Goal: Transaction & Acquisition: Register for event/course

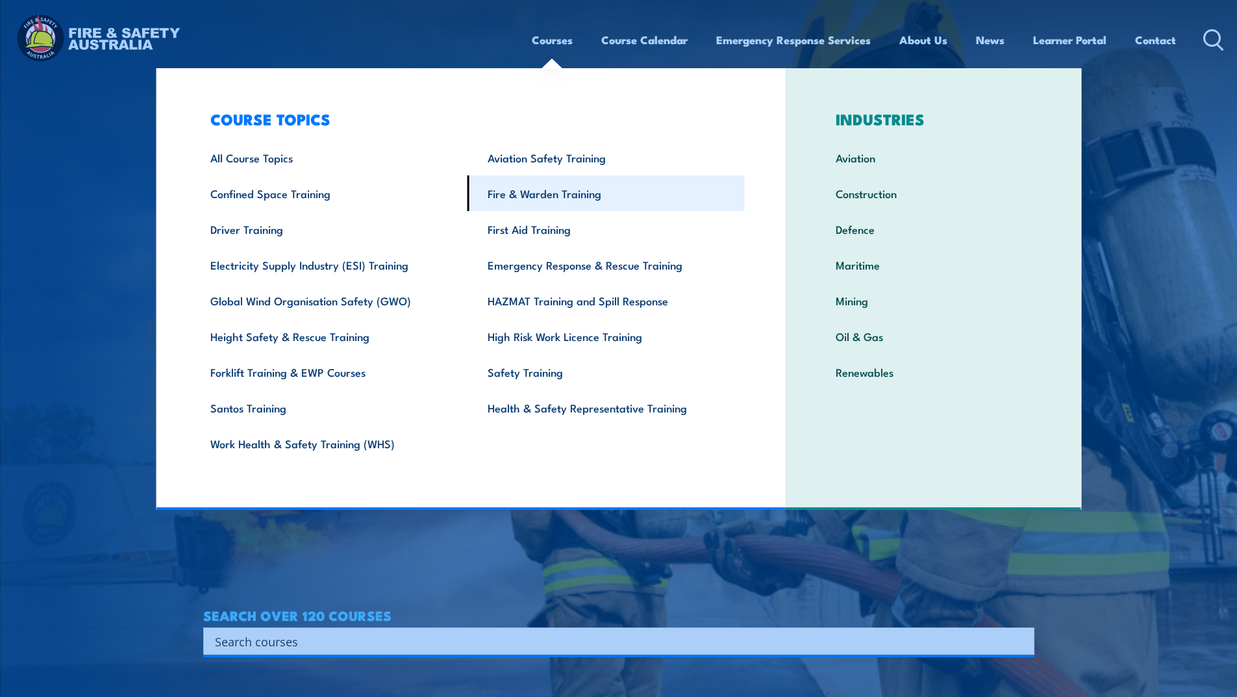
click at [540, 197] on link "Fire & Warden Training" at bounding box center [605, 193] width 277 height 36
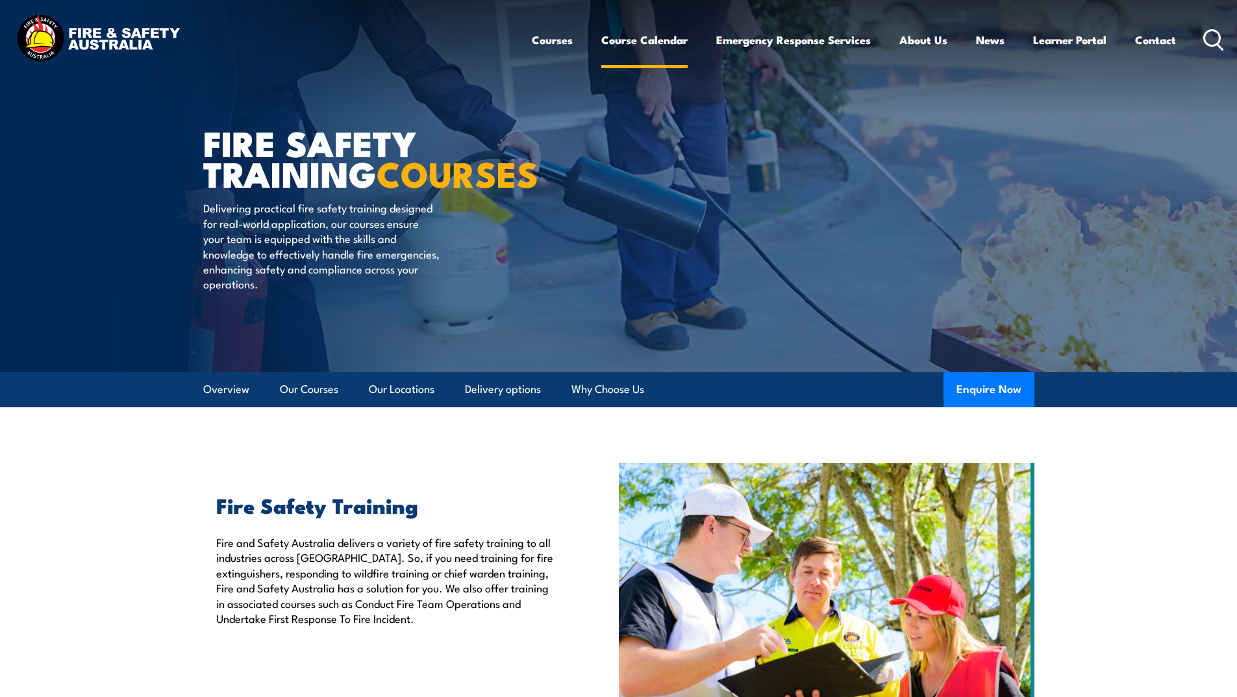
click at [651, 36] on link "Course Calendar" at bounding box center [644, 40] width 86 height 34
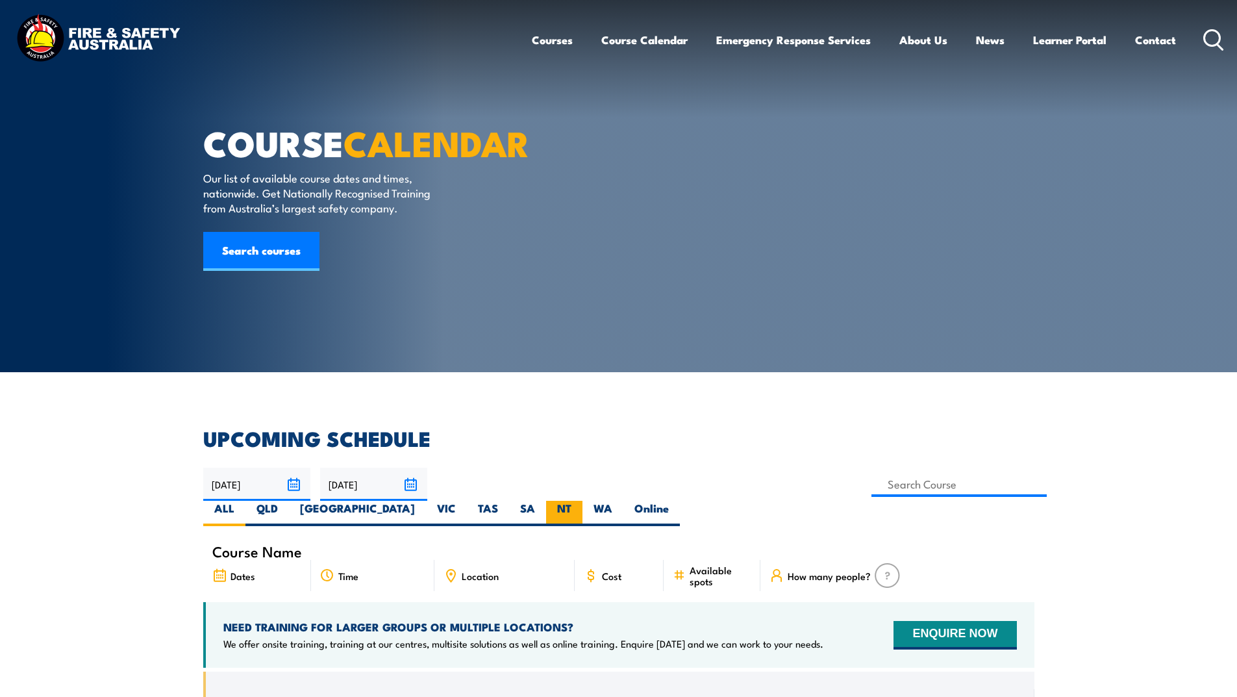
click at [582, 501] on label "NT" at bounding box center [564, 513] width 36 height 25
click at [580, 501] on input "NT" at bounding box center [575, 505] width 8 height 8
radio input "true"
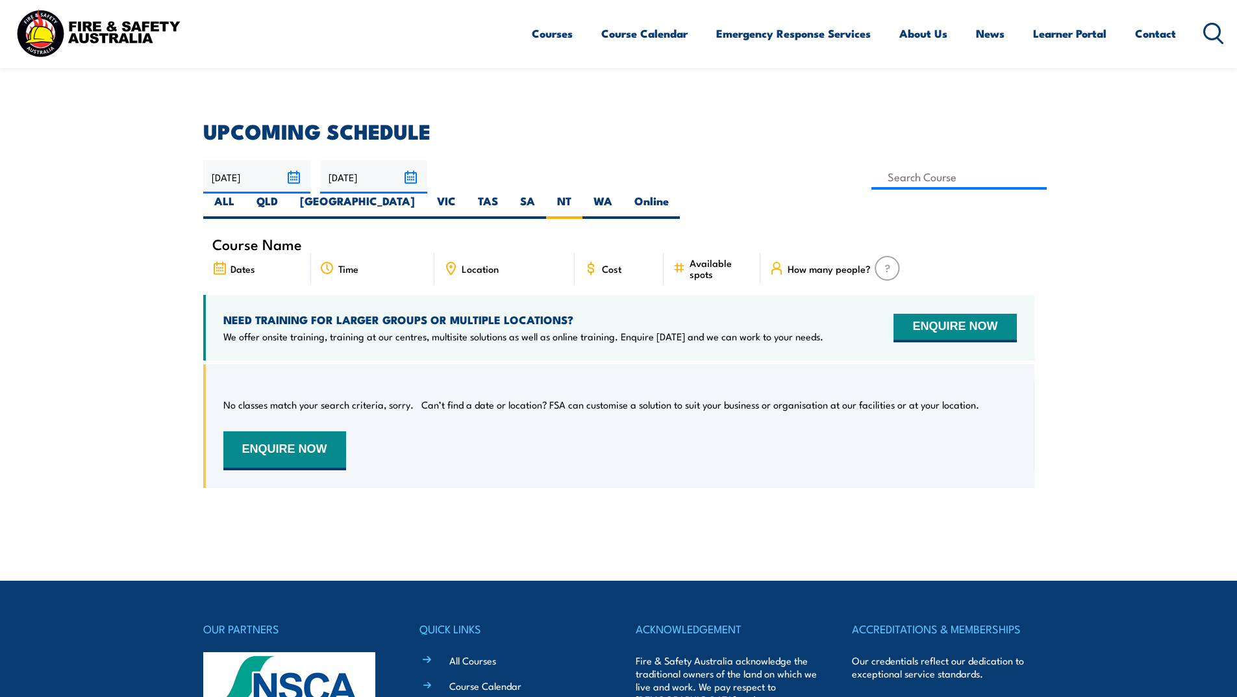
scroll to position [299, 0]
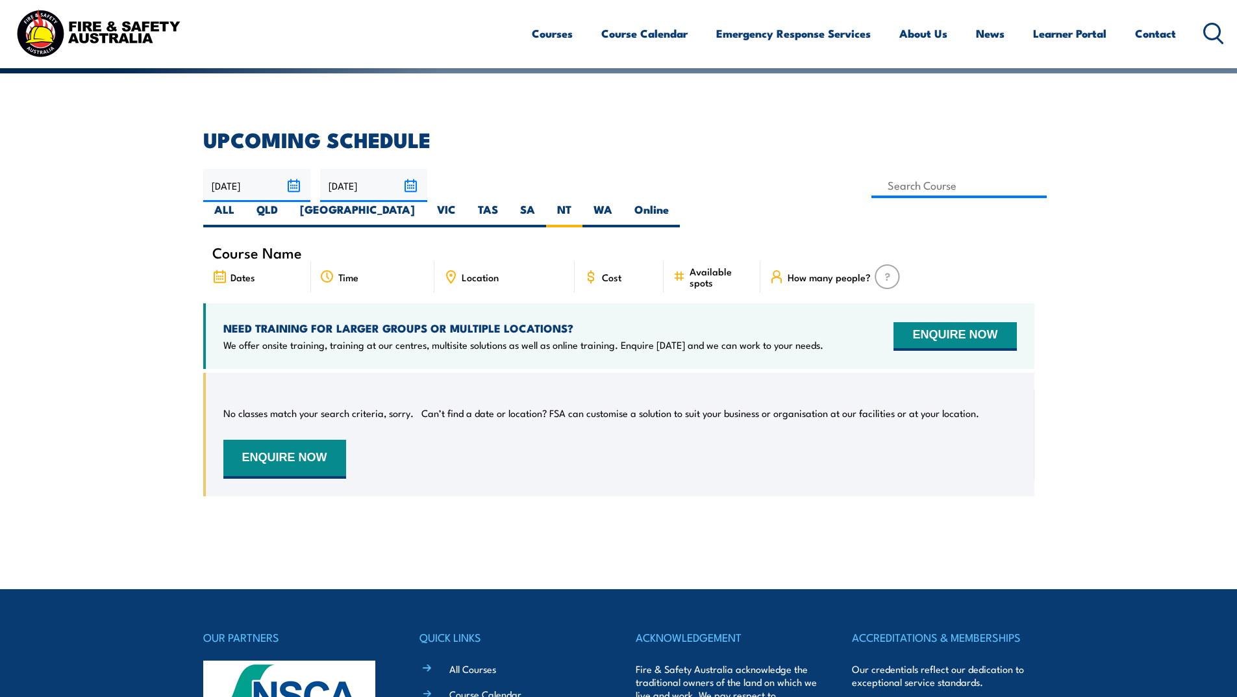
click at [247, 247] on span "Course Name" at bounding box center [257, 252] width 90 height 11
click at [237, 271] on span "Dates" at bounding box center [242, 276] width 25 height 11
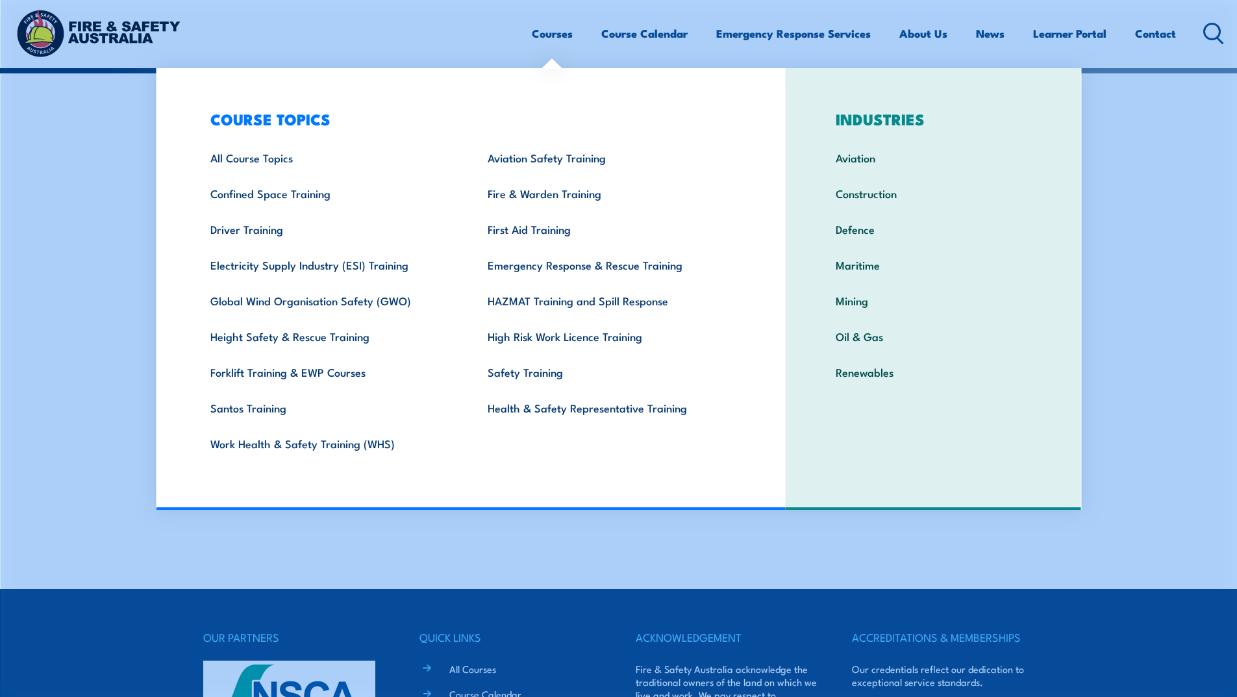
click at [541, 41] on link "Courses" at bounding box center [552, 33] width 41 height 34
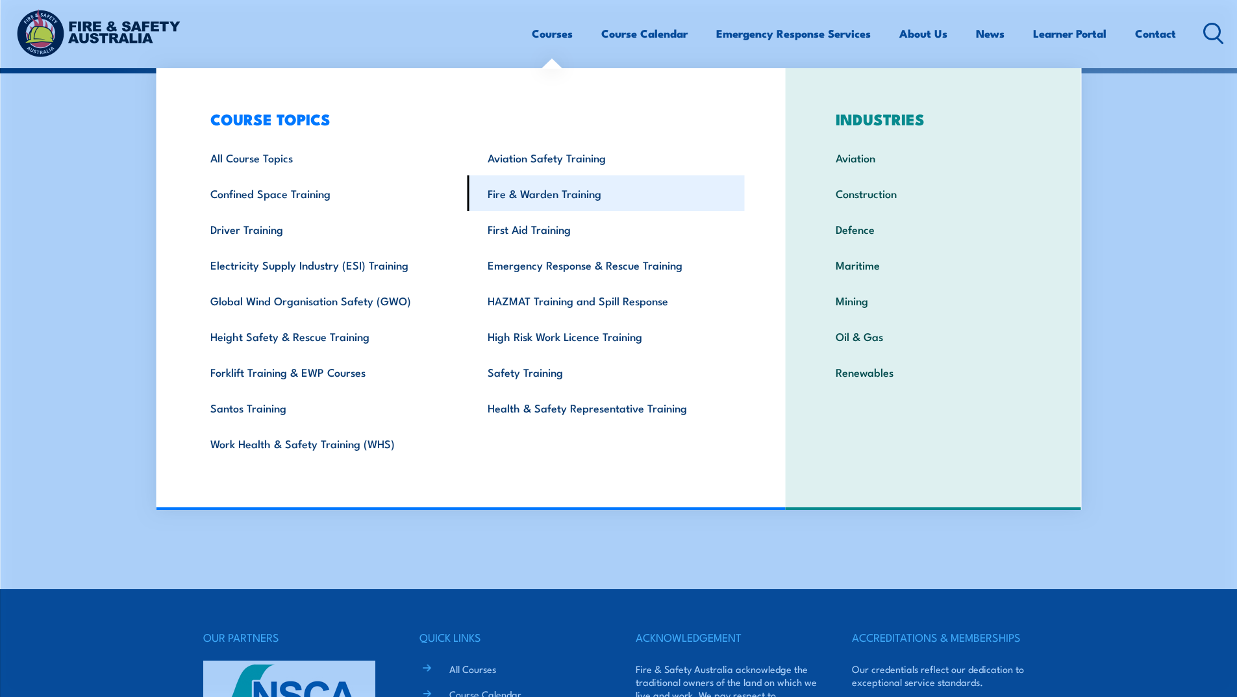
click at [553, 193] on link "Fire & Warden Training" at bounding box center [605, 193] width 277 height 36
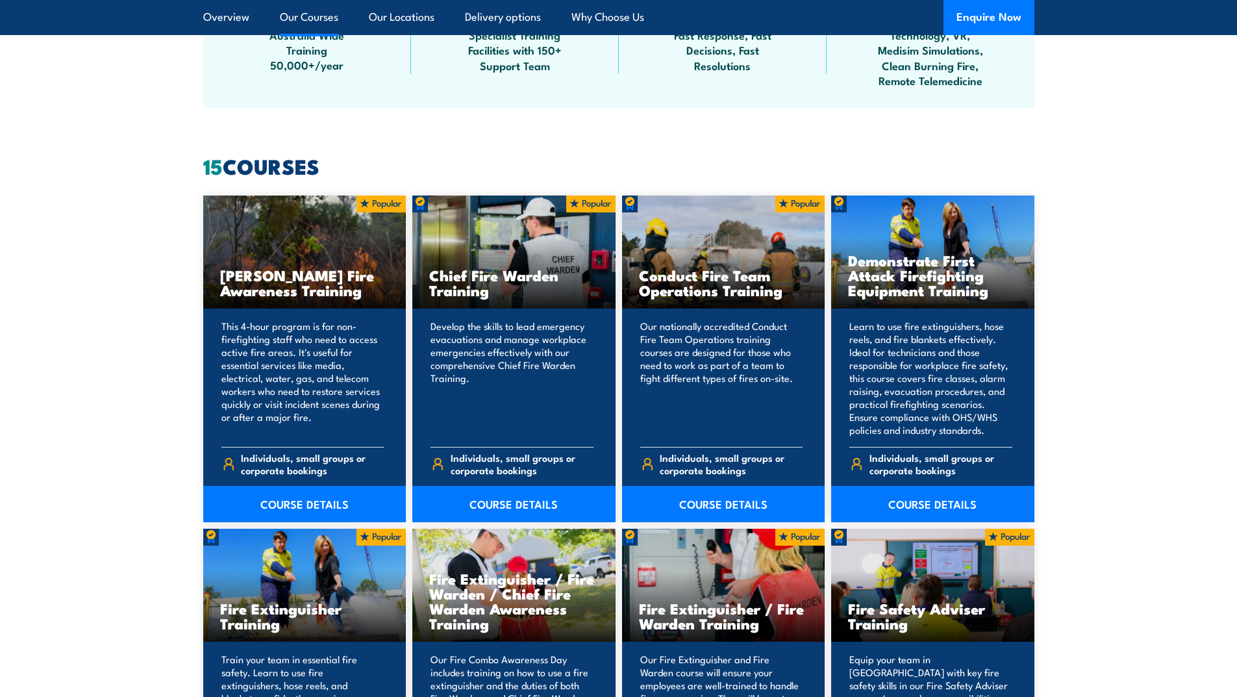
scroll to position [1233, 0]
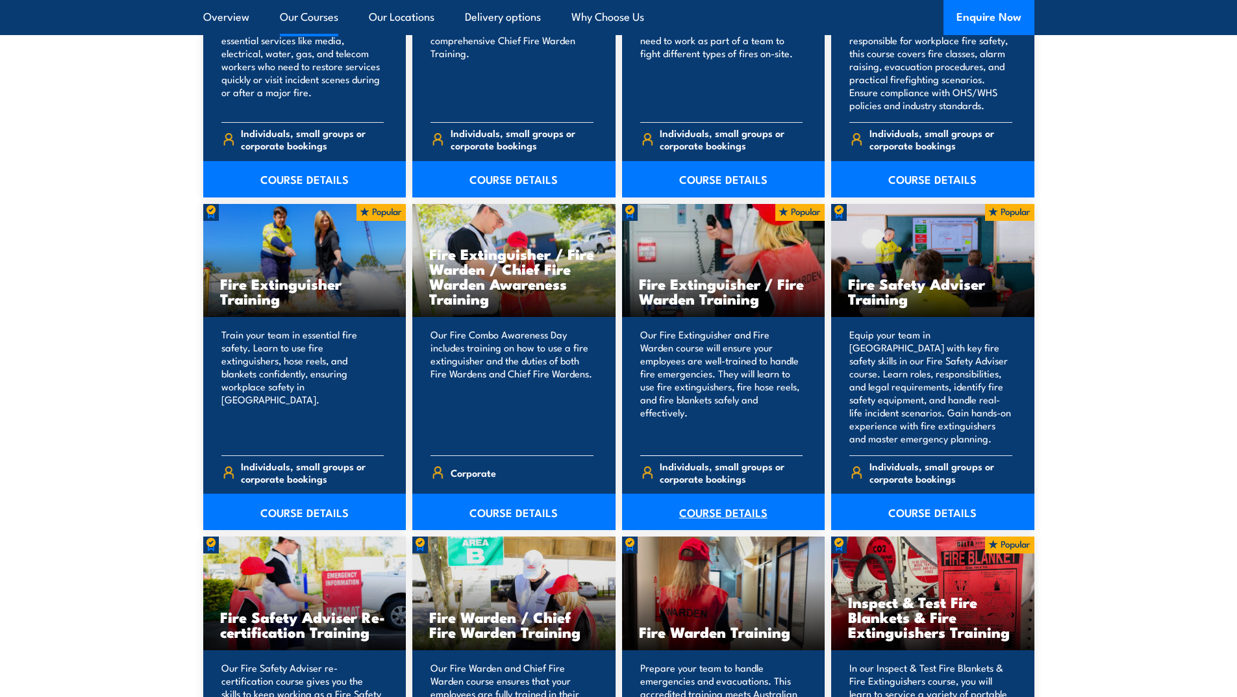
click at [709, 506] on link "COURSE DETAILS" at bounding box center [723, 511] width 203 height 36
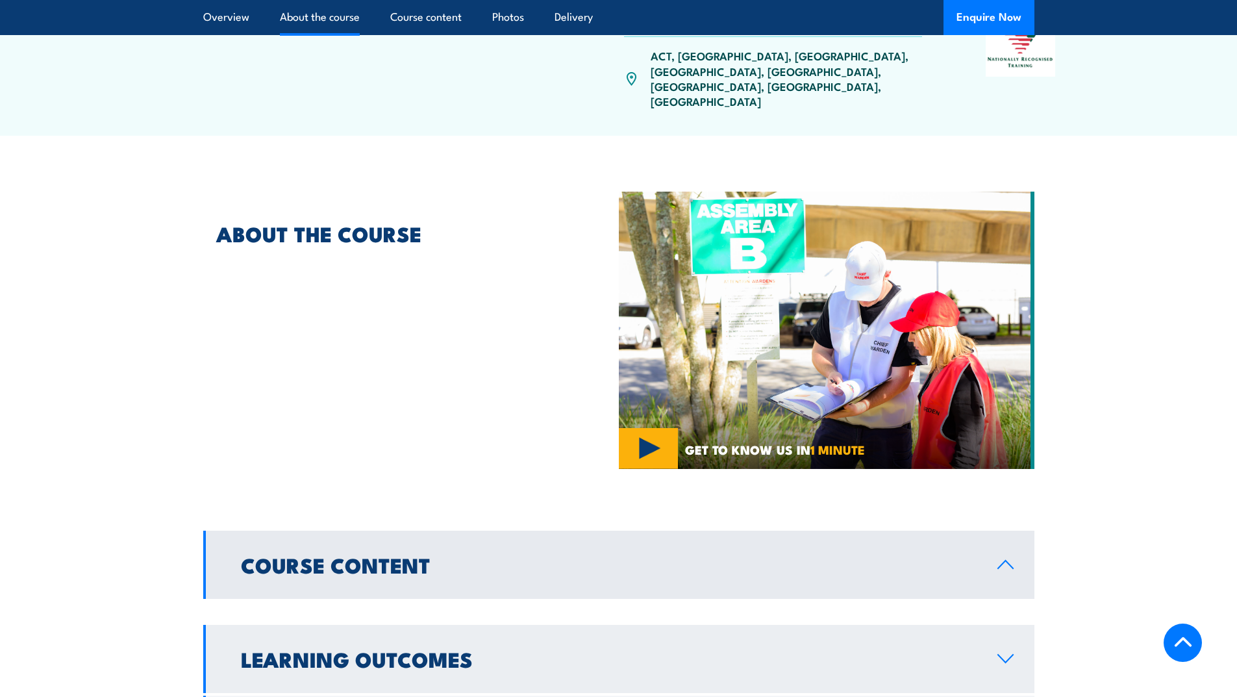
scroll to position [649, 0]
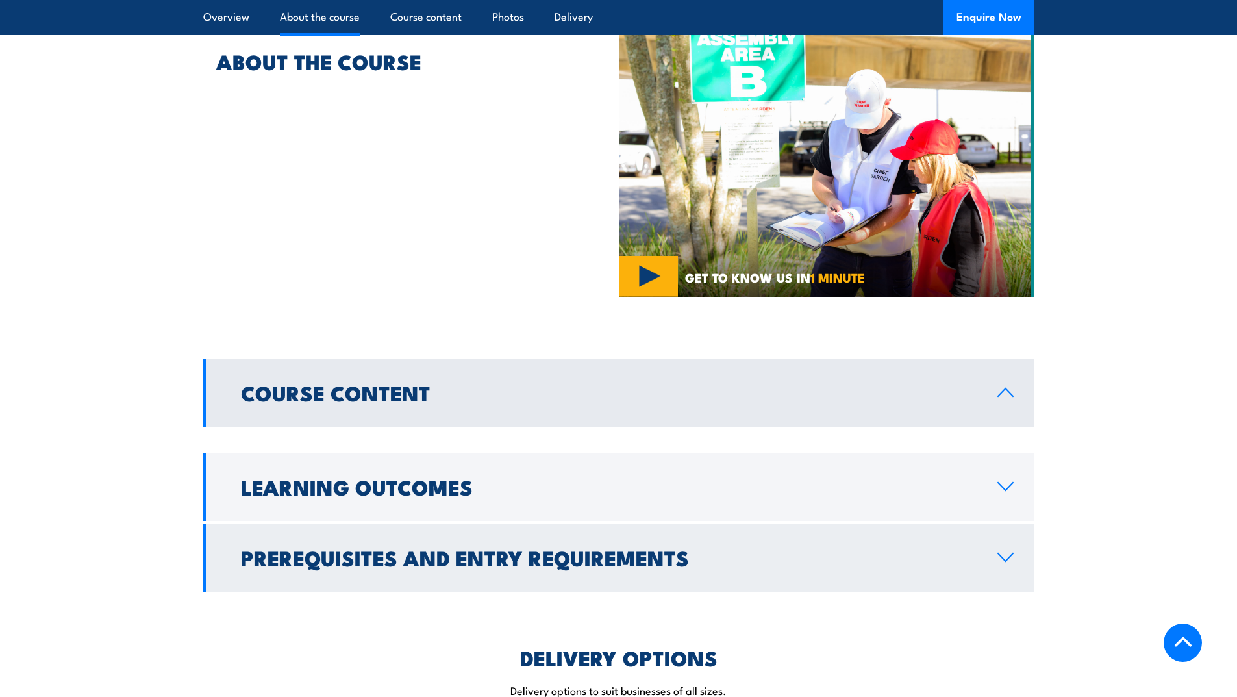
click at [1003, 552] on icon at bounding box center [1005, 557] width 18 height 10
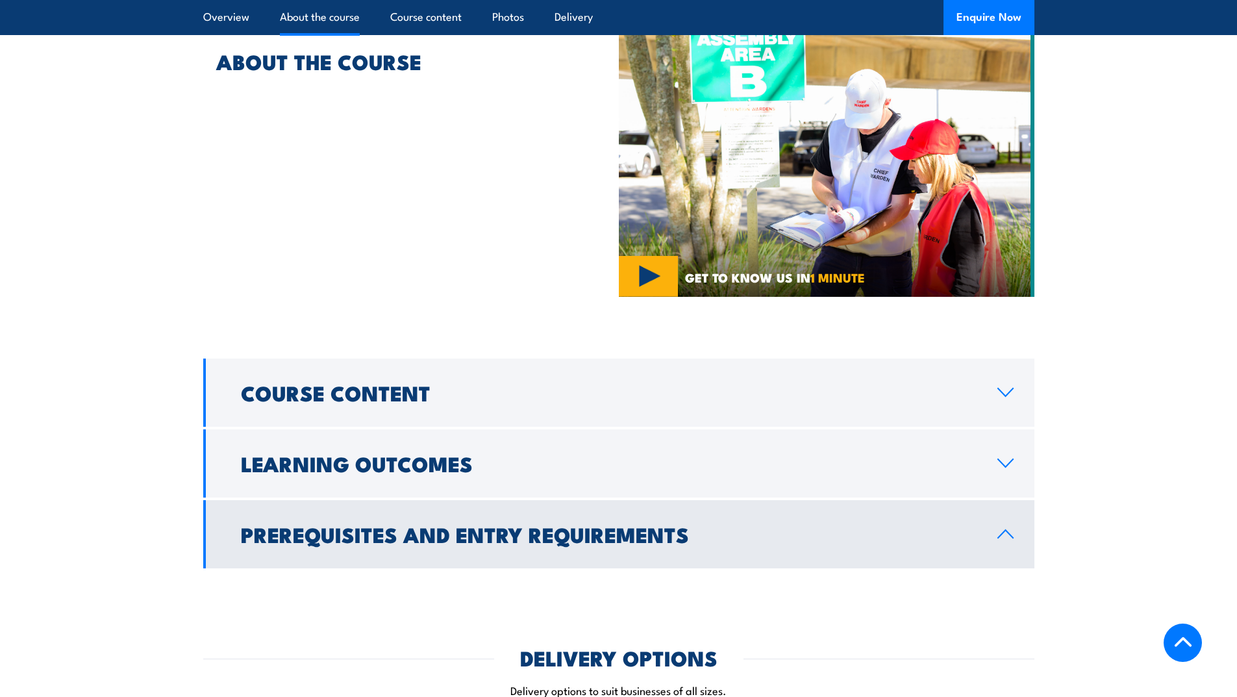
click at [1006, 528] on icon at bounding box center [1005, 533] width 18 height 10
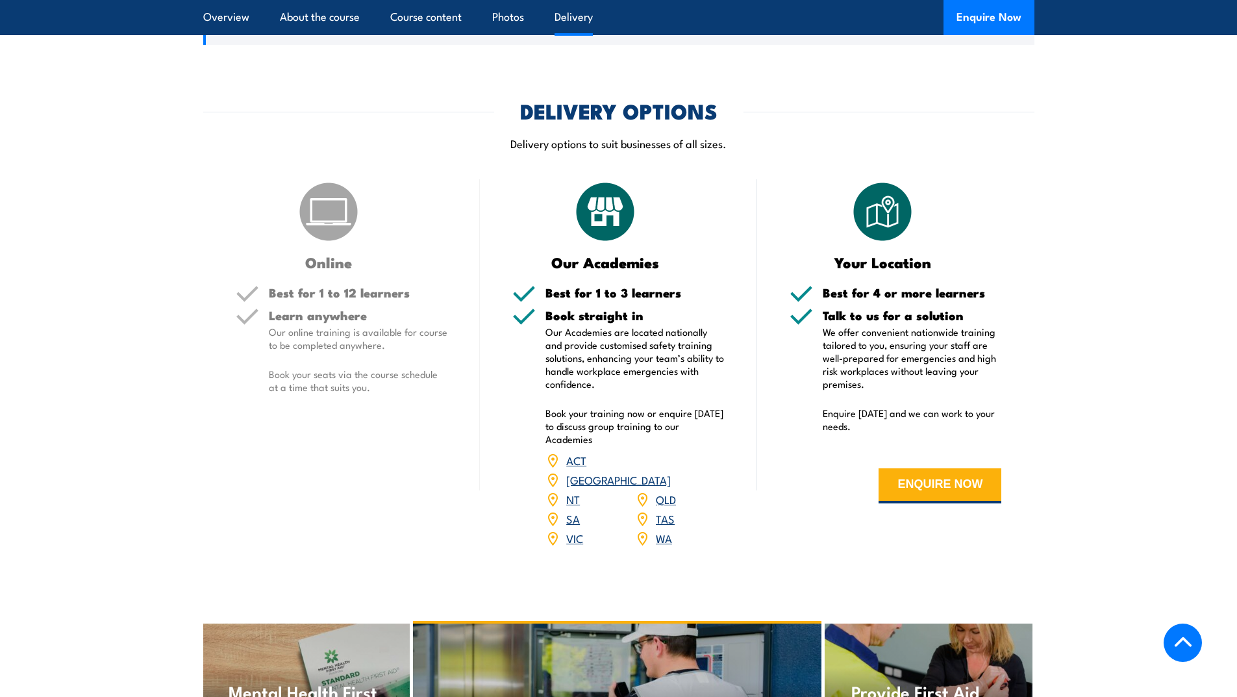
scroll to position [1169, 0]
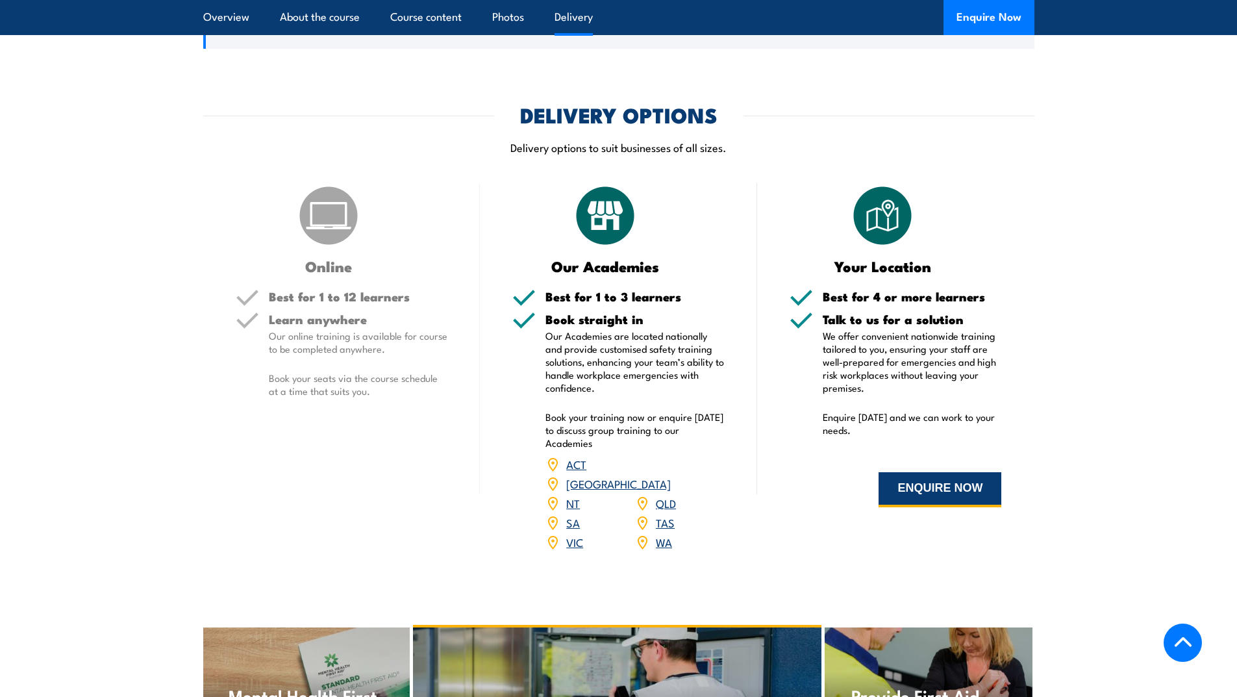
click at [931, 472] on button "ENQUIRE NOW" at bounding box center [939, 489] width 123 height 35
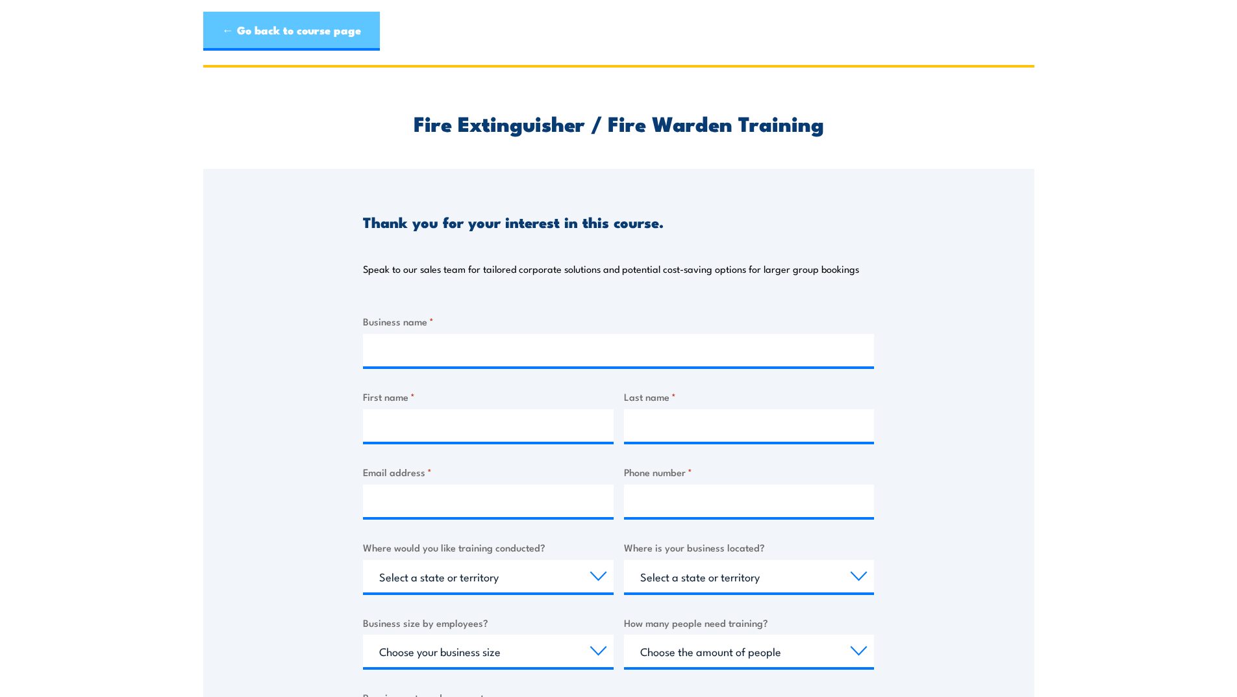
click at [276, 28] on link "← Go back to course page" at bounding box center [291, 31] width 177 height 39
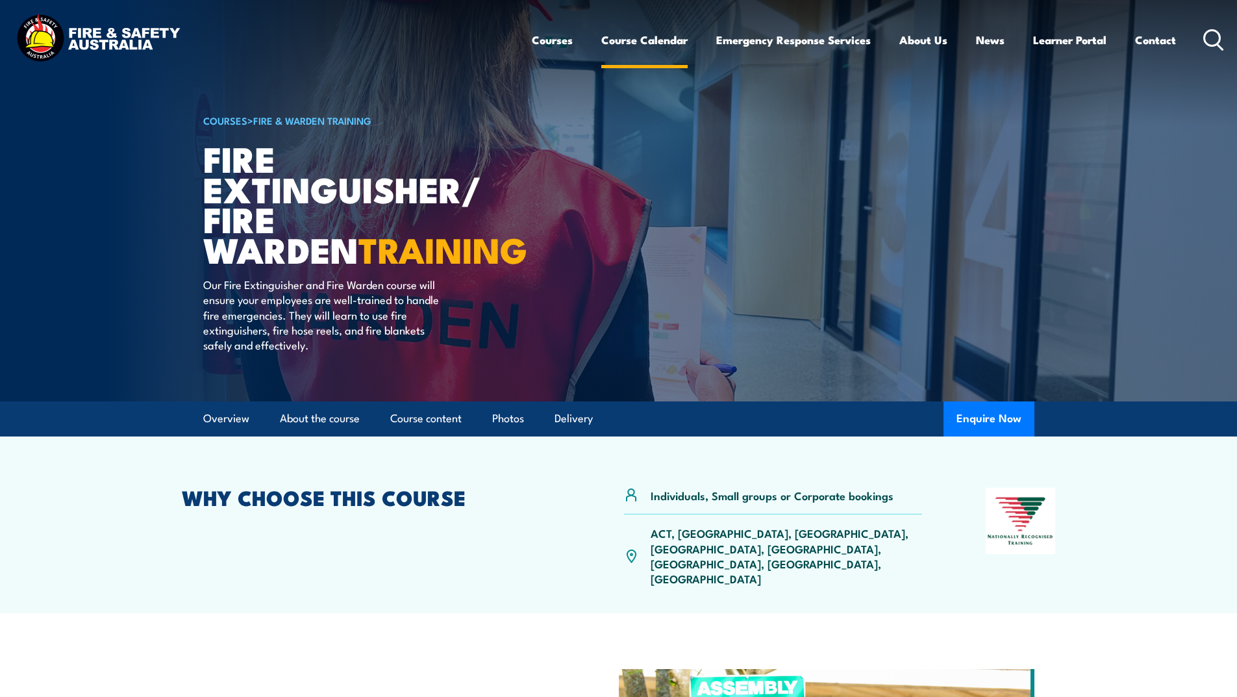
click at [619, 38] on link "Course Calendar" at bounding box center [644, 40] width 86 height 34
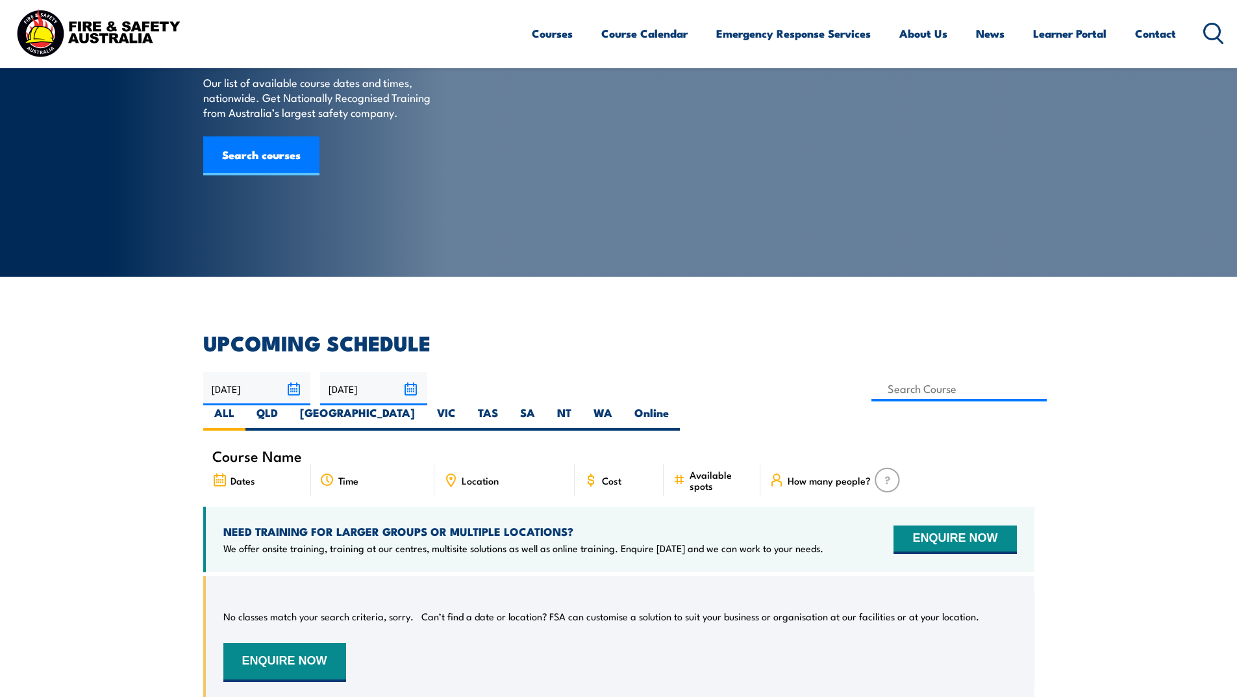
scroll to position [130, 0]
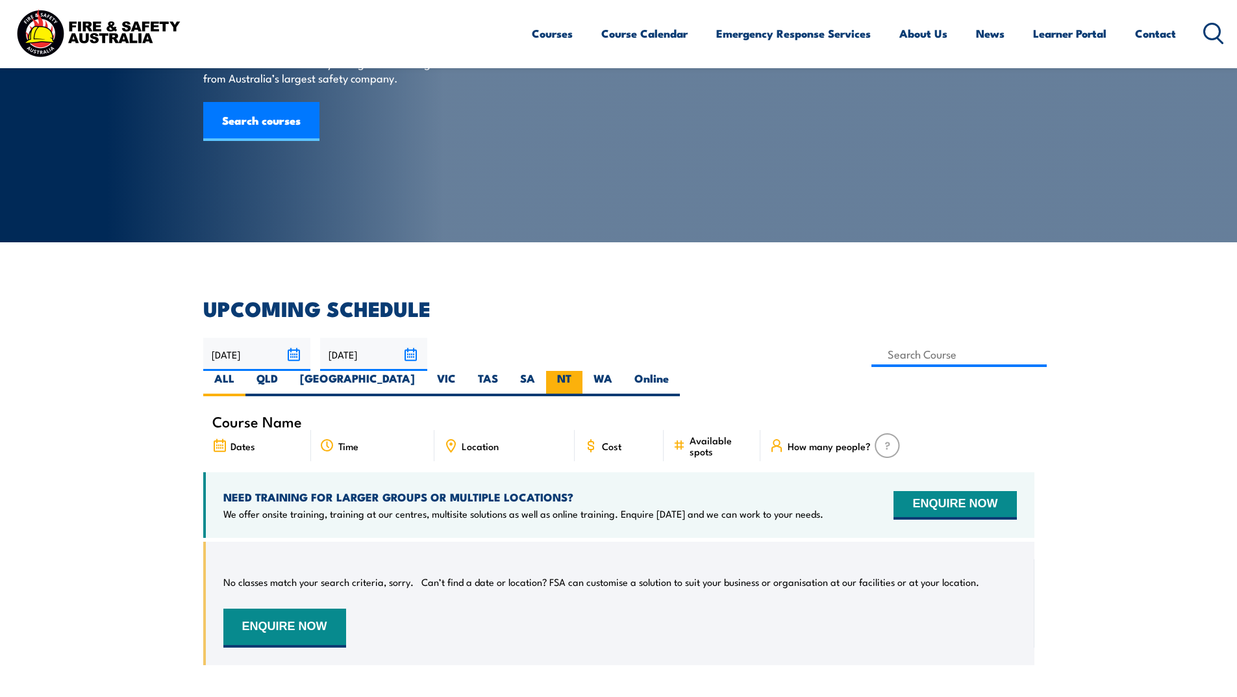
click at [582, 371] on label "NT" at bounding box center [564, 383] width 36 height 25
click at [580, 371] on input "NT" at bounding box center [575, 375] width 8 height 8
radio input "true"
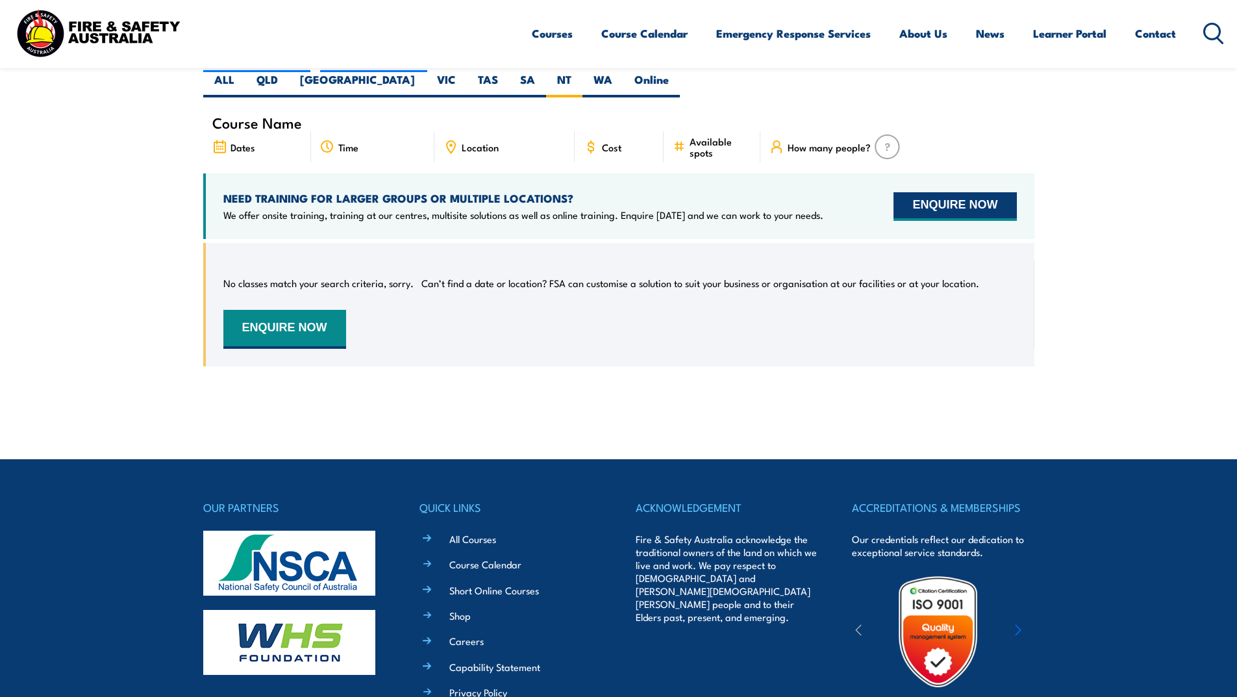
click at [945, 192] on button "ENQUIRE NOW" at bounding box center [954, 206] width 123 height 29
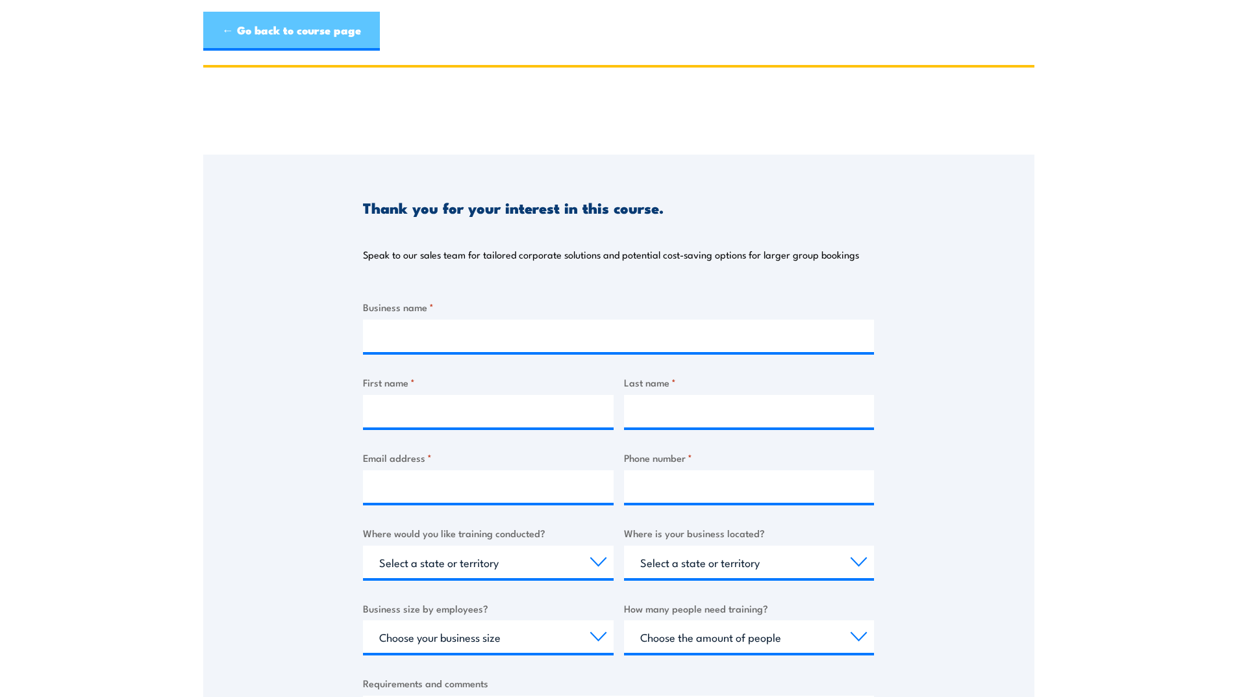
click at [241, 29] on link "← Go back to course page" at bounding box center [291, 31] width 177 height 39
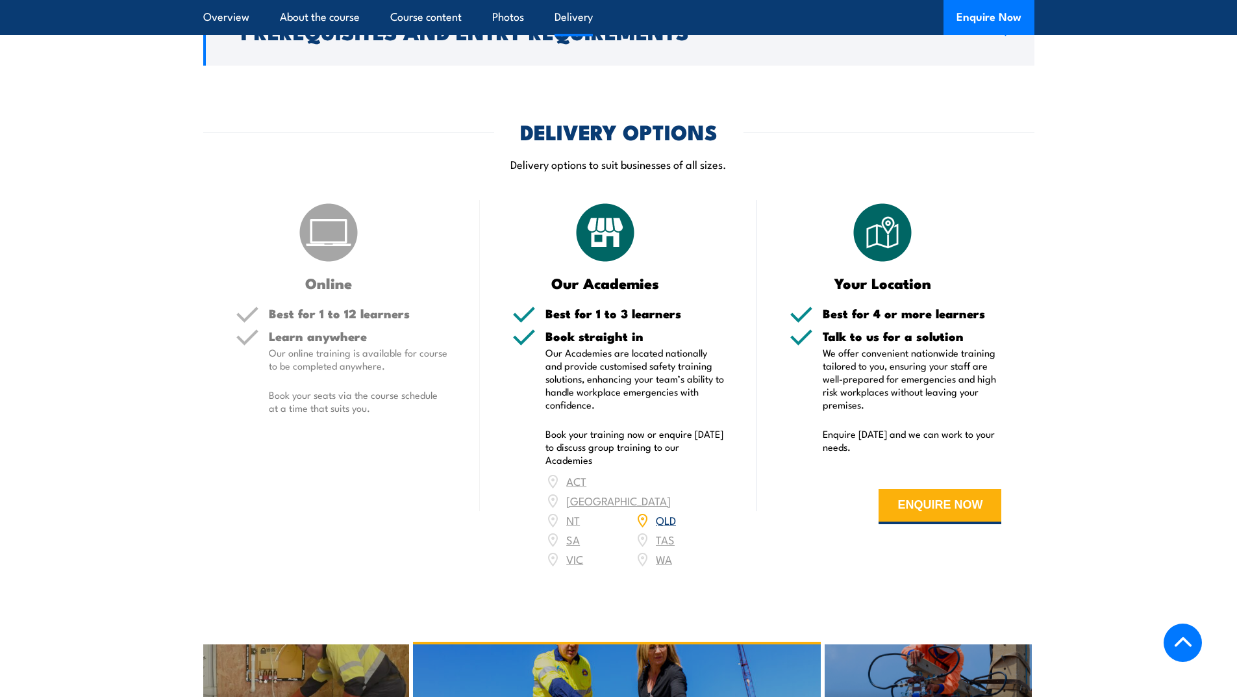
scroll to position [1233, 0]
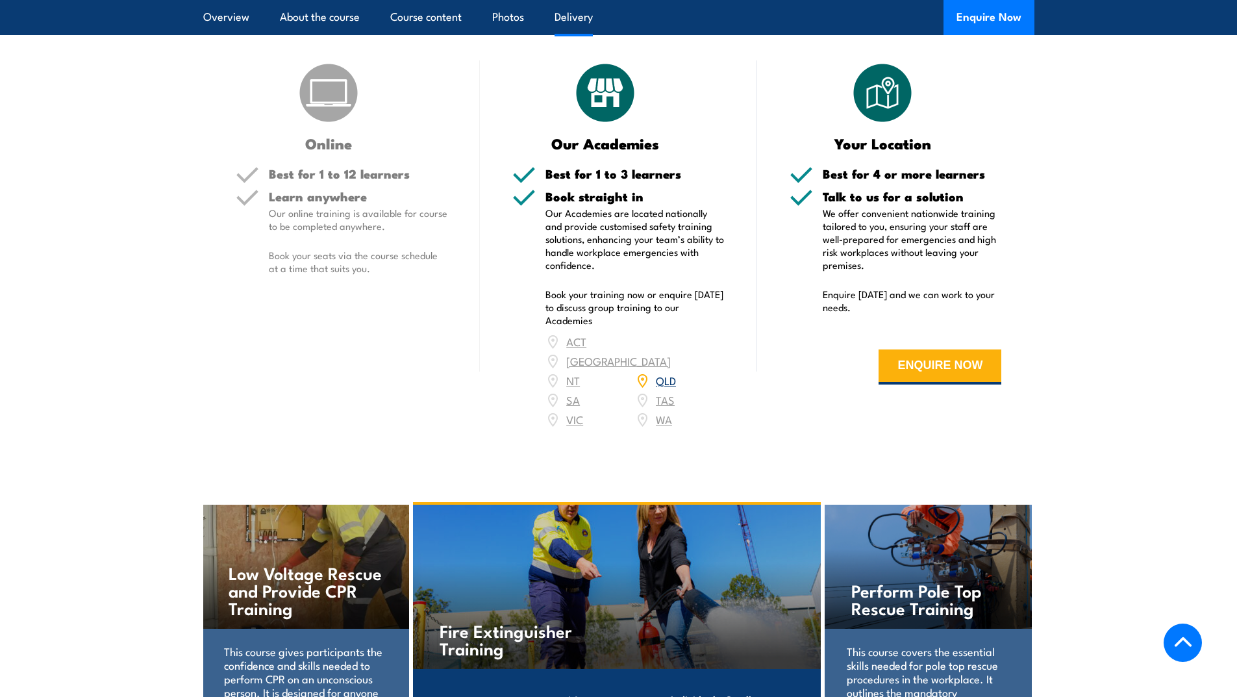
click at [571, 386] on div "ACT NSW NT QLD SA TAS VIC WA" at bounding box center [634, 380] width 179 height 97
click at [552, 390] on div "ACT NSW NT QLD SA TAS VIC WA" at bounding box center [634, 380] width 179 height 97
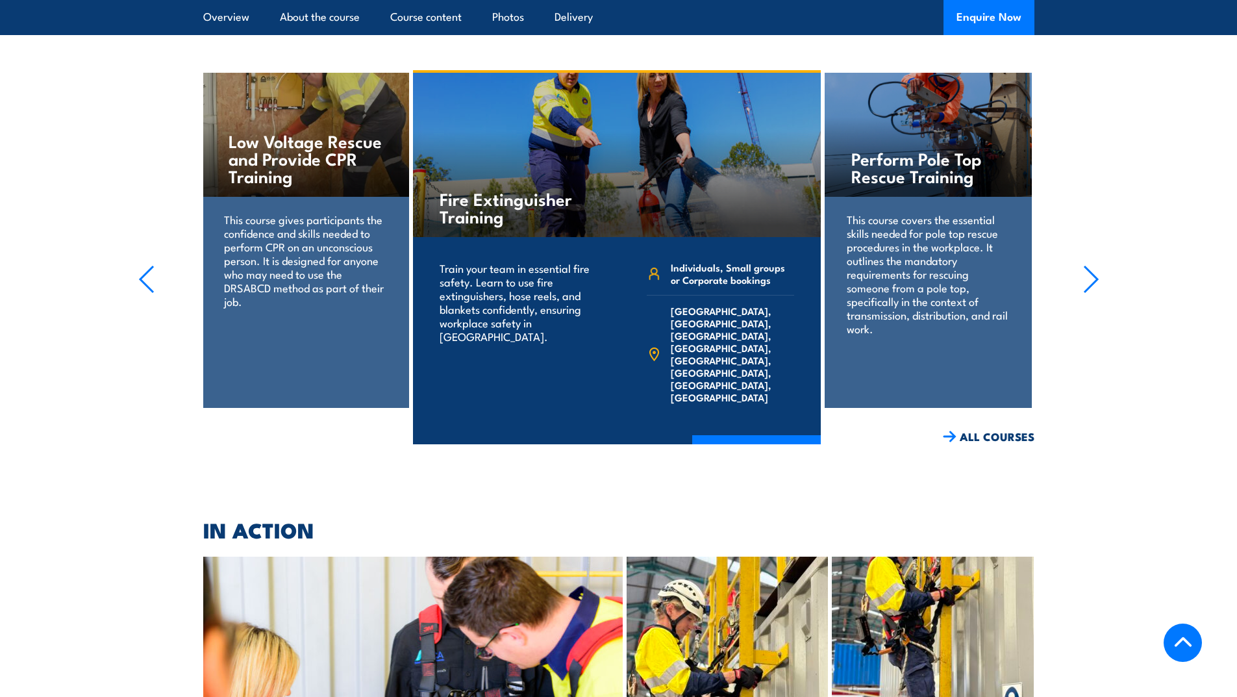
scroll to position [1688, 0]
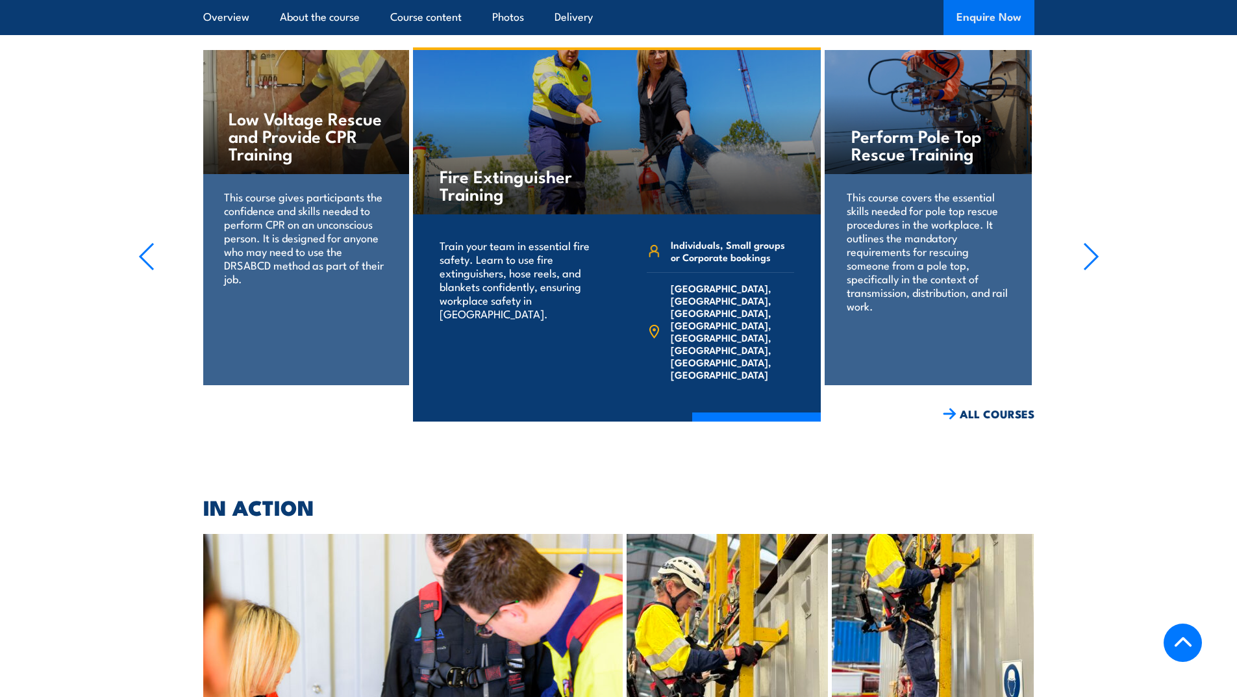
click at [972, 10] on button "Enquire Now" at bounding box center [988, 17] width 91 height 35
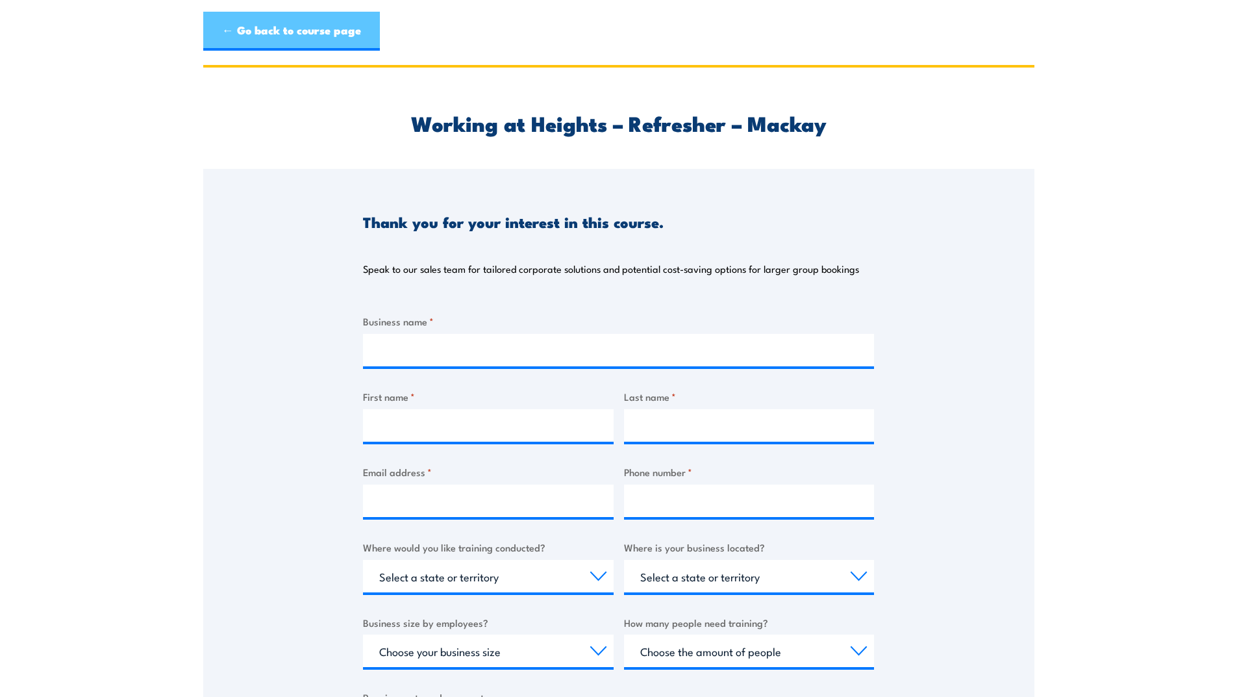
click at [264, 25] on link "← Go back to course page" at bounding box center [291, 31] width 177 height 39
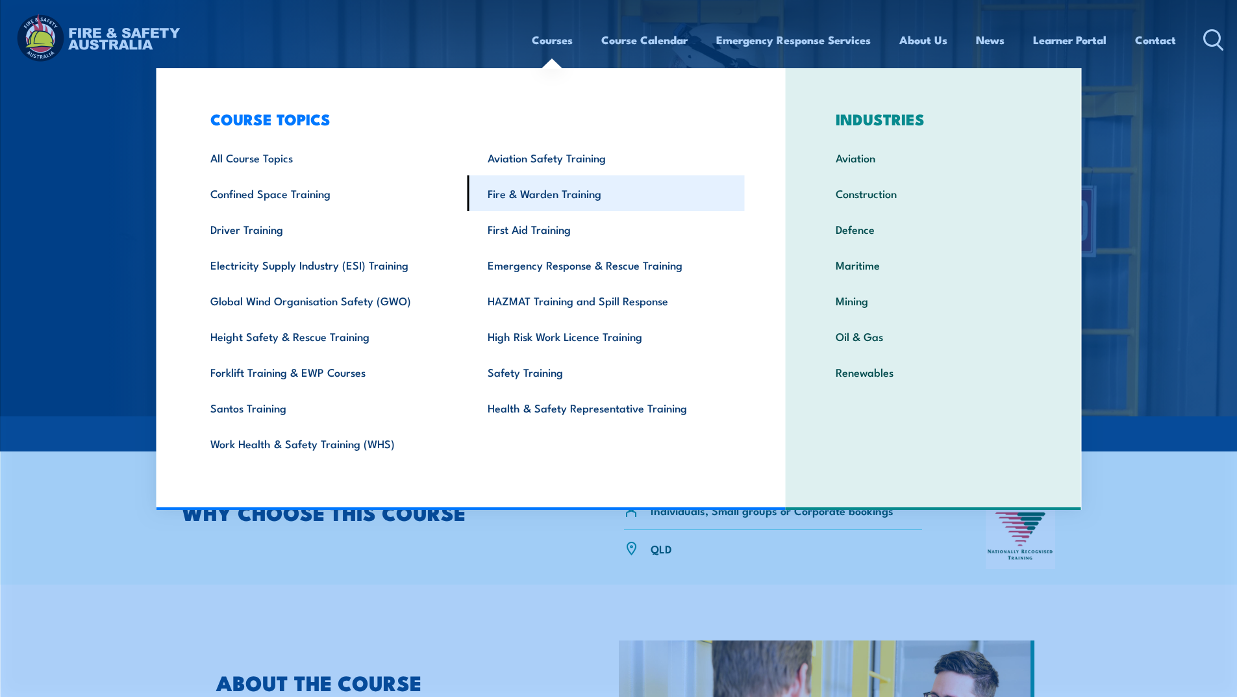
click at [536, 197] on link "Fire & Warden Training" at bounding box center [605, 193] width 277 height 36
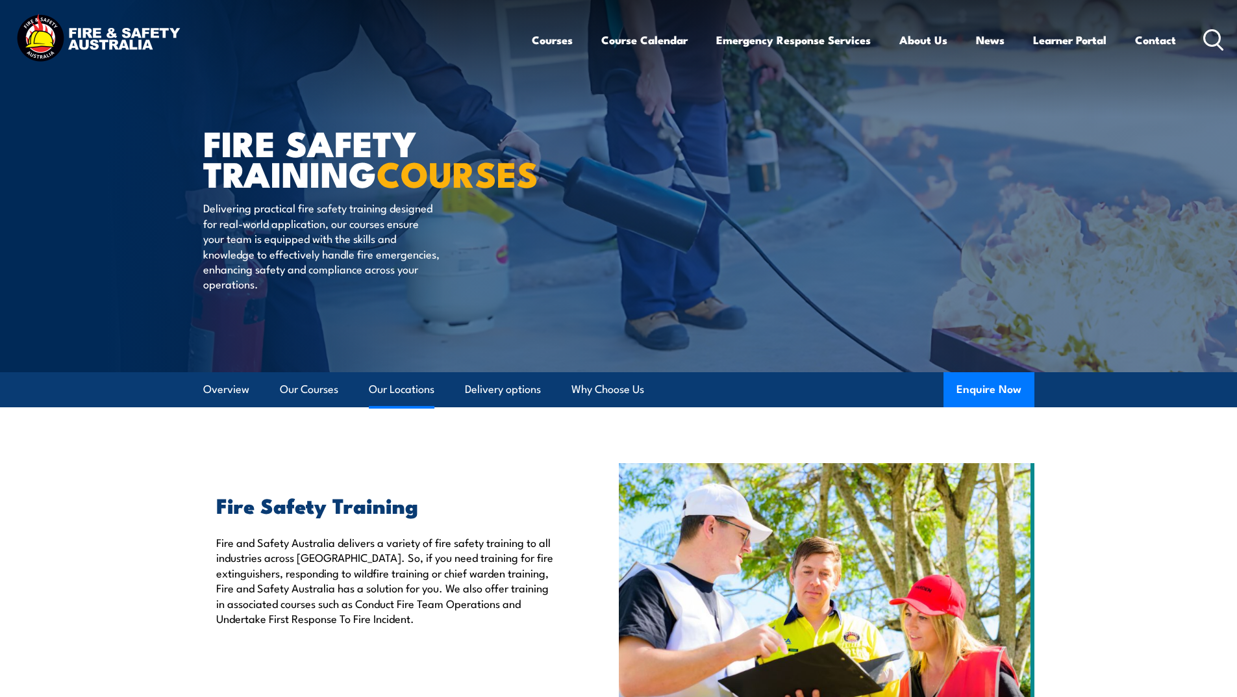
click at [384, 390] on link "Our Locations" at bounding box center [402, 389] width 66 height 34
click at [402, 390] on link "Our Locations" at bounding box center [402, 389] width 66 height 34
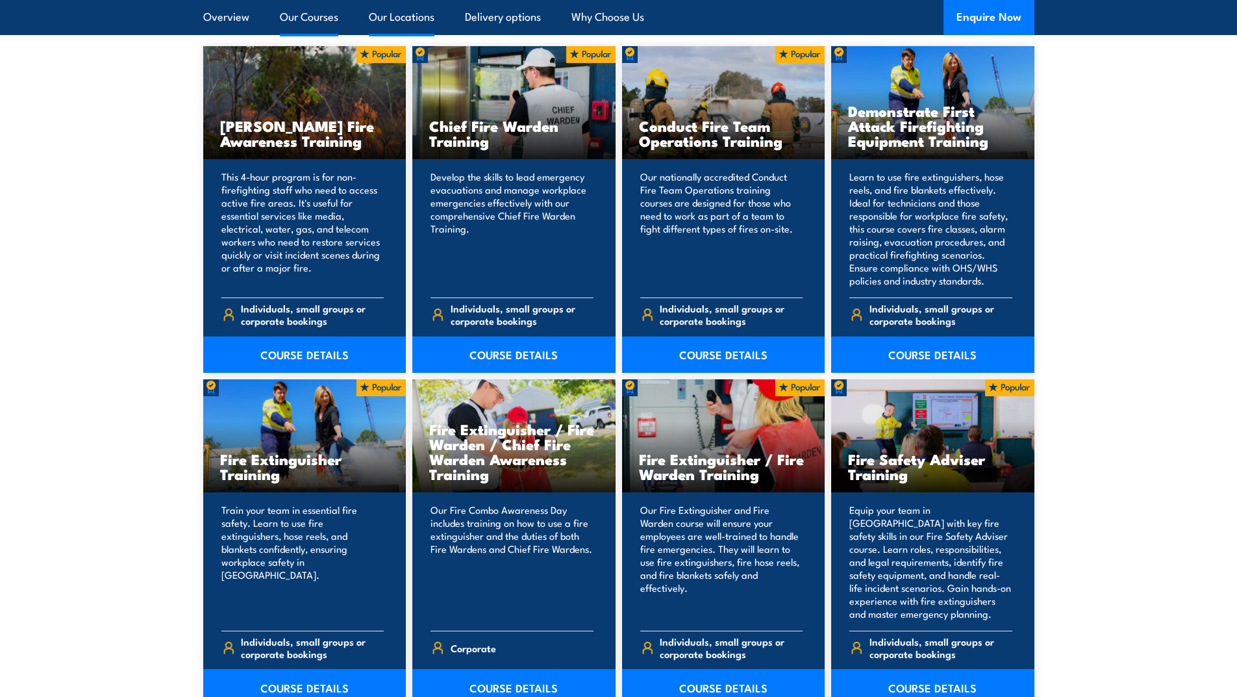
scroll to position [1104, 0]
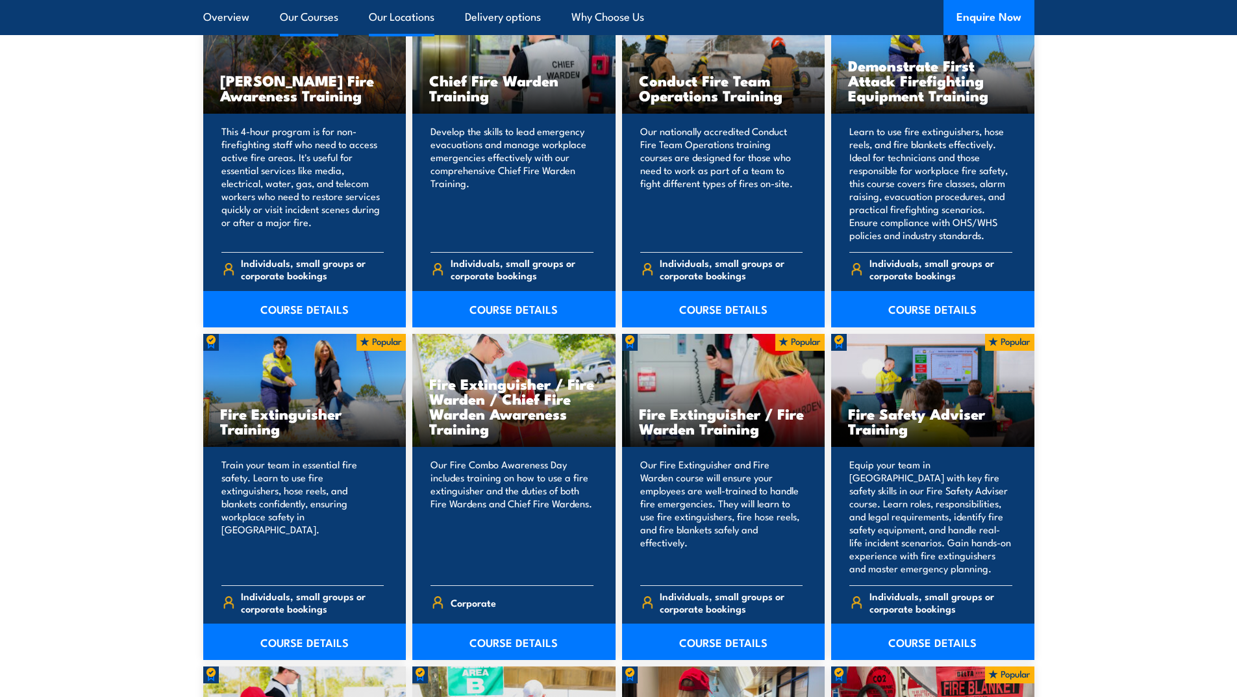
click at [417, 16] on link "Our Locations" at bounding box center [402, 17] width 66 height 34
click at [701, 639] on link "COURSE DETAILS" at bounding box center [723, 641] width 203 height 36
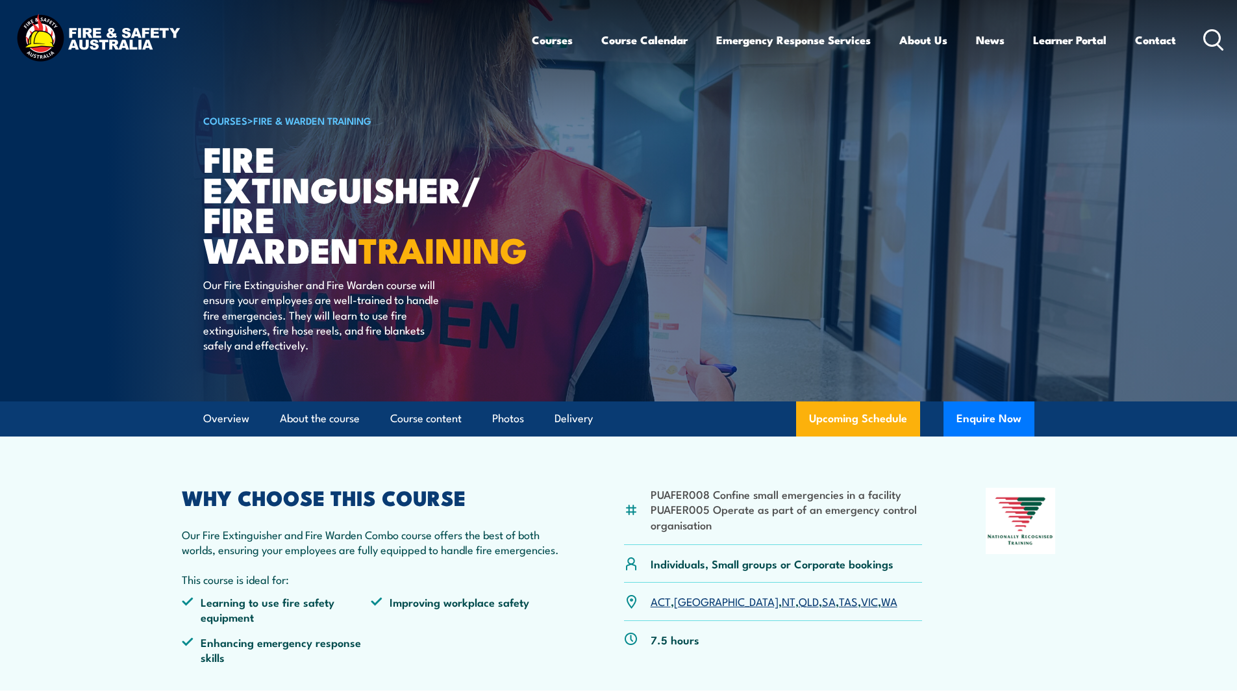
click at [782, 603] on link "NT" at bounding box center [789, 601] width 14 height 16
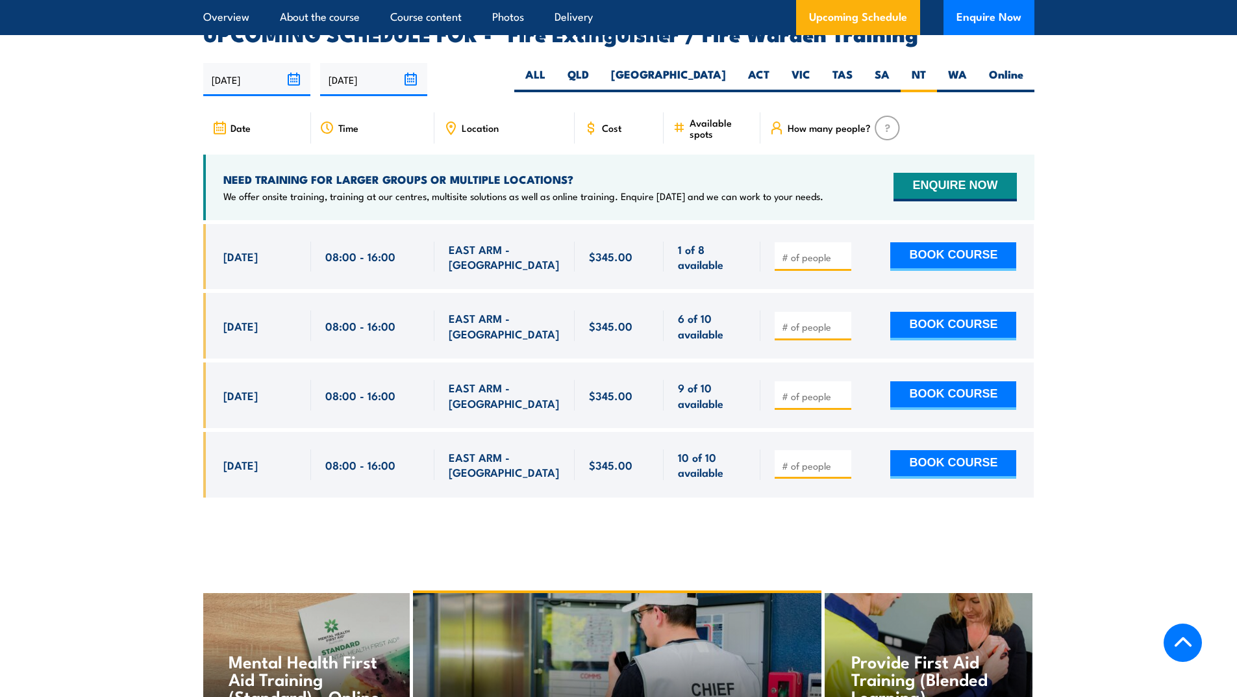
scroll to position [2132, 0]
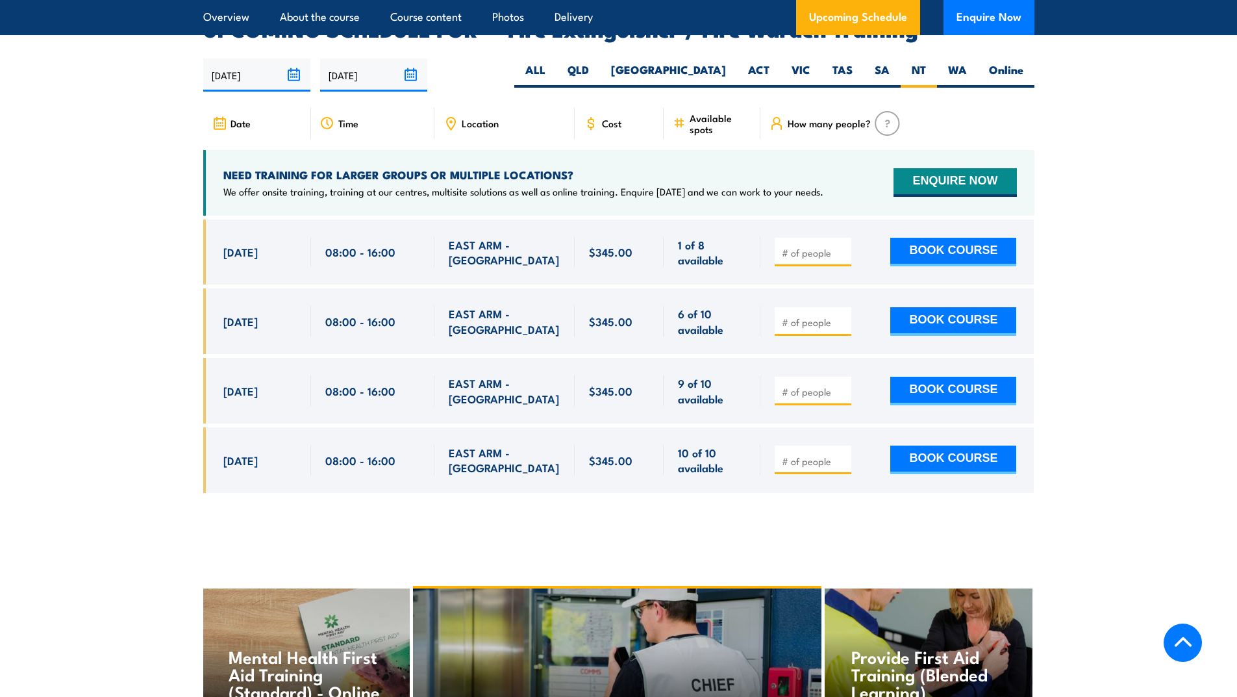
click at [1191, 393] on section "UPCOMING SCHEDULE FOR - "Fire Extinguisher / Fire Warden Training" 16/09/2025 1…" at bounding box center [618, 265] width 1237 height 493
type input "1"
click at [843, 246] on input "1" at bounding box center [814, 252] width 65 height 13
click at [837, 246] on input "1" at bounding box center [814, 252] width 65 height 13
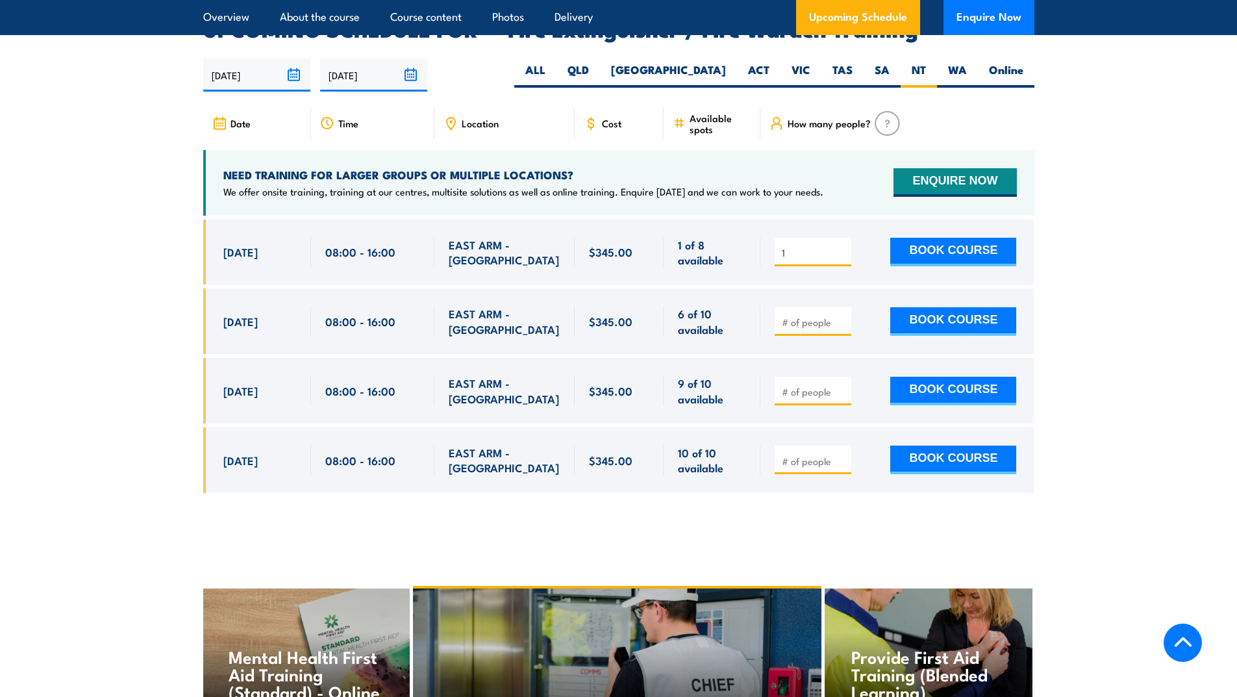
click at [840, 246] on input "1" at bounding box center [814, 252] width 65 height 13
click at [842, 246] on input "1" at bounding box center [814, 252] width 65 height 13
click at [840, 246] on input "1" at bounding box center [814, 252] width 65 height 13
click at [839, 246] on input "1" at bounding box center [814, 252] width 65 height 13
click at [803, 246] on input "1" at bounding box center [814, 252] width 65 height 13
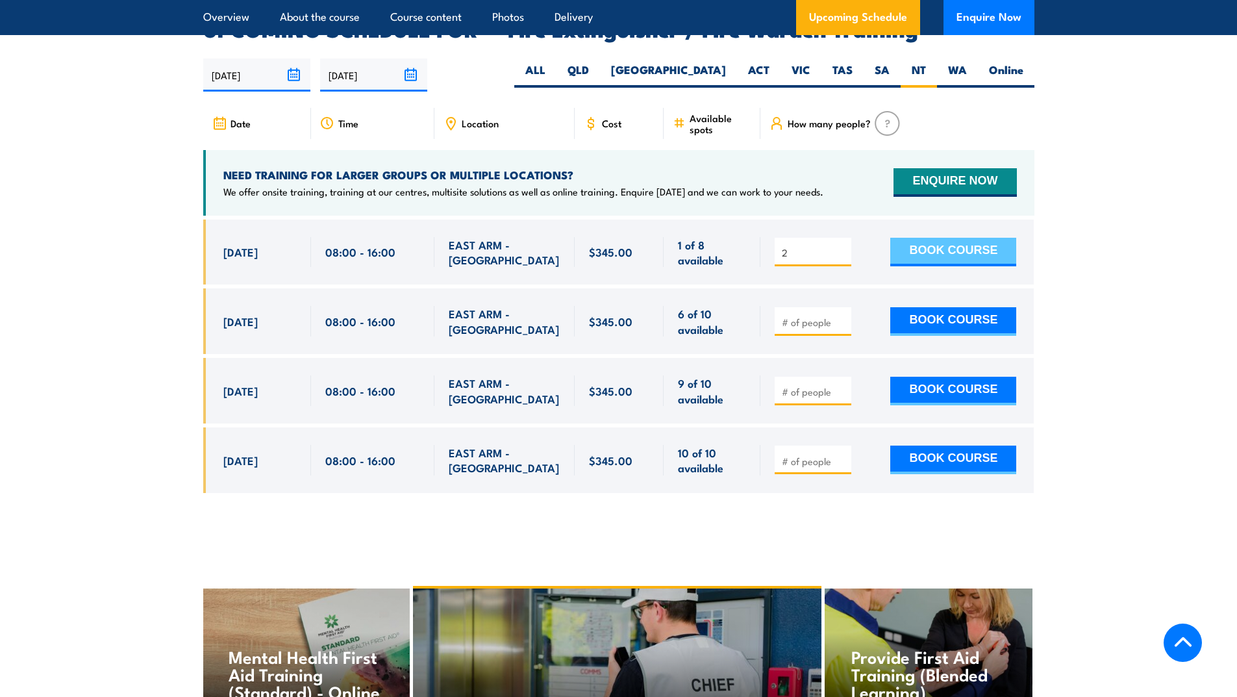
type input "2"
click at [948, 238] on button "BOOK COURSE" at bounding box center [953, 252] width 126 height 29
type input "1"
click at [948, 238] on button "BOOK COURSE" at bounding box center [953, 252] width 126 height 29
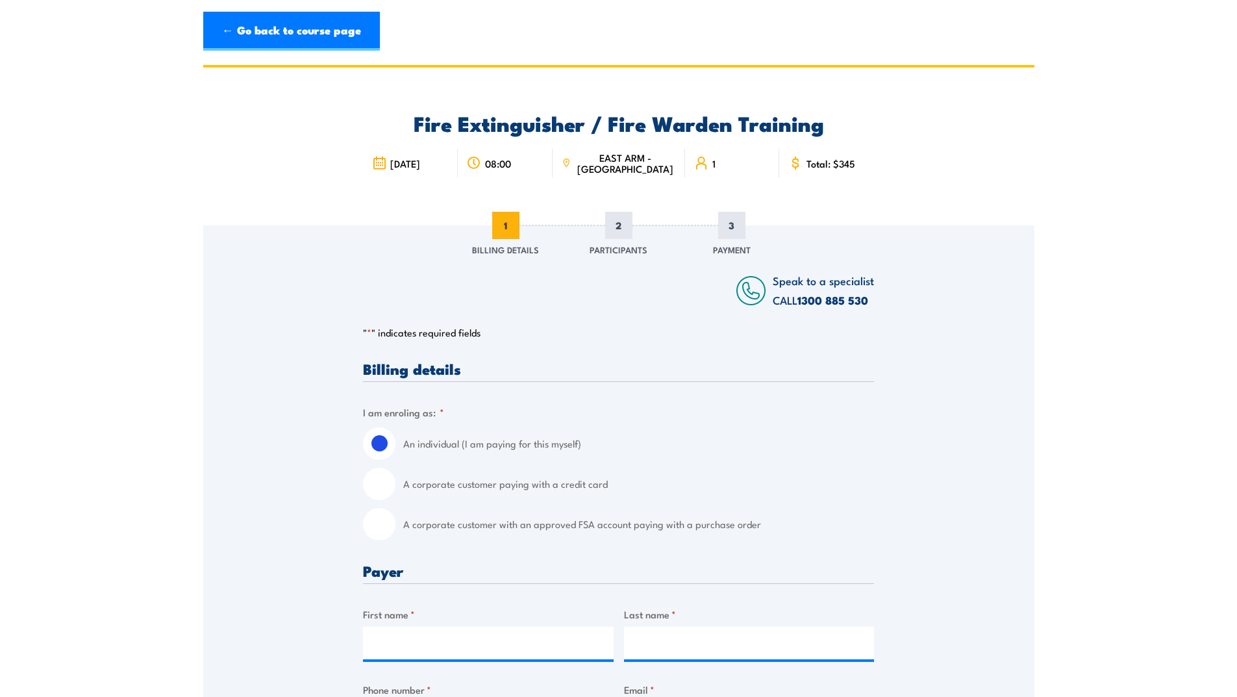
click at [383, 529] on input "A corporate customer with an approved FSA account paying with a purchase order" at bounding box center [379, 524] width 32 height 32
radio input "true"
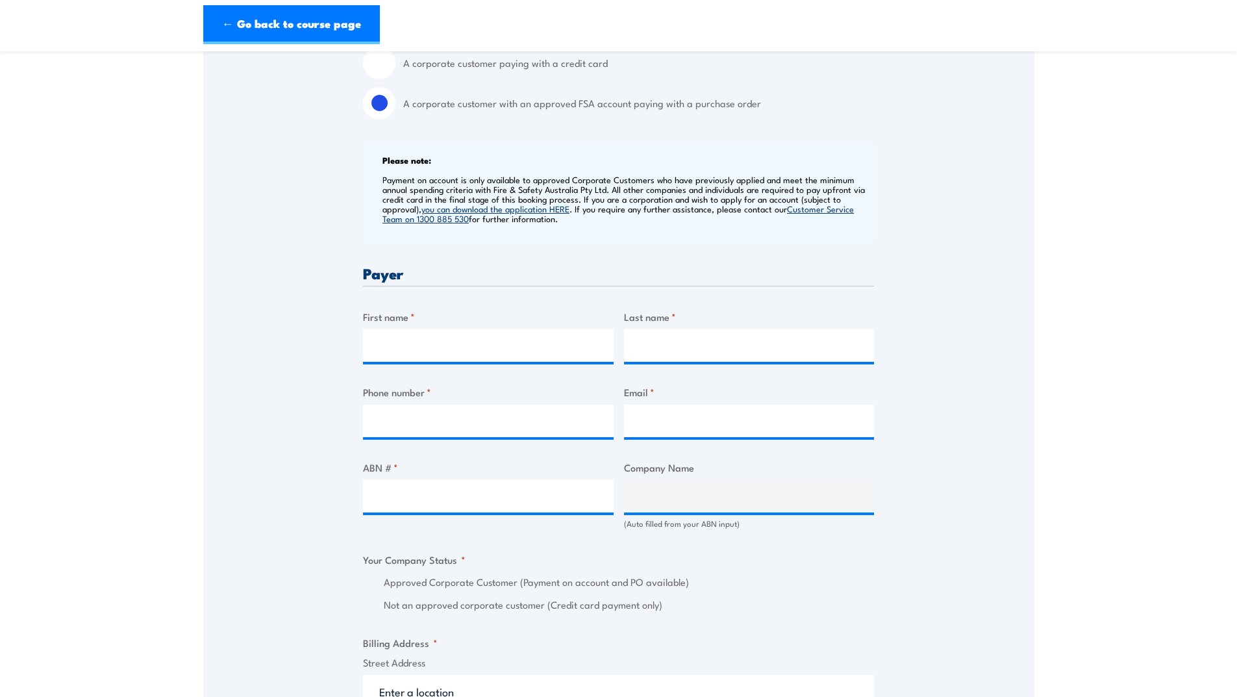
scroll to position [454, 0]
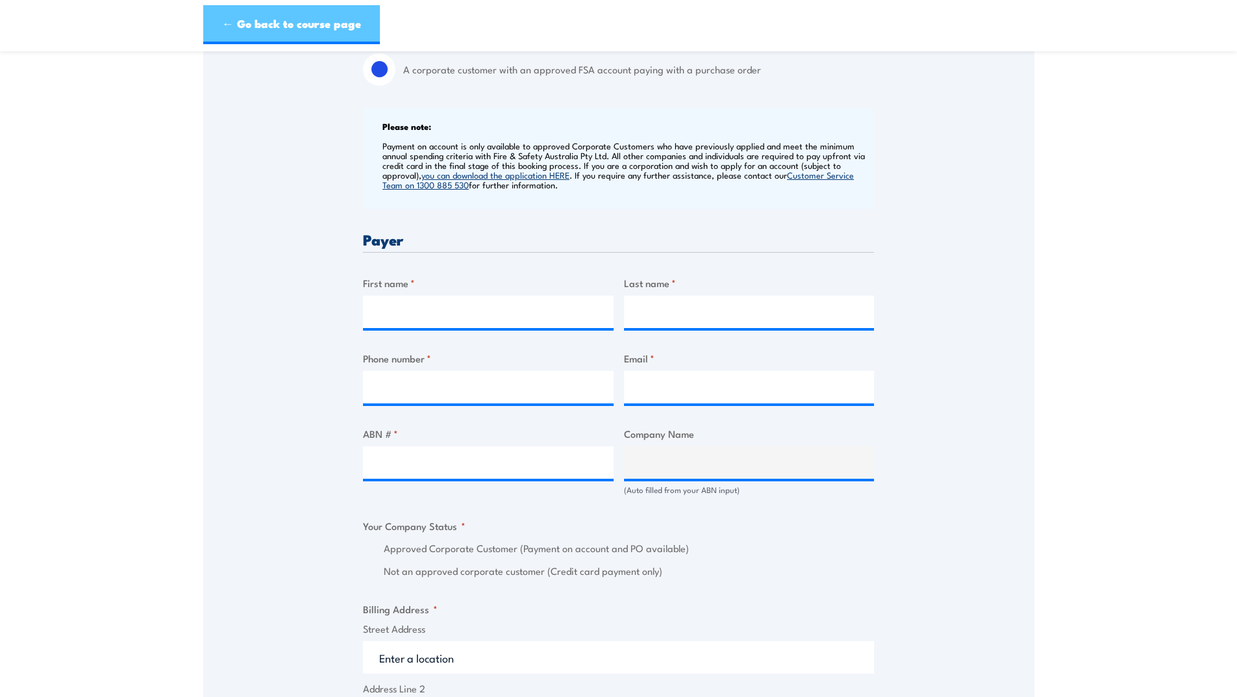
click at [277, 19] on link "← Go back to course page" at bounding box center [291, 24] width 177 height 39
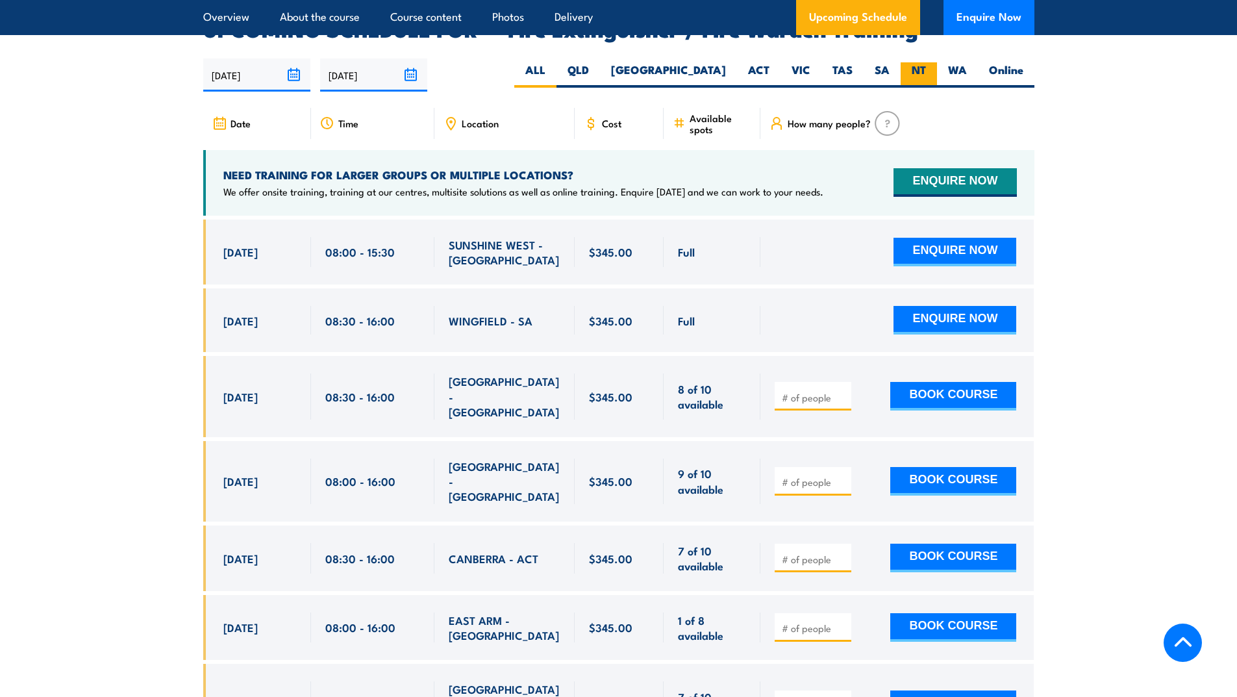
click at [923, 62] on label "NT" at bounding box center [918, 74] width 36 height 25
click at [926, 62] on input "NT" at bounding box center [930, 66] width 8 height 8
radio input "true"
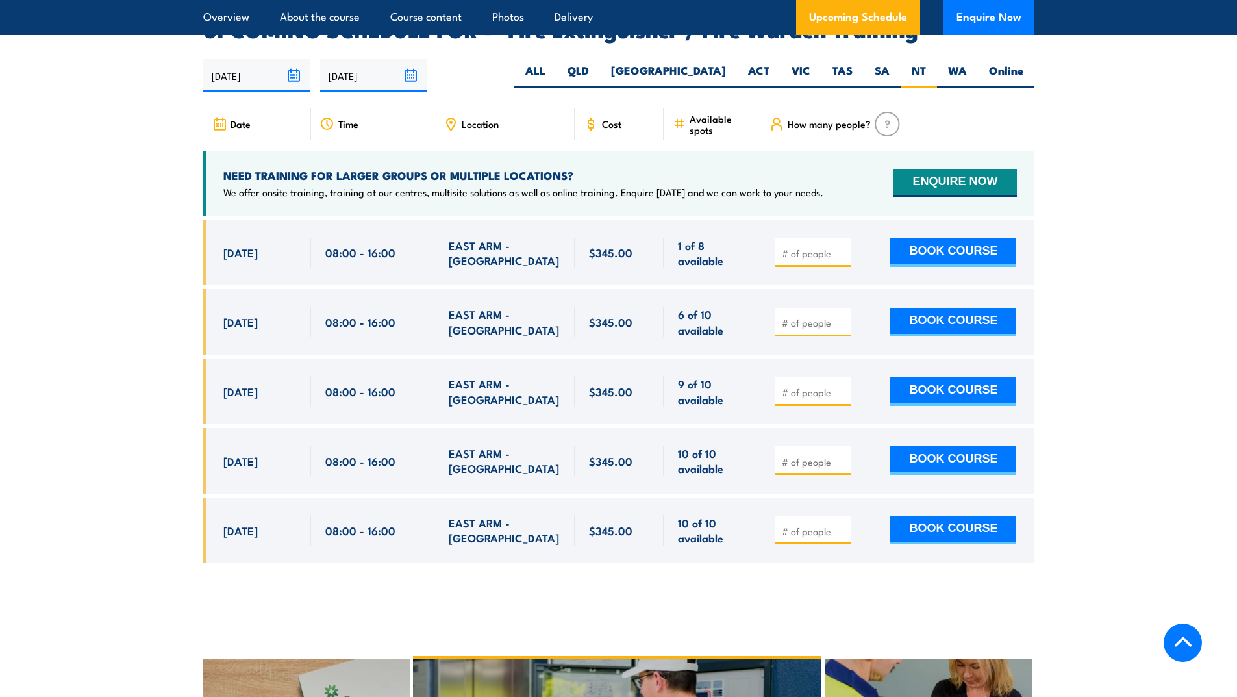
scroll to position [2132, 0]
type input "1"
click at [841, 246] on input "1" at bounding box center [814, 252] width 65 height 13
click at [930, 238] on button "BOOK COURSE" at bounding box center [953, 252] width 126 height 29
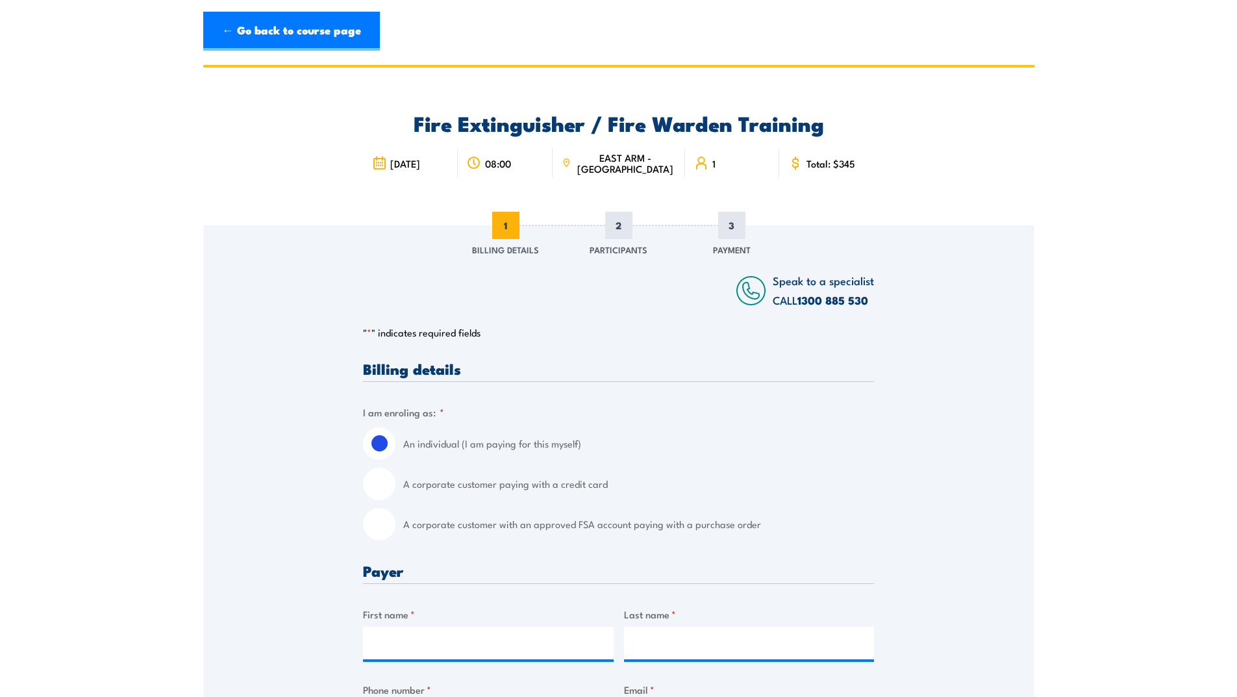
click at [373, 524] on input "A corporate customer with an approved FSA account paying with a purchase order" at bounding box center [379, 524] width 32 height 32
radio input "true"
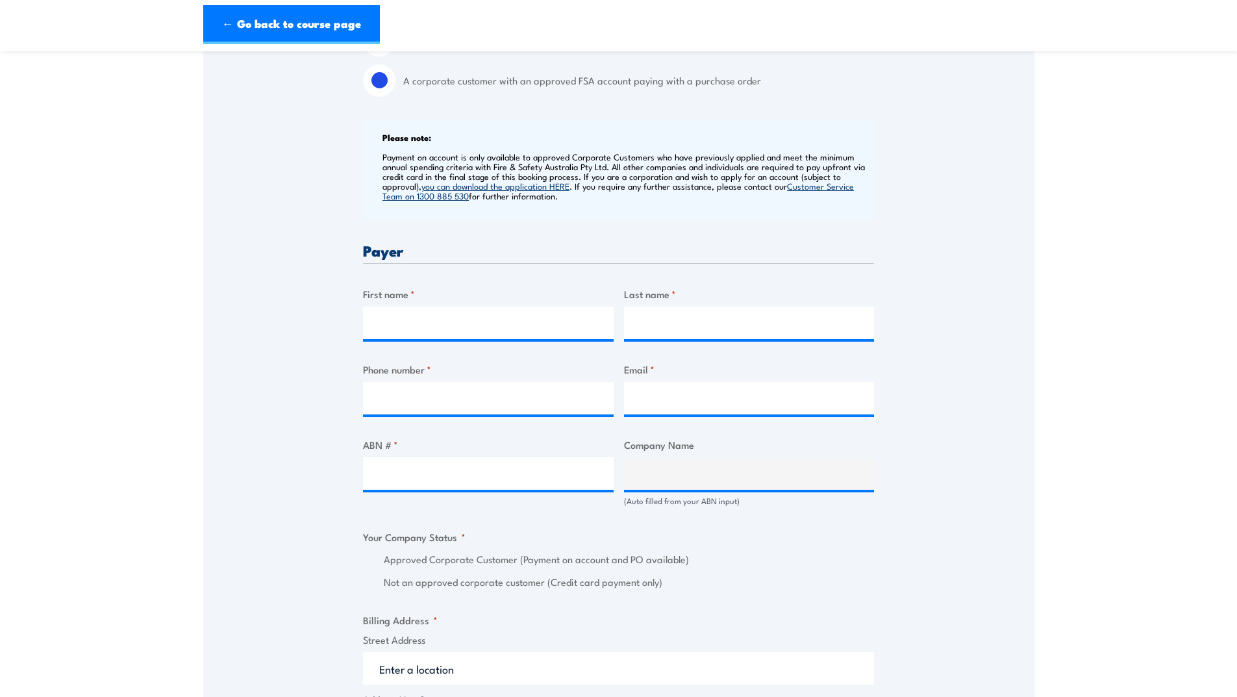
scroll to position [584, 0]
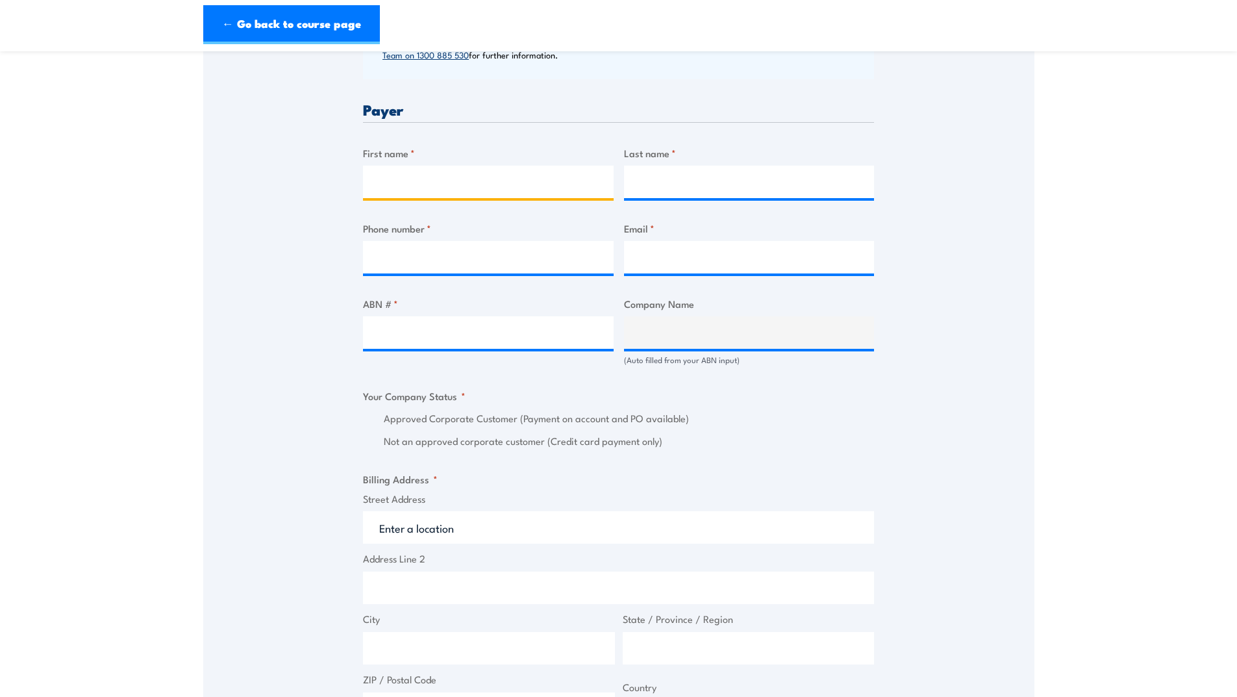
click at [404, 182] on input "First name *" at bounding box center [488, 182] width 251 height 32
type input "Angela"
click at [654, 184] on input "Last name *" at bounding box center [749, 182] width 251 height 32
type input "Nicolson"
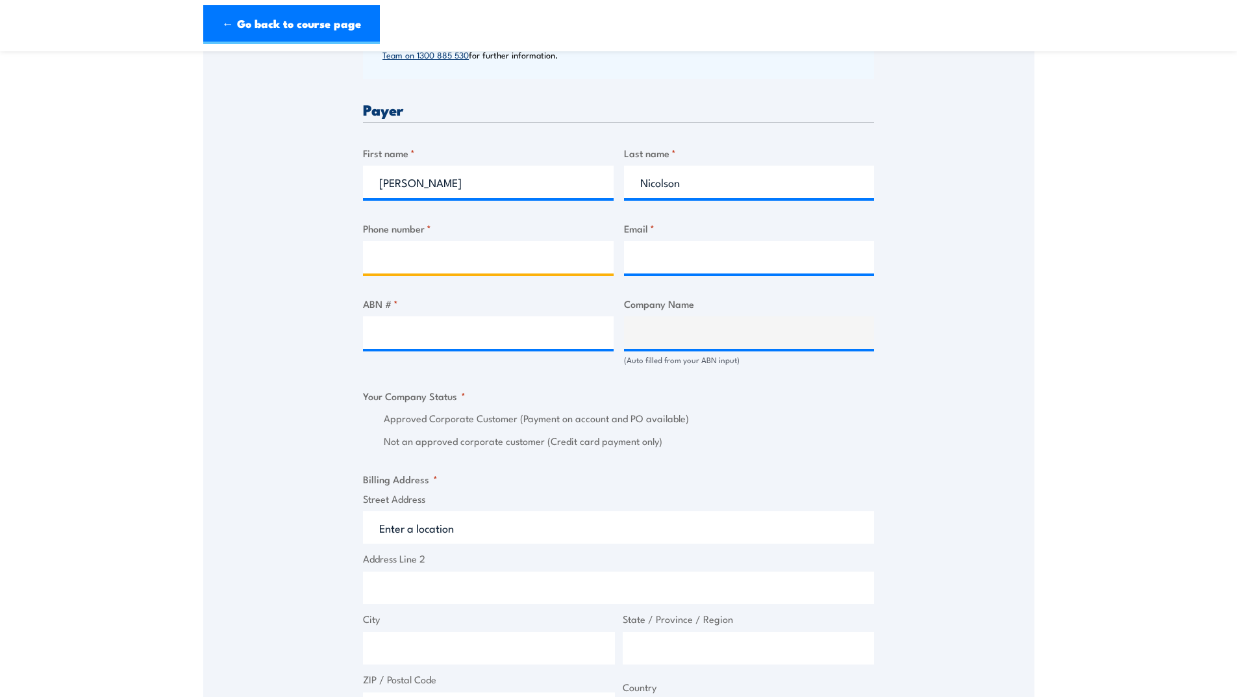
click at [476, 263] on input "Phone number *" at bounding box center [488, 257] width 251 height 32
type input "0436818328"
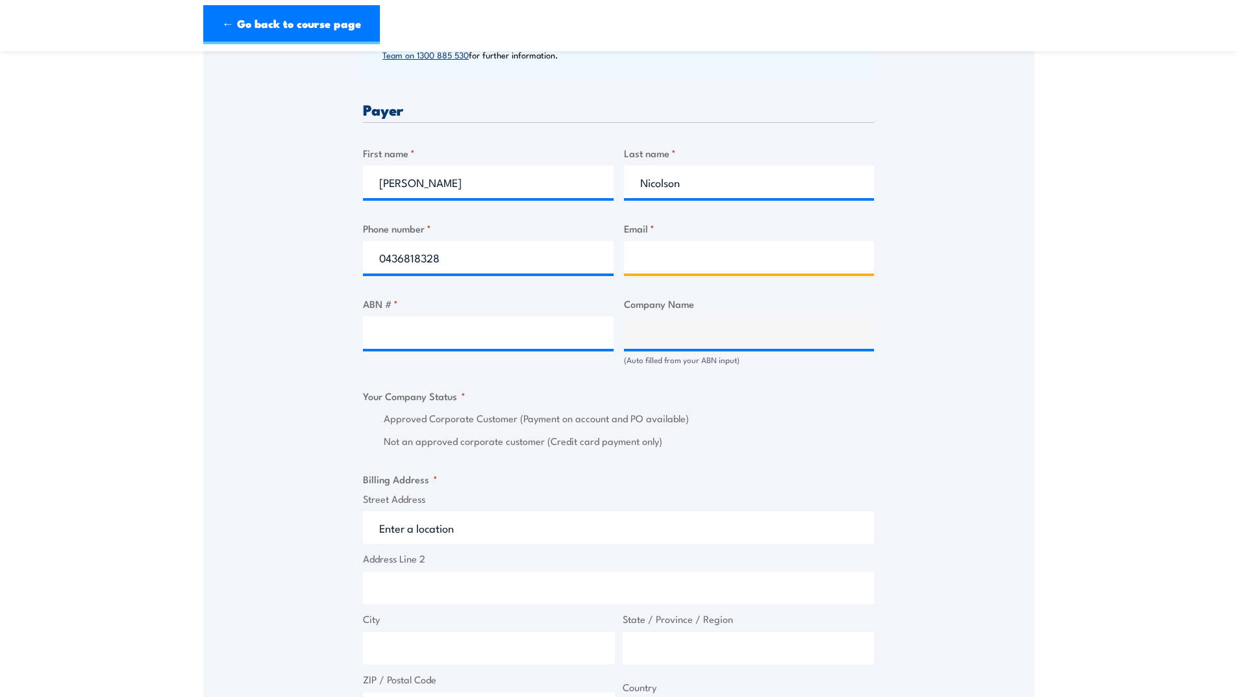
click at [659, 251] on input "Email *" at bounding box center [749, 257] width 251 height 32
type input "angela.nicolson@qube.com.au"
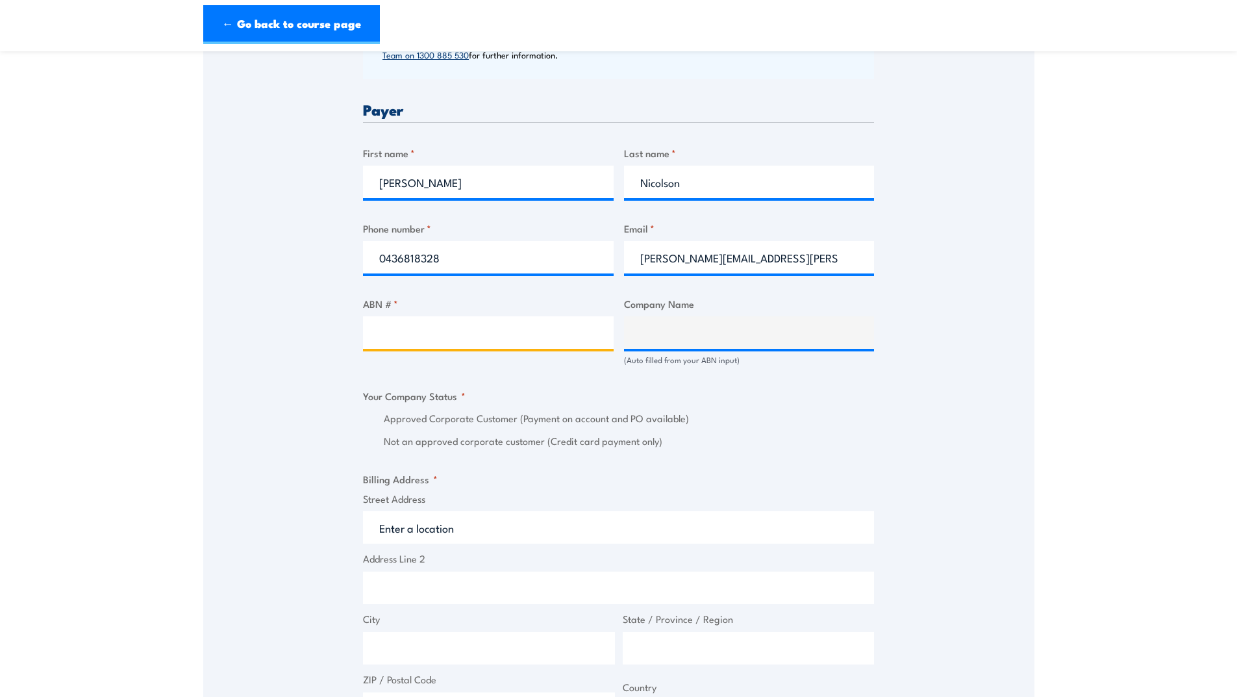
click at [419, 330] on input "ABN # *" at bounding box center [488, 332] width 251 height 32
click at [558, 337] on input "23021492" at bounding box center [488, 332] width 251 height 32
click at [655, 334] on div "Billing details I am enroling as: * An individual (I am paying for this myself)…" at bounding box center [618, 423] width 511 height 1292
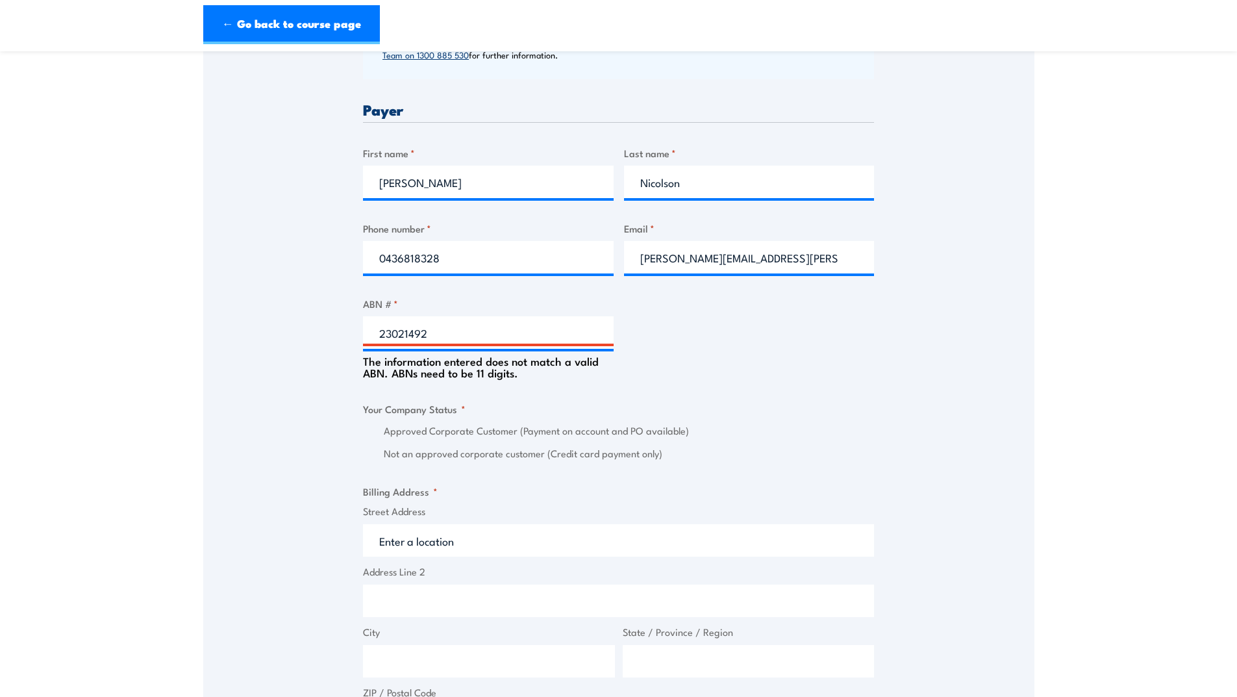
click at [82, 287] on section "Fire Extinguisher / Fire Warden Training 08:00 1 "" at bounding box center [618, 329] width 1237 height 1697
click at [378, 333] on input "23021492" at bounding box center [488, 332] width 251 height 32
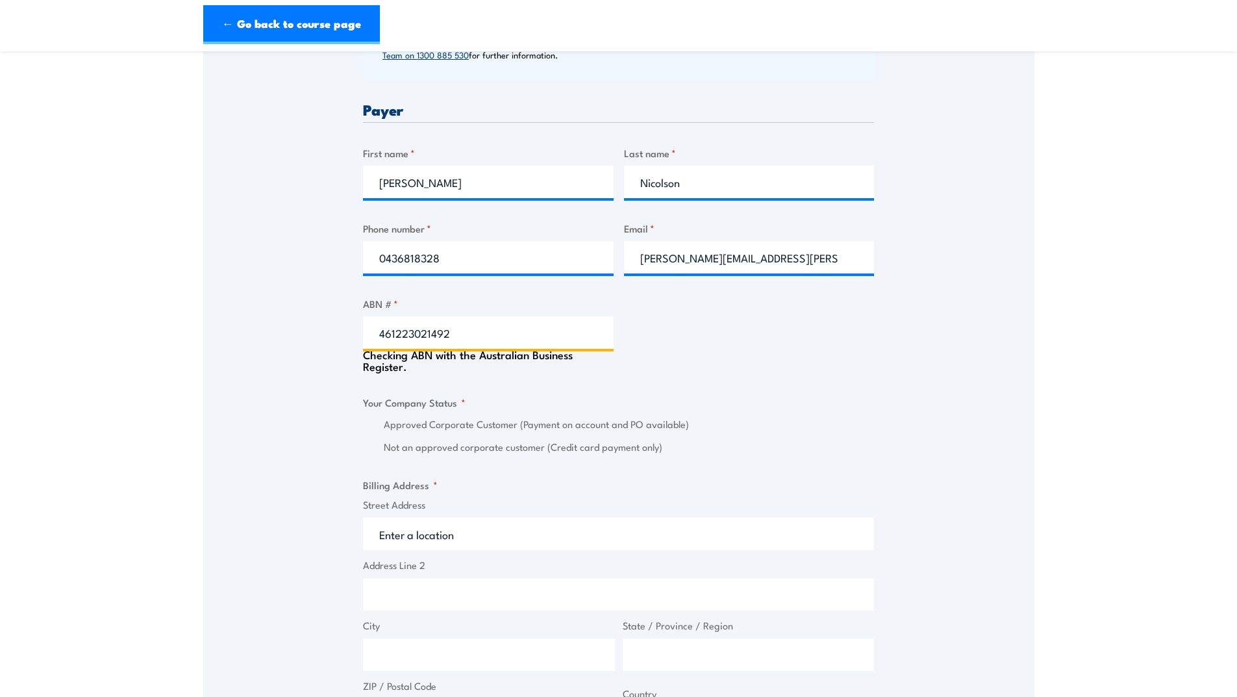
type input "4612323021492"
type input "QUBE PORTS PTY LTD"
radio input "true"
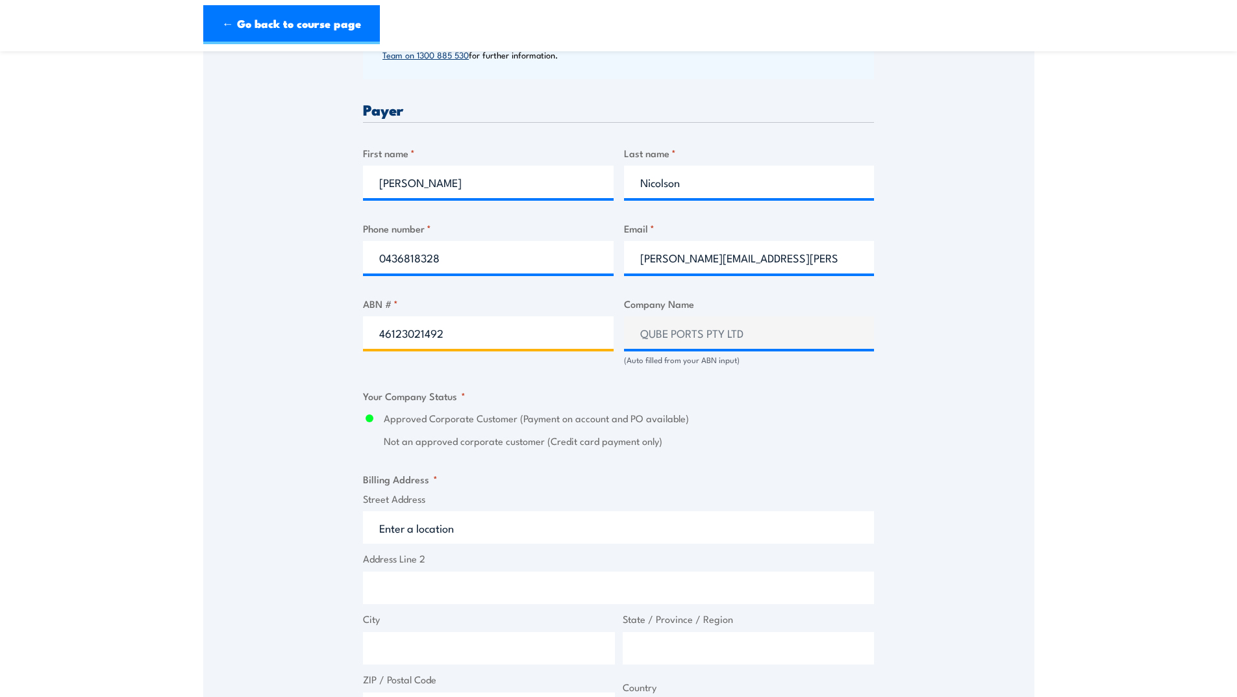
type input "46123021492"
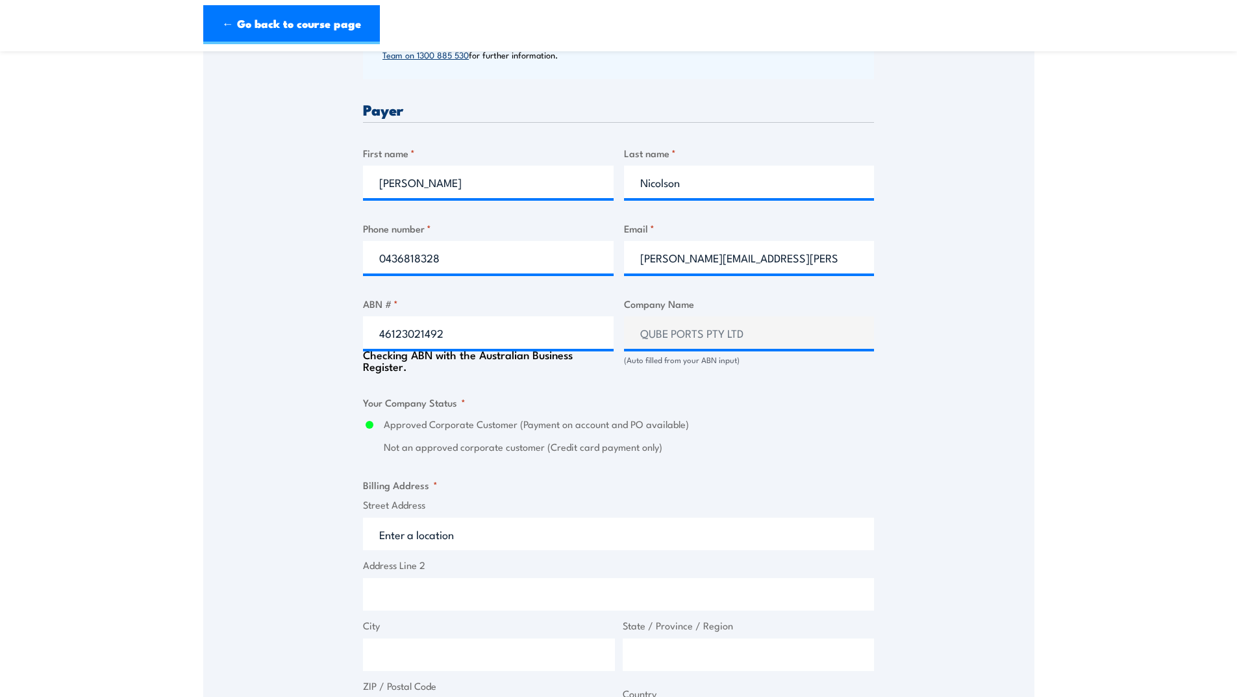
click at [534, 530] on input "Street Address" at bounding box center [618, 533] width 511 height 32
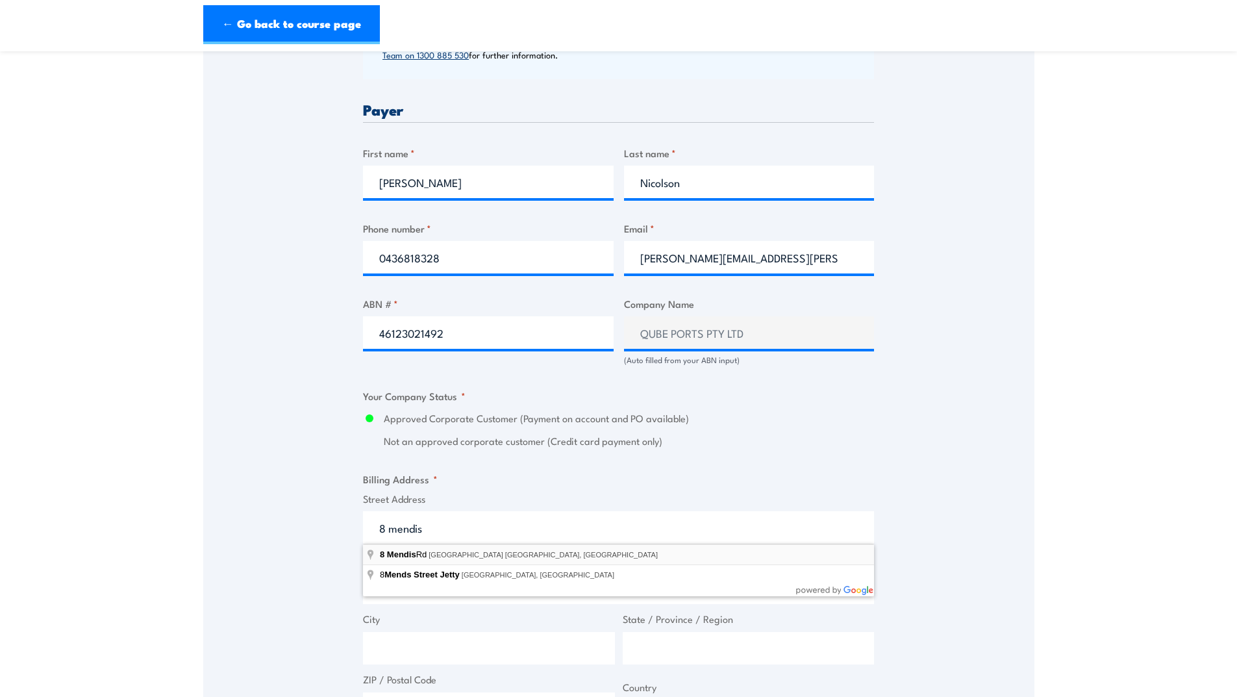
type input "8 Mendis Rd, East Arm NT, Australia"
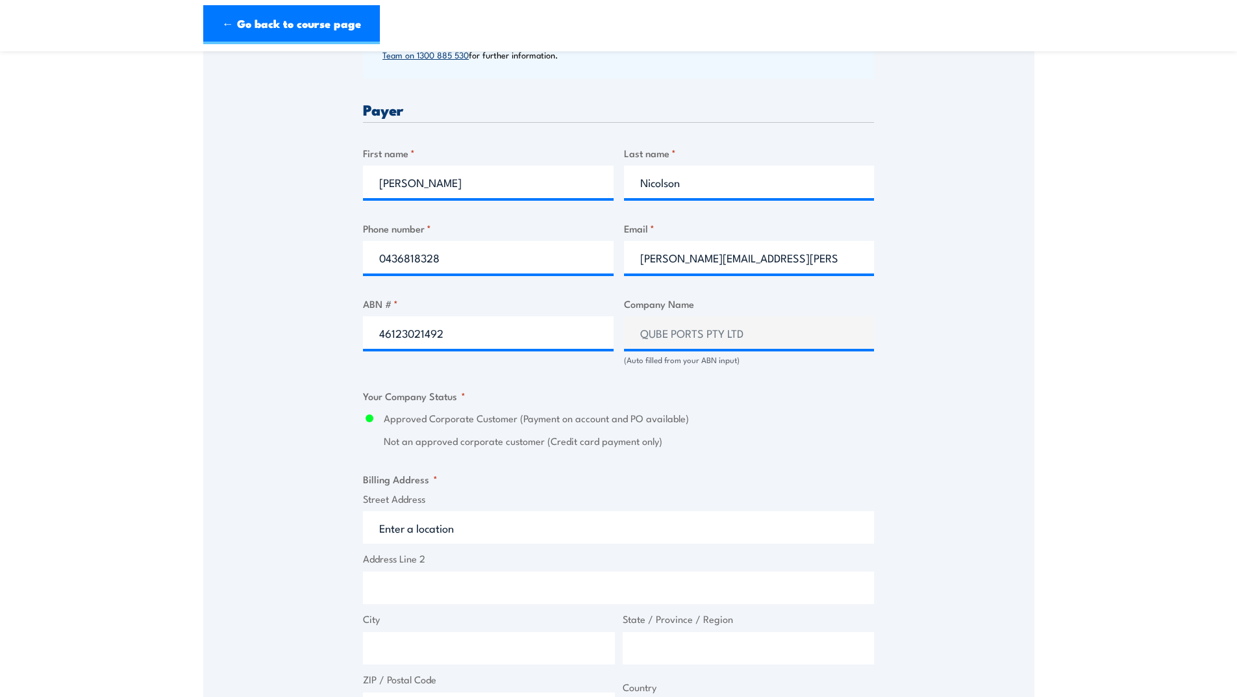
type input "8 Mendis Rd"
type input "East Arm"
type input "Northern Territory"
type input "0822"
select select "Australia"
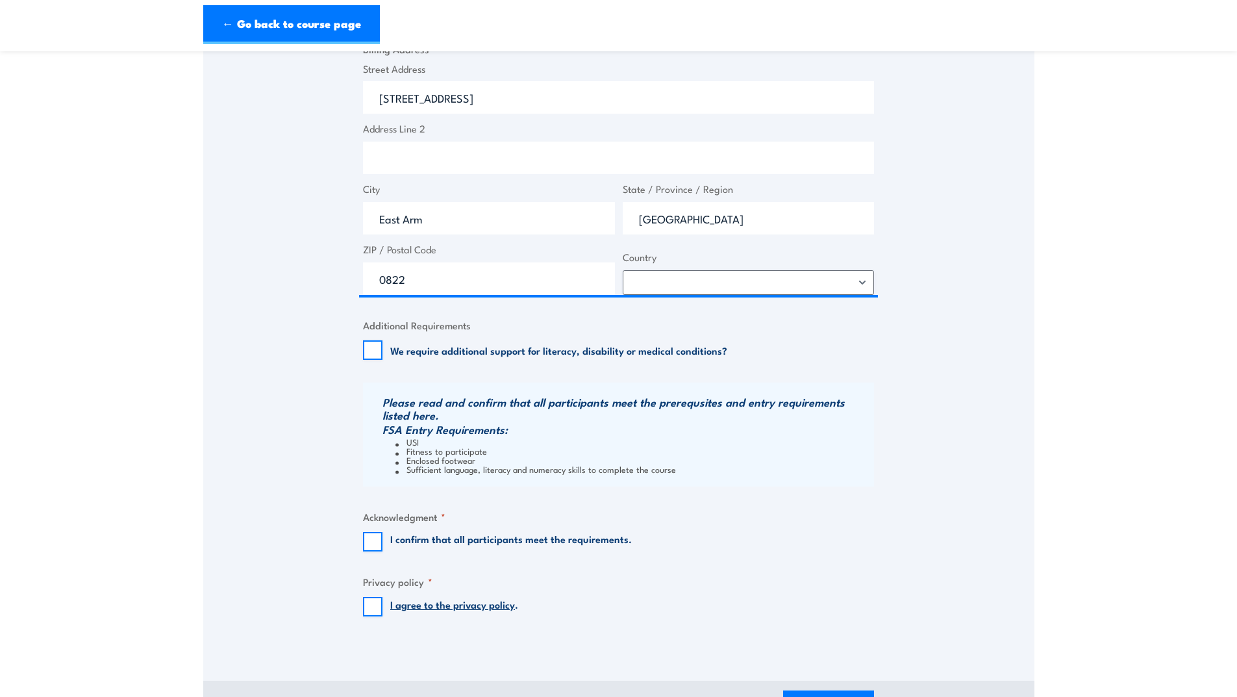
scroll to position [1039, 0]
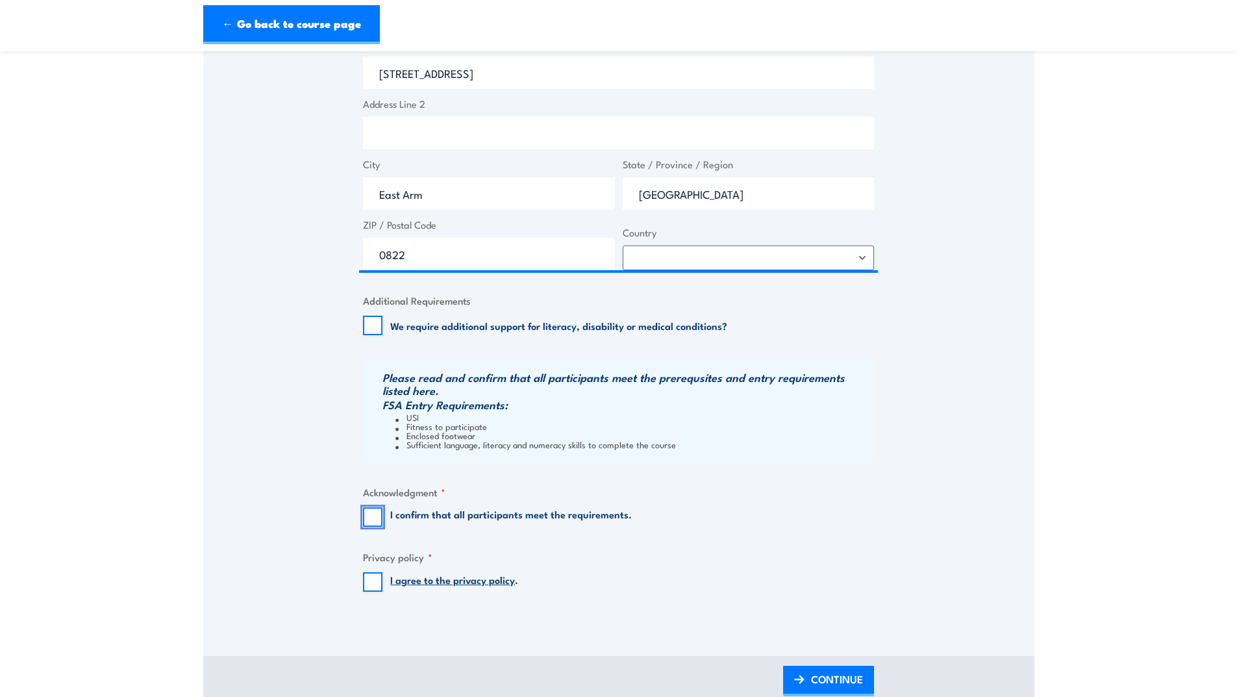
click at [371, 512] on input "I confirm that all participants meet the requirements." at bounding box center [372, 516] width 19 height 19
checkbox input "true"
click at [368, 584] on input "I agree to the privacy policy ." at bounding box center [372, 581] width 19 height 19
checkbox input "true"
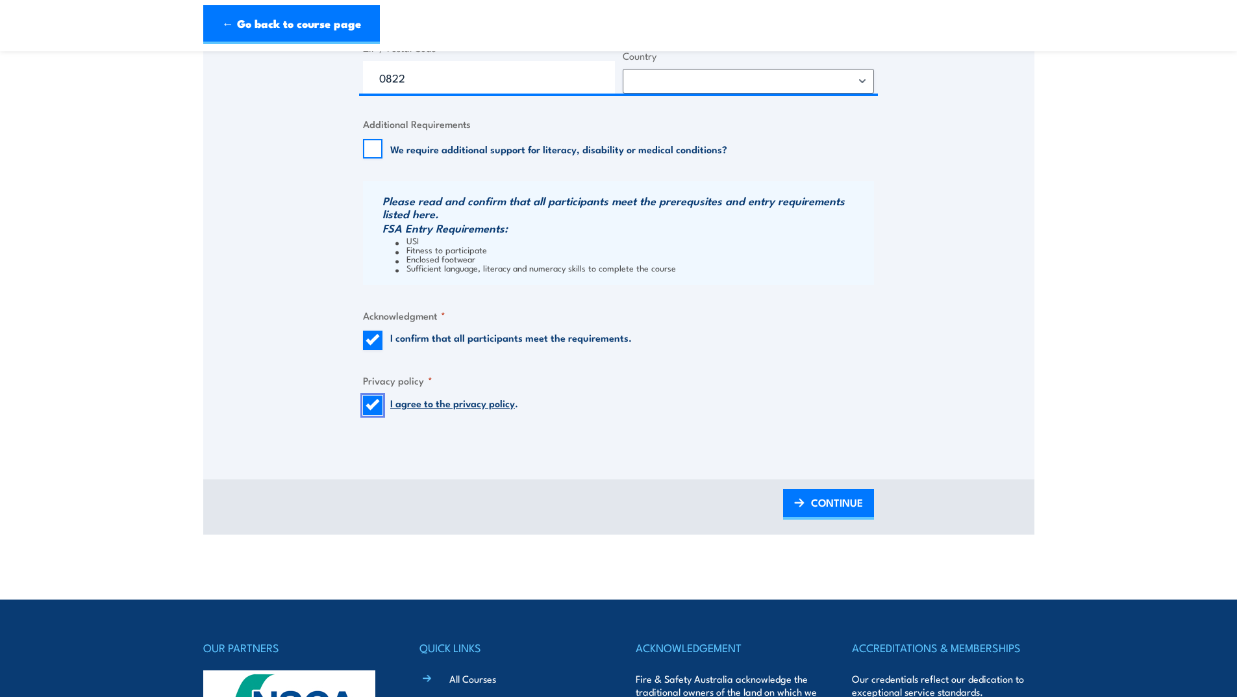
scroll to position [1233, 0]
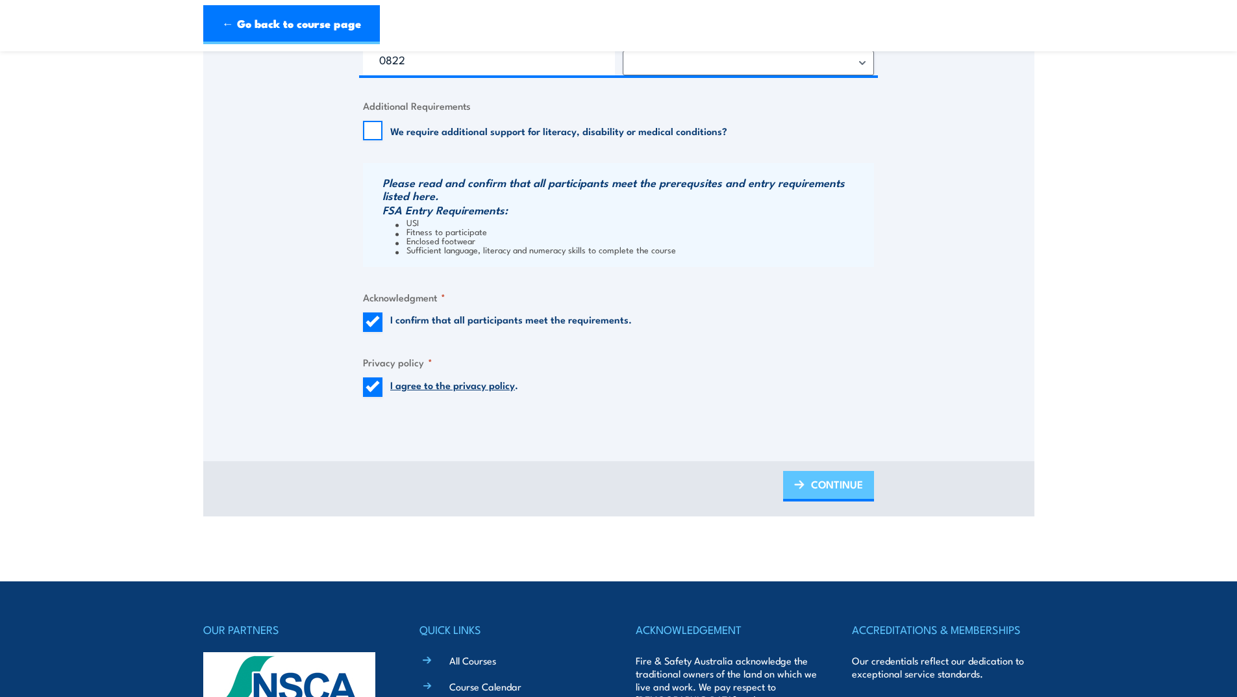
click at [821, 482] on span "CONTINUE" at bounding box center [837, 484] width 52 height 34
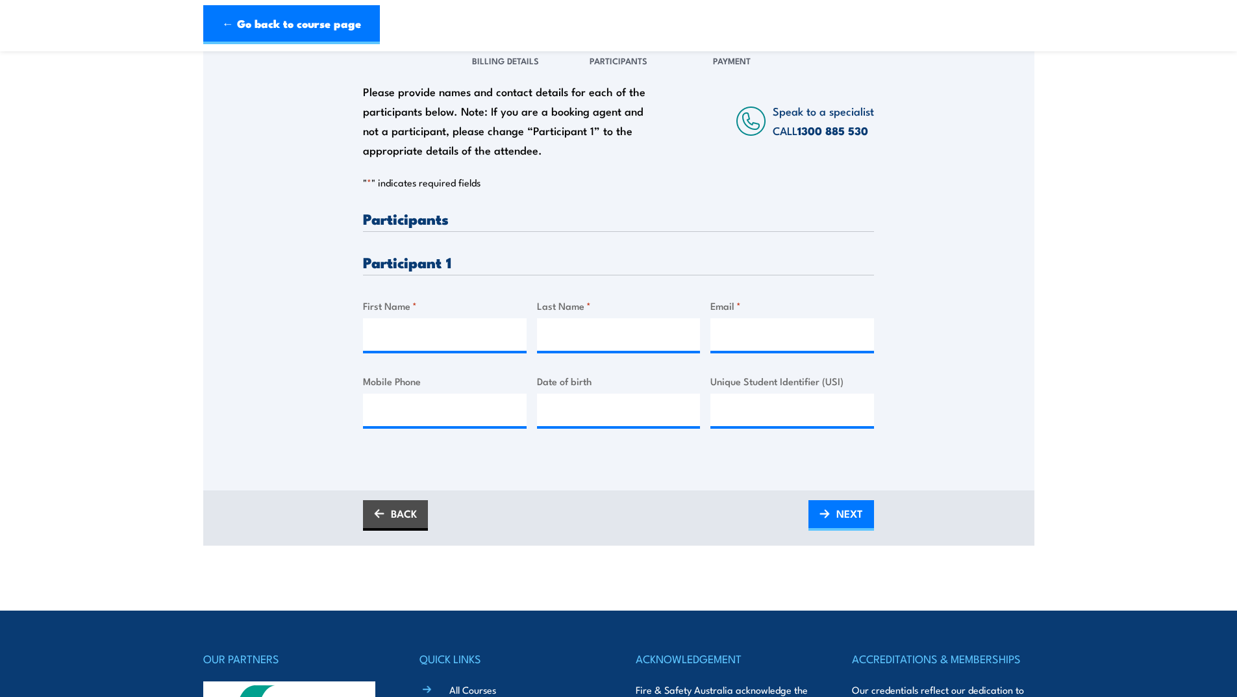
scroll to position [195, 0]
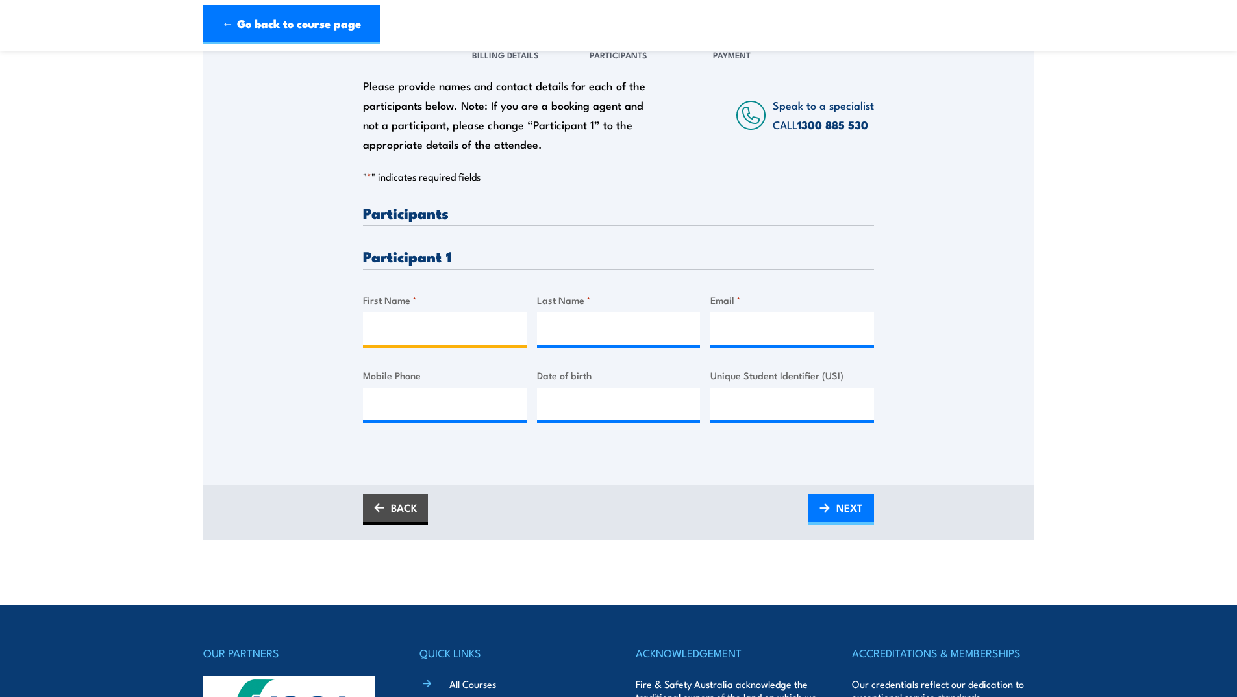
click at [401, 332] on input "First Name *" at bounding box center [445, 328] width 164 height 32
type input "Mark"
click at [556, 332] on input "Last Name *" at bounding box center [619, 328] width 164 height 32
type input "Fitzgerald"
click at [762, 329] on input "Email *" at bounding box center [792, 328] width 164 height 32
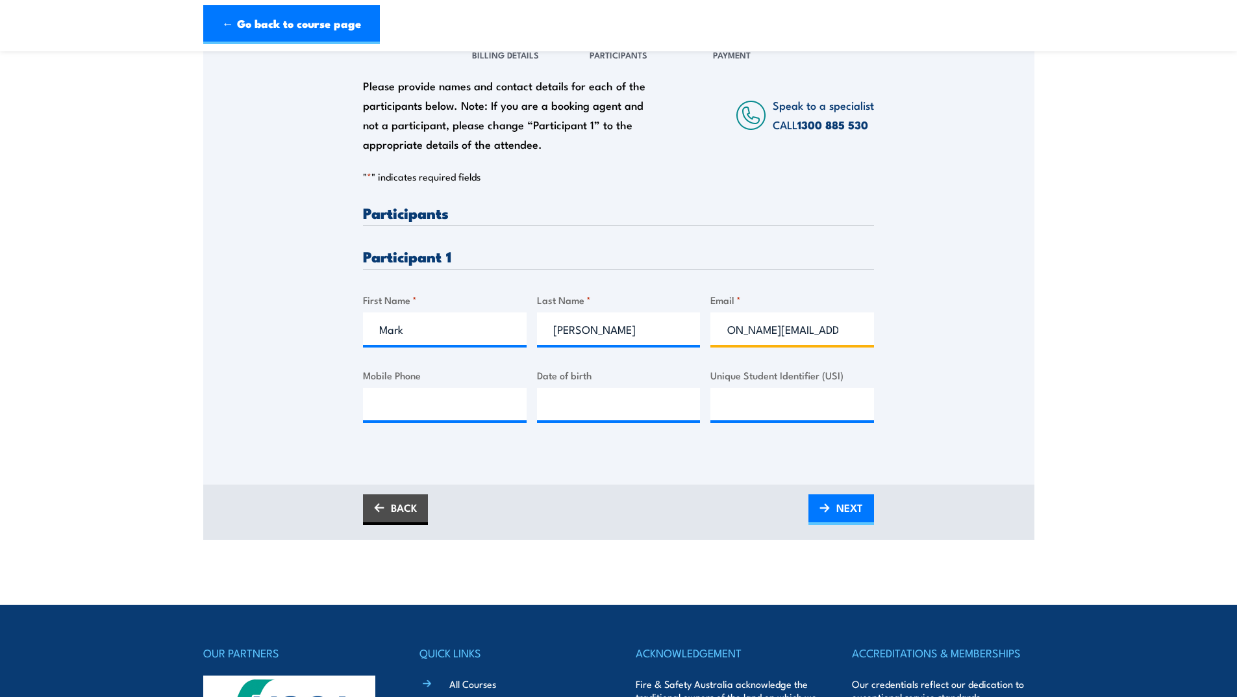
scroll to position [0, 34]
type input "mark.fitzgerald@qube.com.au"
click at [439, 411] on input "Mobile Phone" at bounding box center [445, 404] width 164 height 32
type input "0438488906"
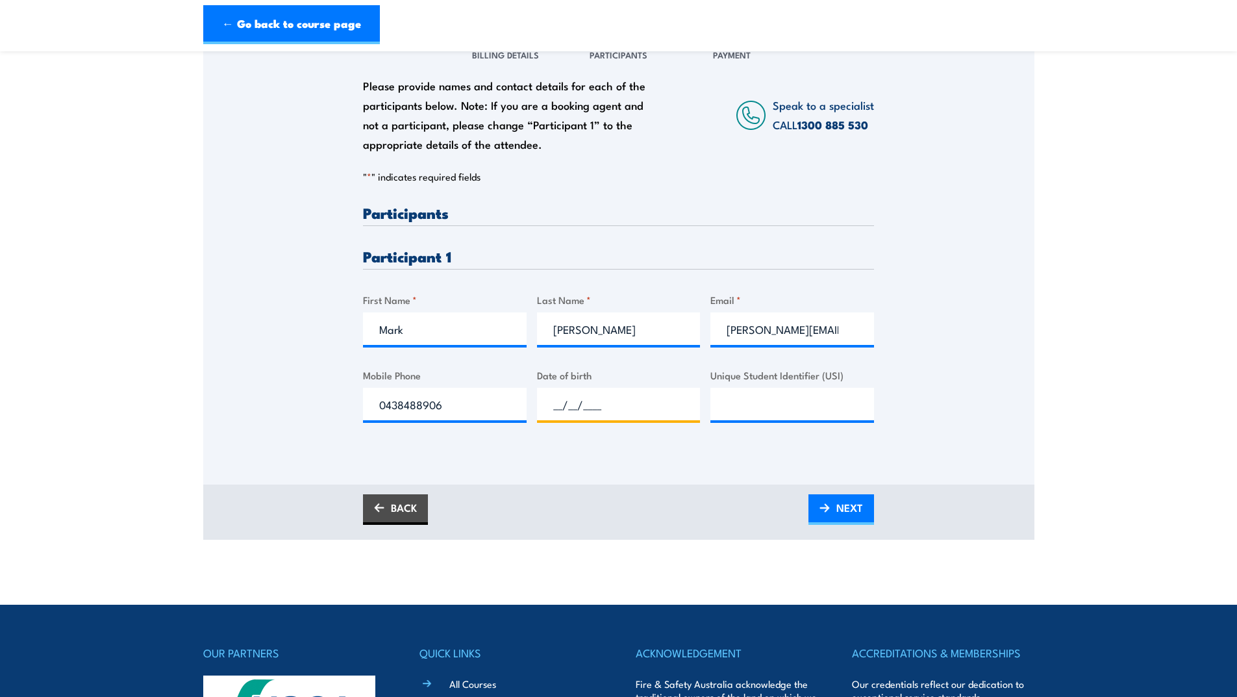
click at [558, 406] on input "__/__/____" at bounding box center [619, 404] width 164 height 32
type input "17/10/1968"
click at [1145, 278] on section "Fire Extinguisher / Fire Warden Training 08:00 1 "" at bounding box center [618, 204] width 1237 height 669
click at [832, 504] on link "NEXT" at bounding box center [841, 509] width 66 height 31
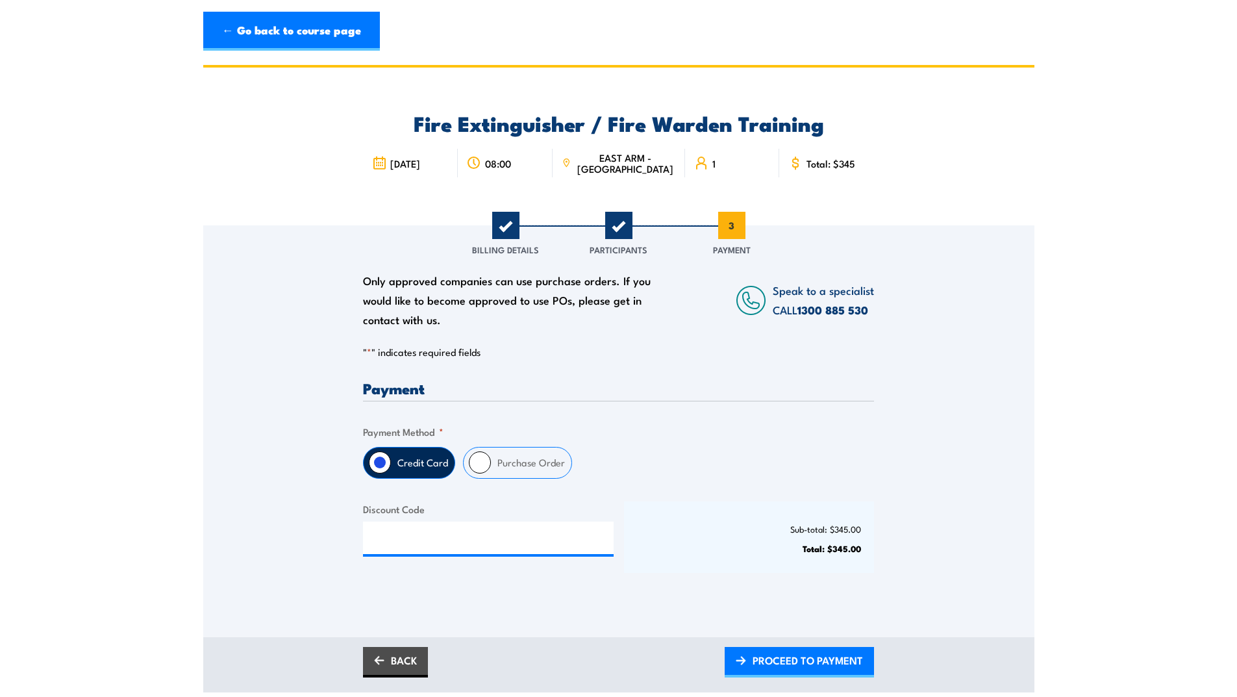
click at [480, 460] on input "Purchase Order" at bounding box center [480, 462] width 22 height 22
radio input "true"
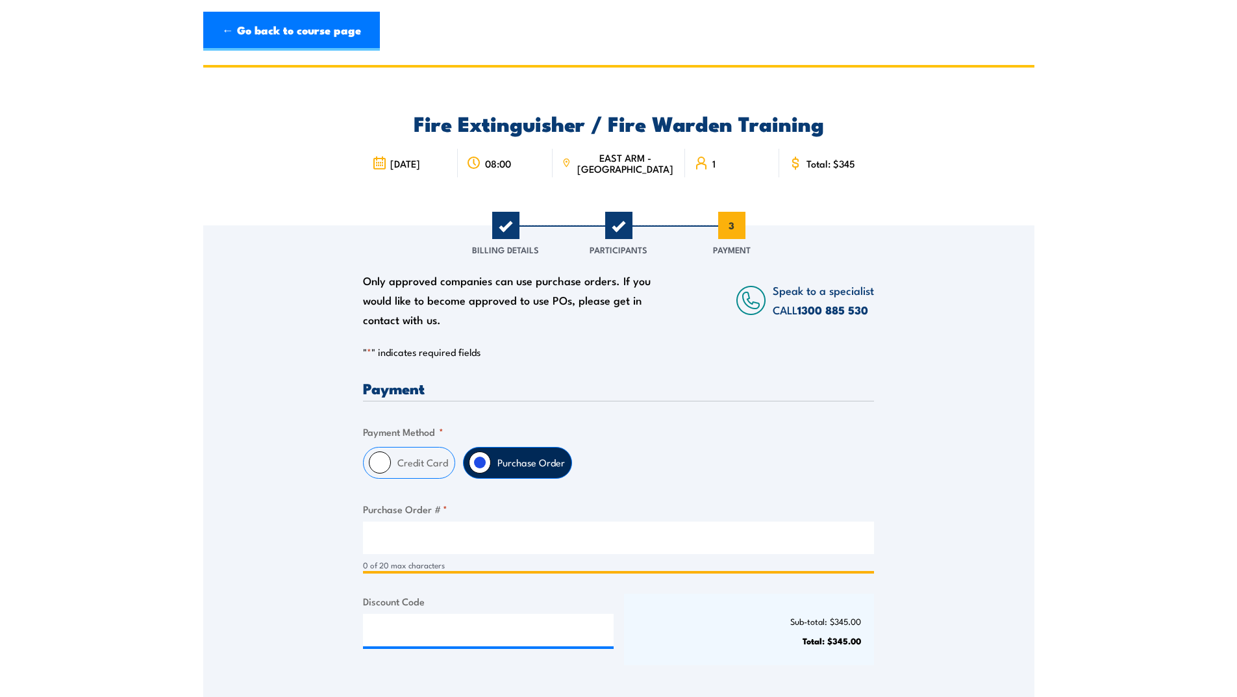
click at [429, 534] on input "Purchase Order # *" at bounding box center [618, 537] width 511 height 32
type input "PO-ANT-018-782"
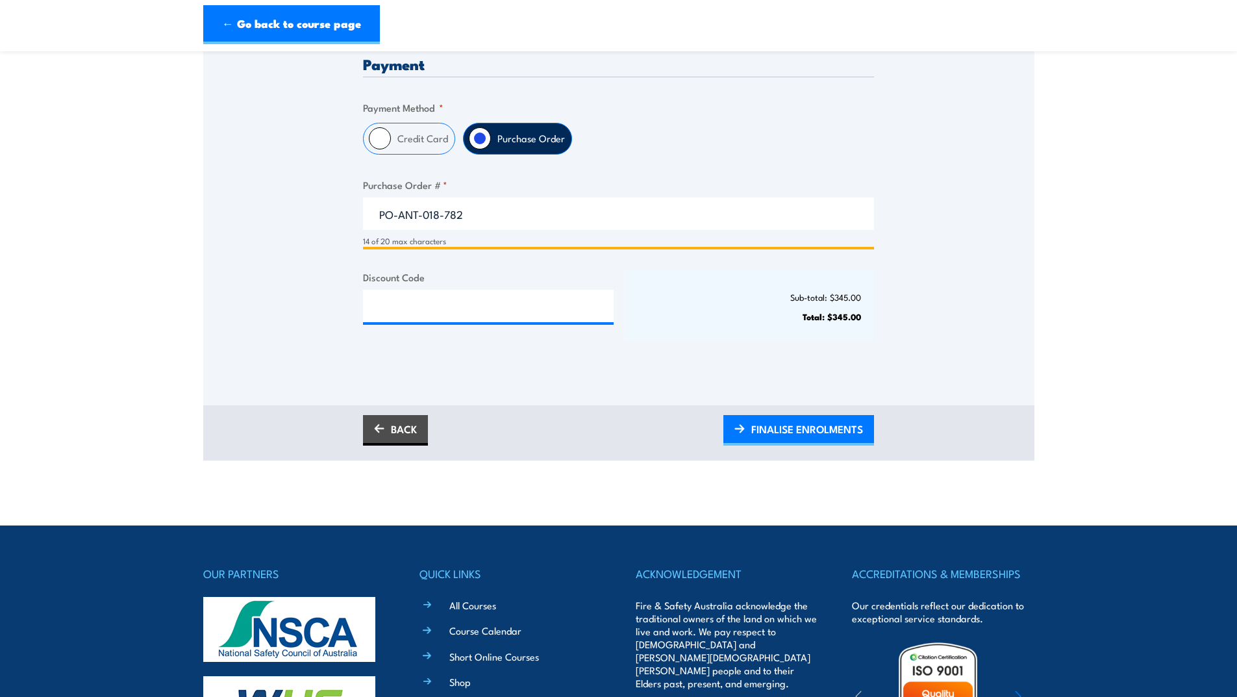
scroll to position [325, 0]
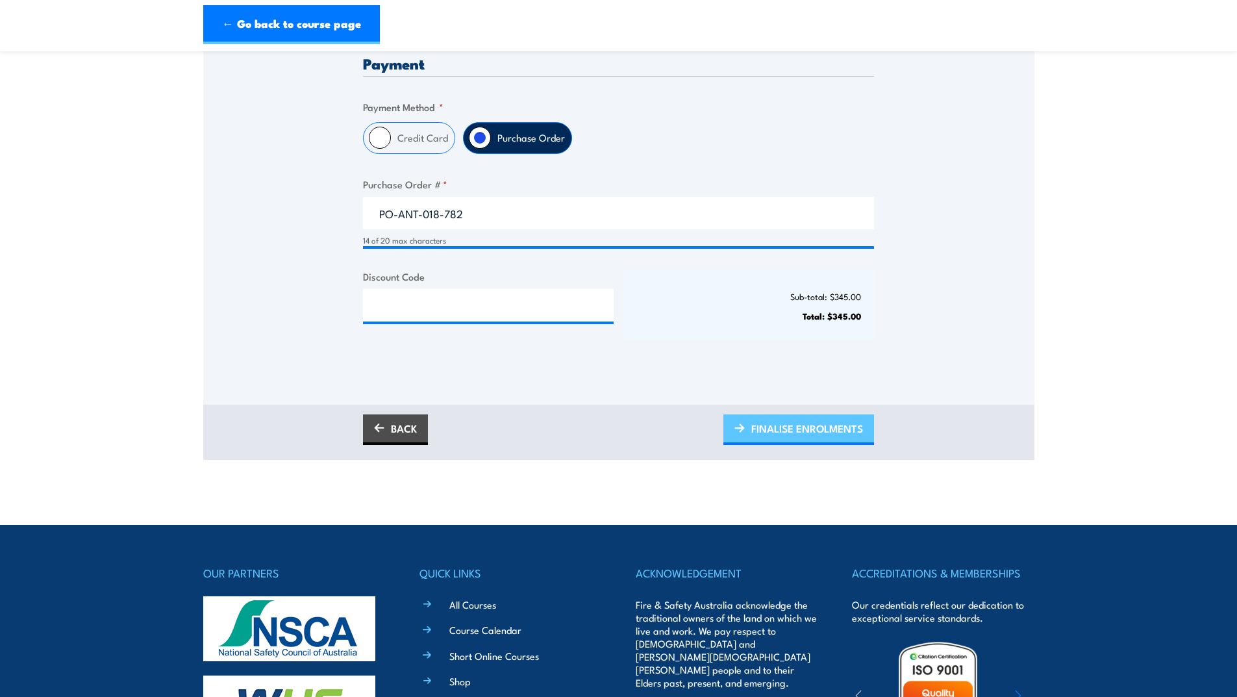
click at [793, 426] on span "FINALISE ENROLMENTS" at bounding box center [807, 428] width 112 height 34
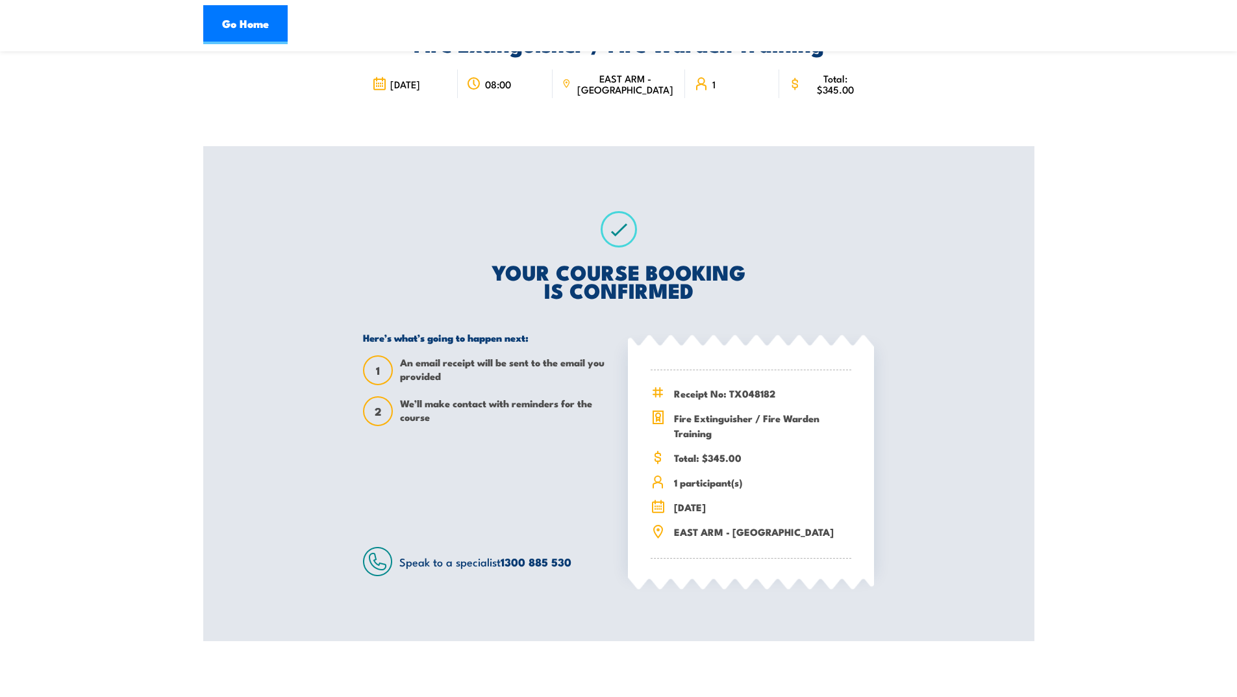
scroll to position [130, 0]
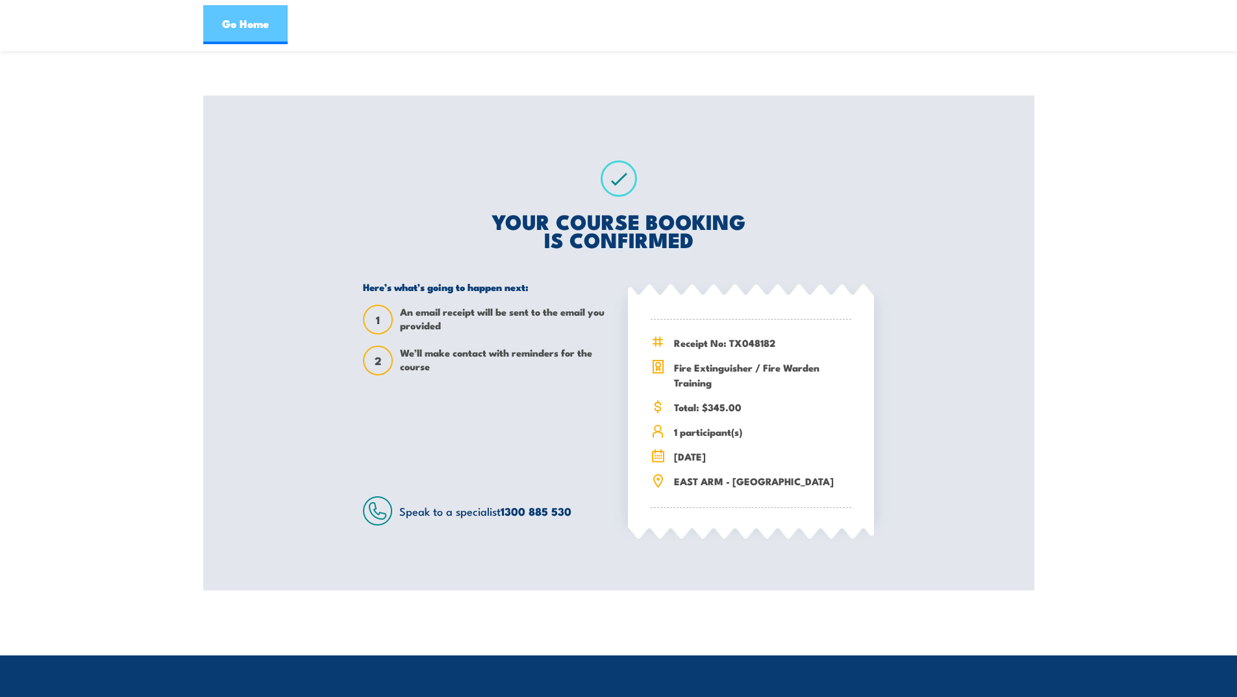
click at [234, 18] on link "Go Home" at bounding box center [245, 24] width 84 height 39
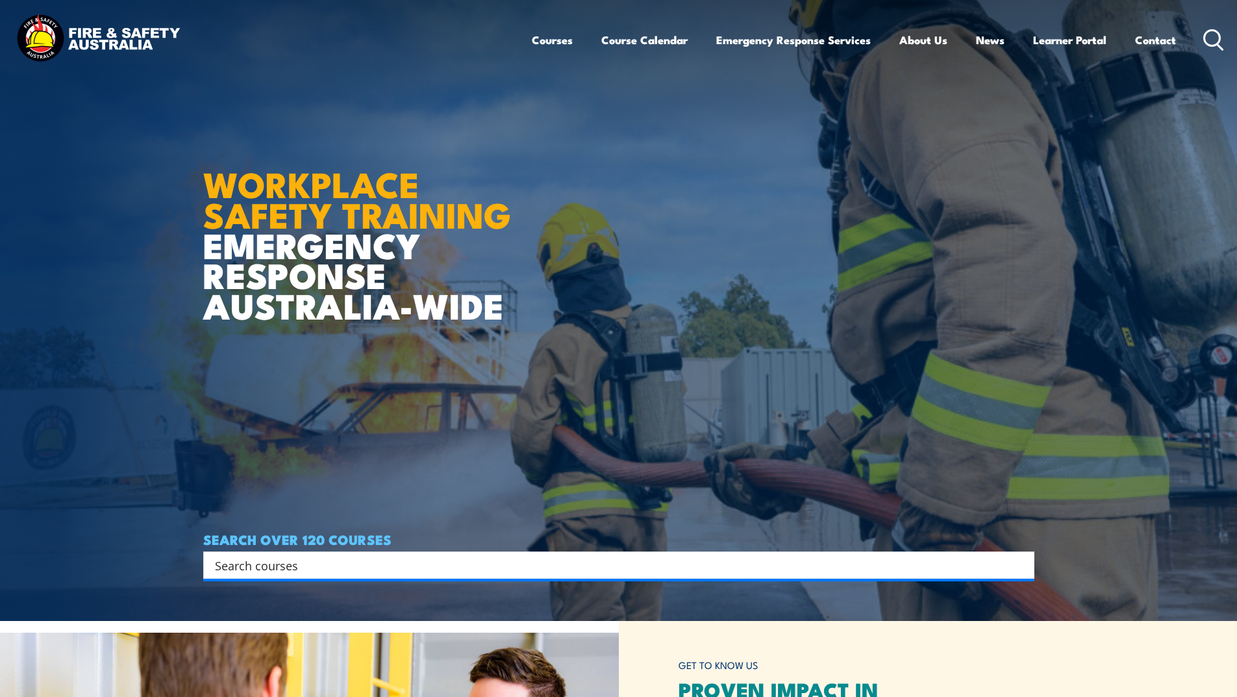
scroll to position [260, 0]
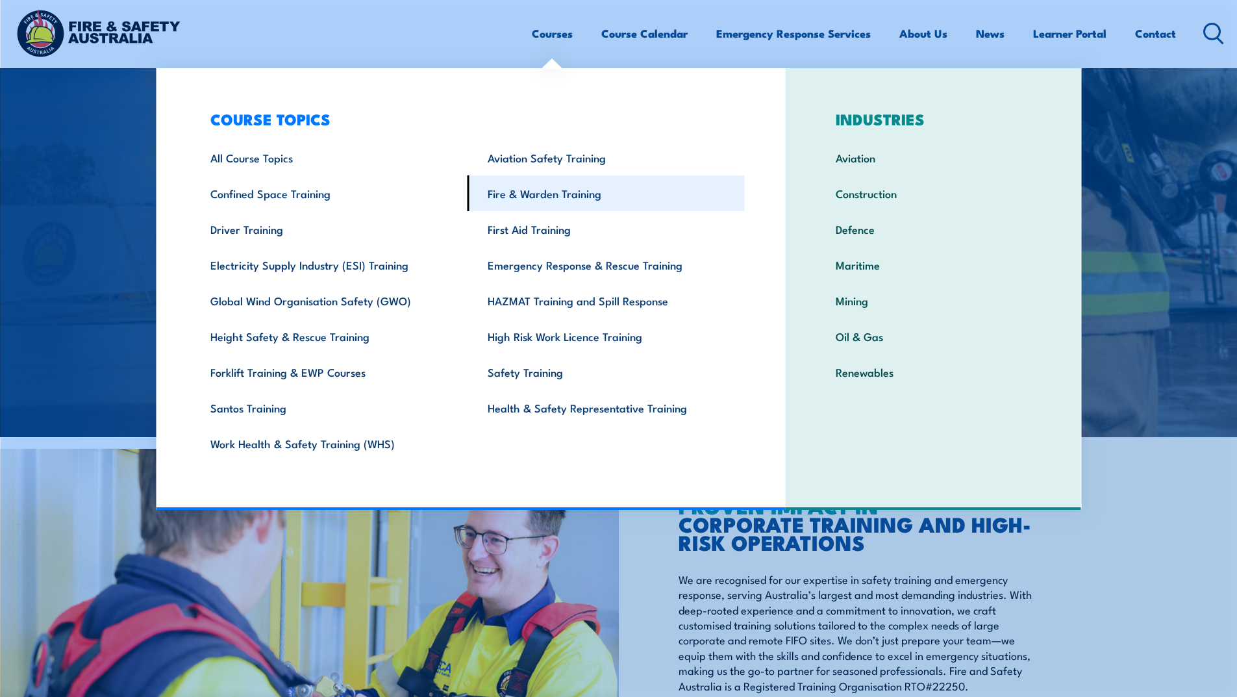
click at [525, 195] on link "Fire & Warden Training" at bounding box center [605, 193] width 277 height 36
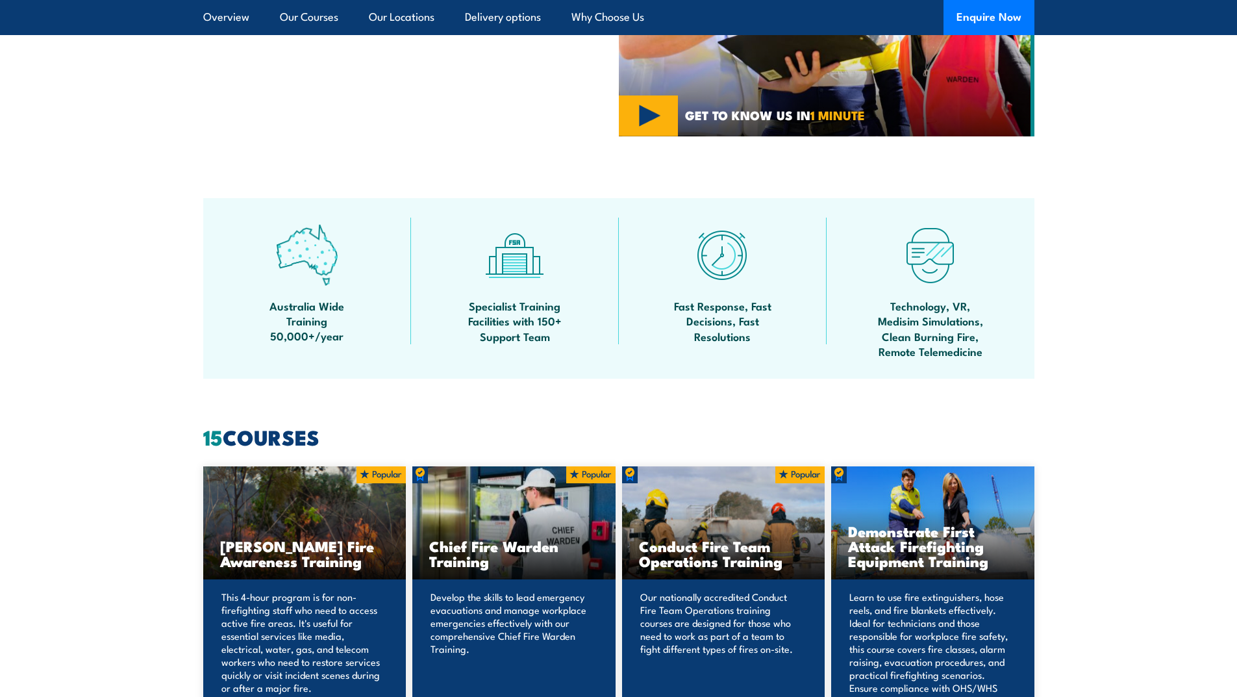
scroll to position [779, 0]
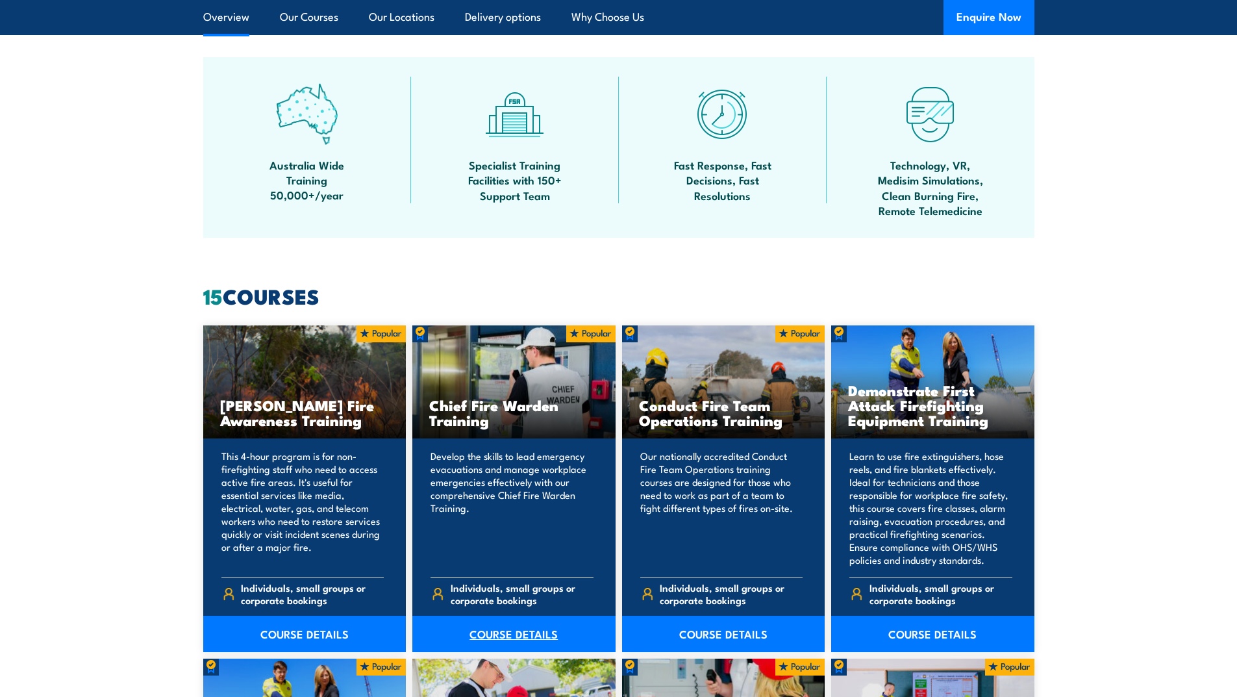
click at [491, 631] on link "COURSE DETAILS" at bounding box center [513, 633] width 203 height 36
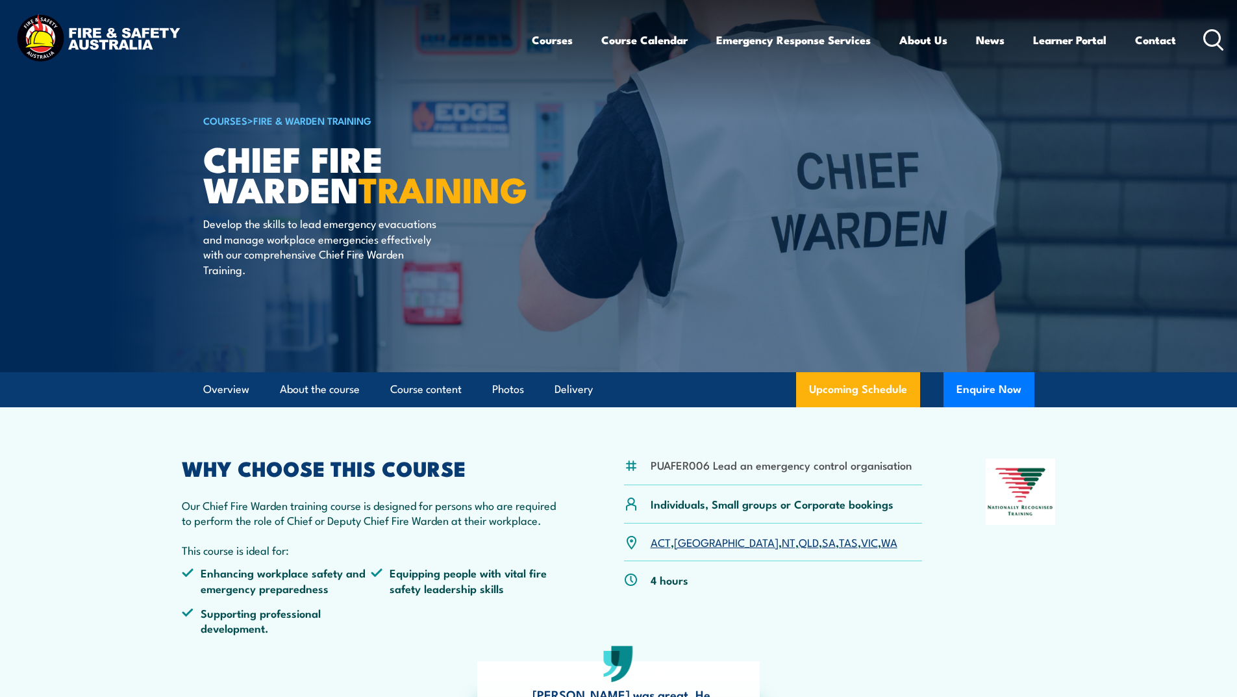
click at [782, 543] on link "NT" at bounding box center [789, 542] width 14 height 16
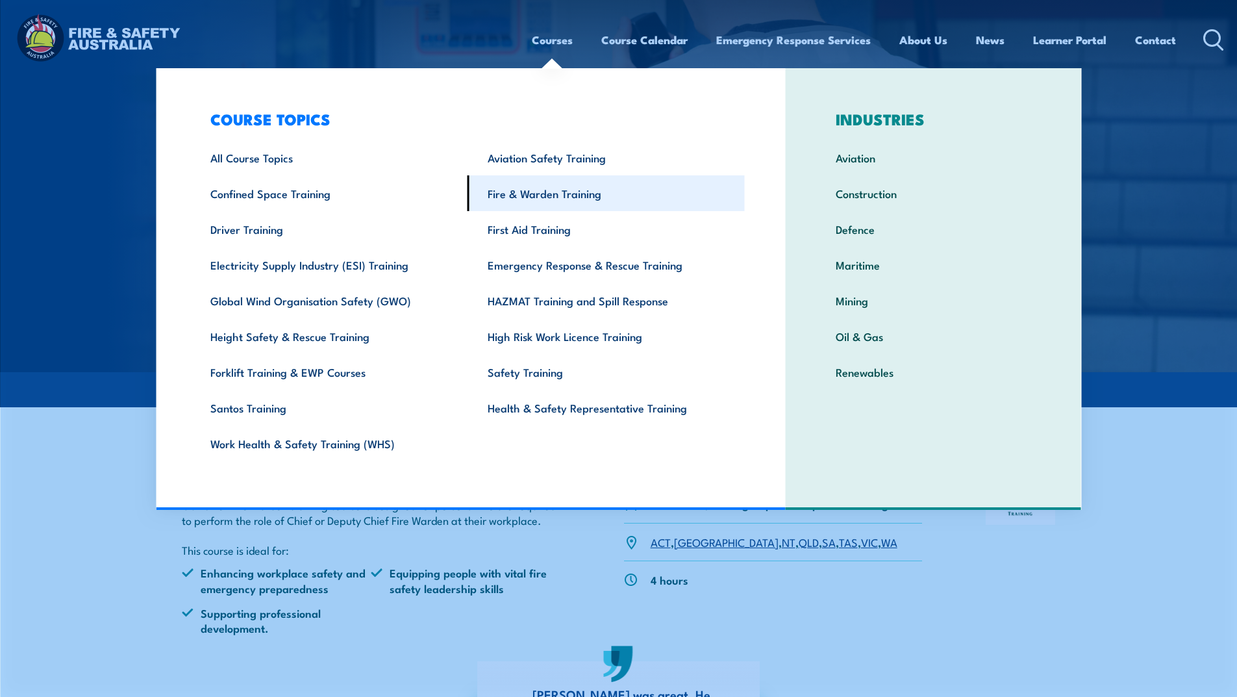
click at [539, 196] on link "Fire & Warden Training" at bounding box center [605, 193] width 277 height 36
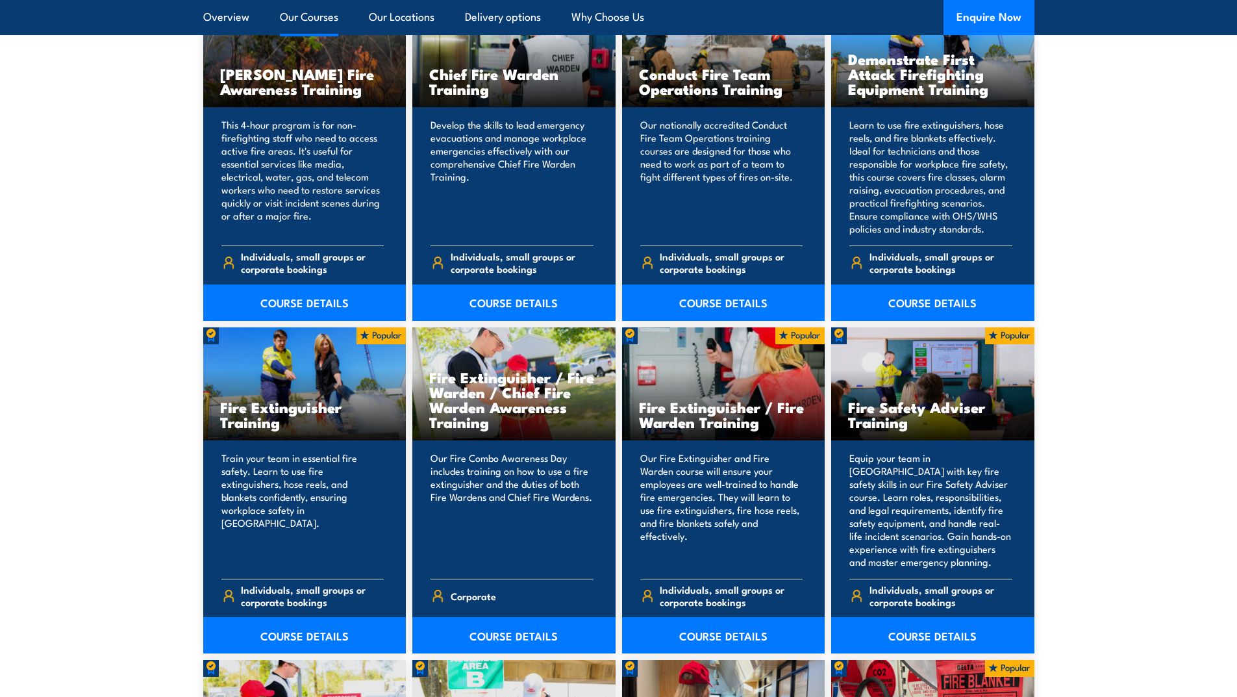
scroll to position [1233, 0]
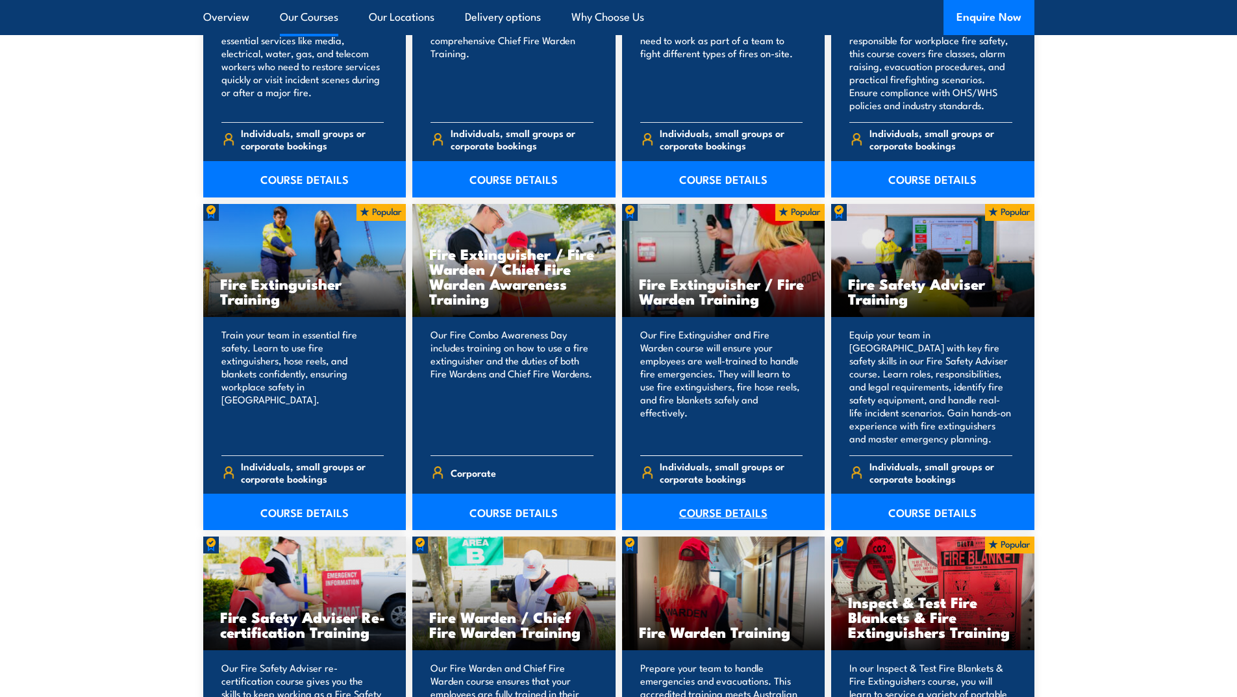
click at [706, 510] on link "COURSE DETAILS" at bounding box center [723, 511] width 203 height 36
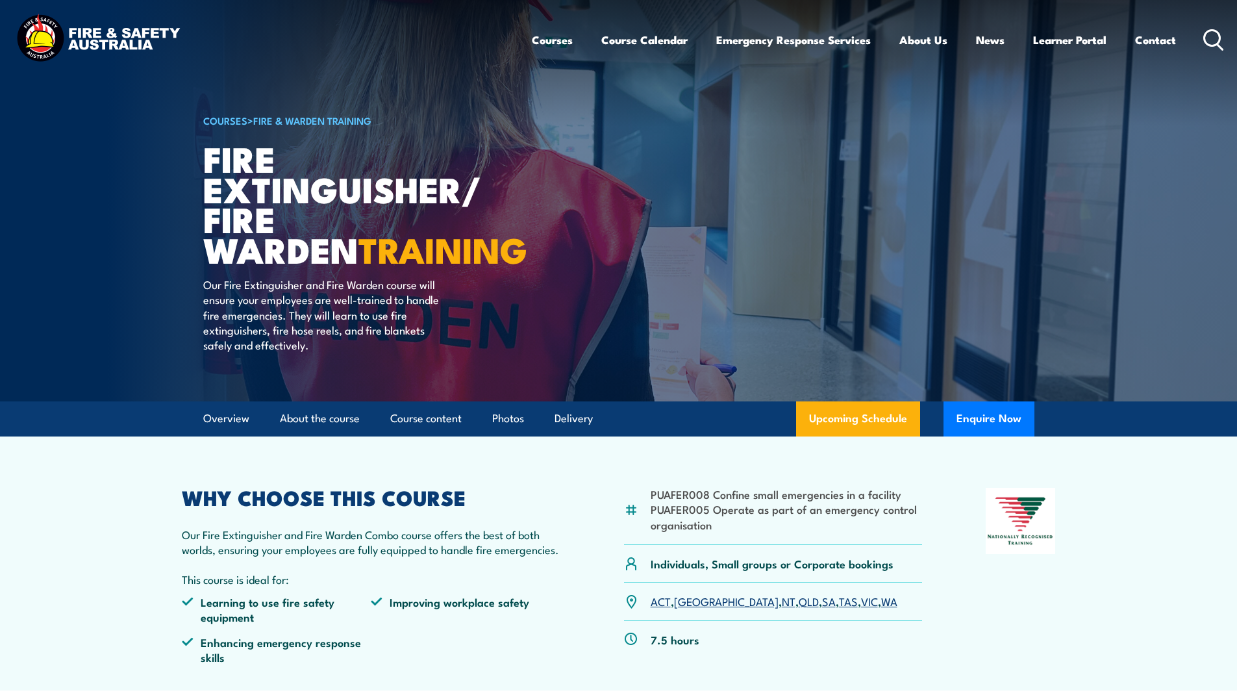
click at [782, 601] on link "NT" at bounding box center [789, 601] width 14 height 16
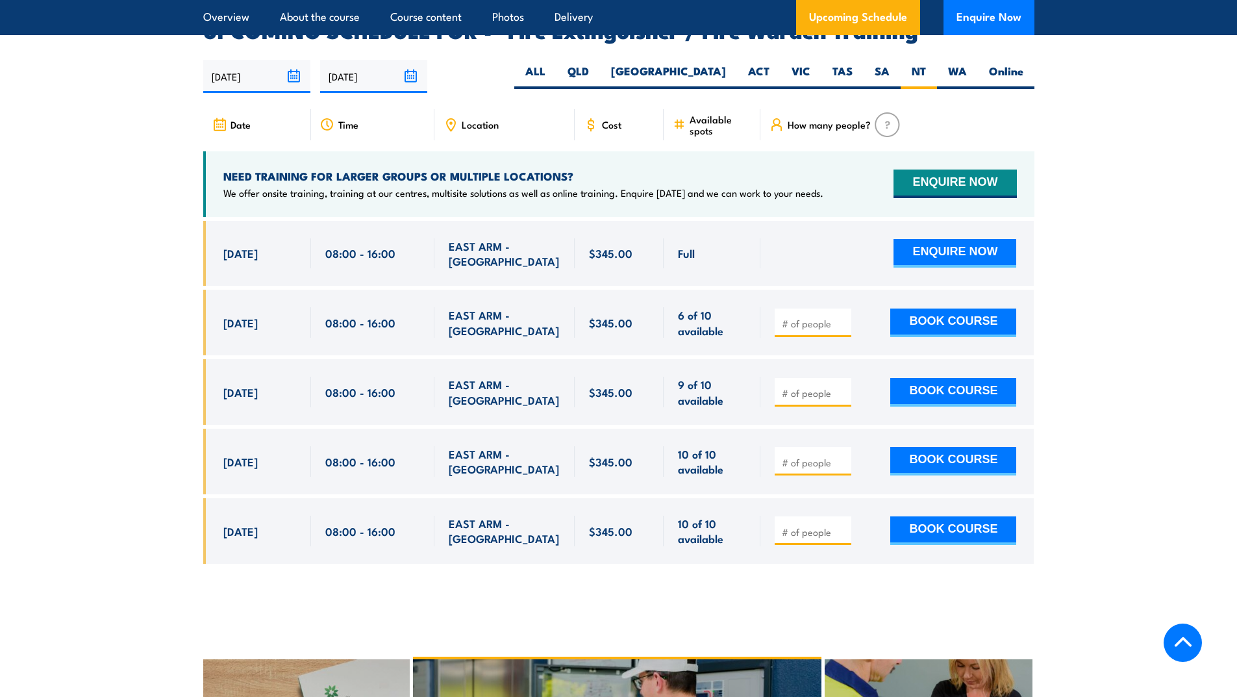
scroll to position [2132, 0]
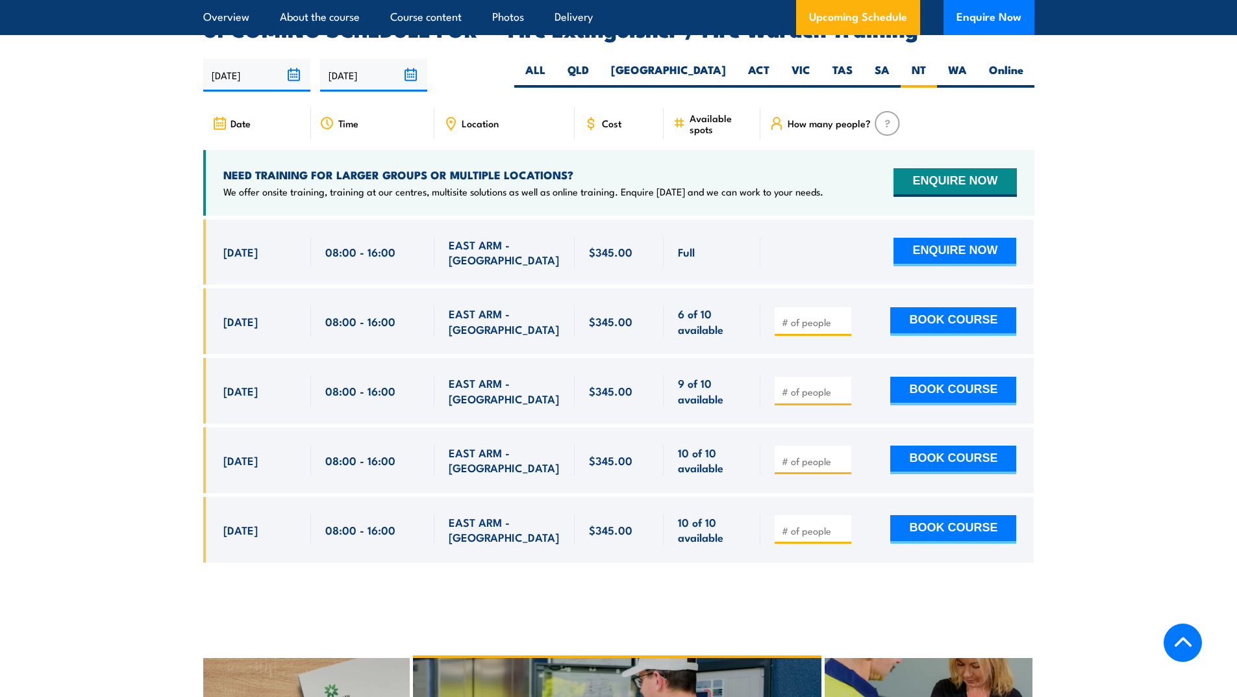
click at [815, 316] on input "number" at bounding box center [814, 322] width 65 height 13
type input "1"
click at [841, 316] on input "1" at bounding box center [814, 322] width 65 height 13
click at [945, 307] on button "BOOK COURSE" at bounding box center [953, 321] width 126 height 29
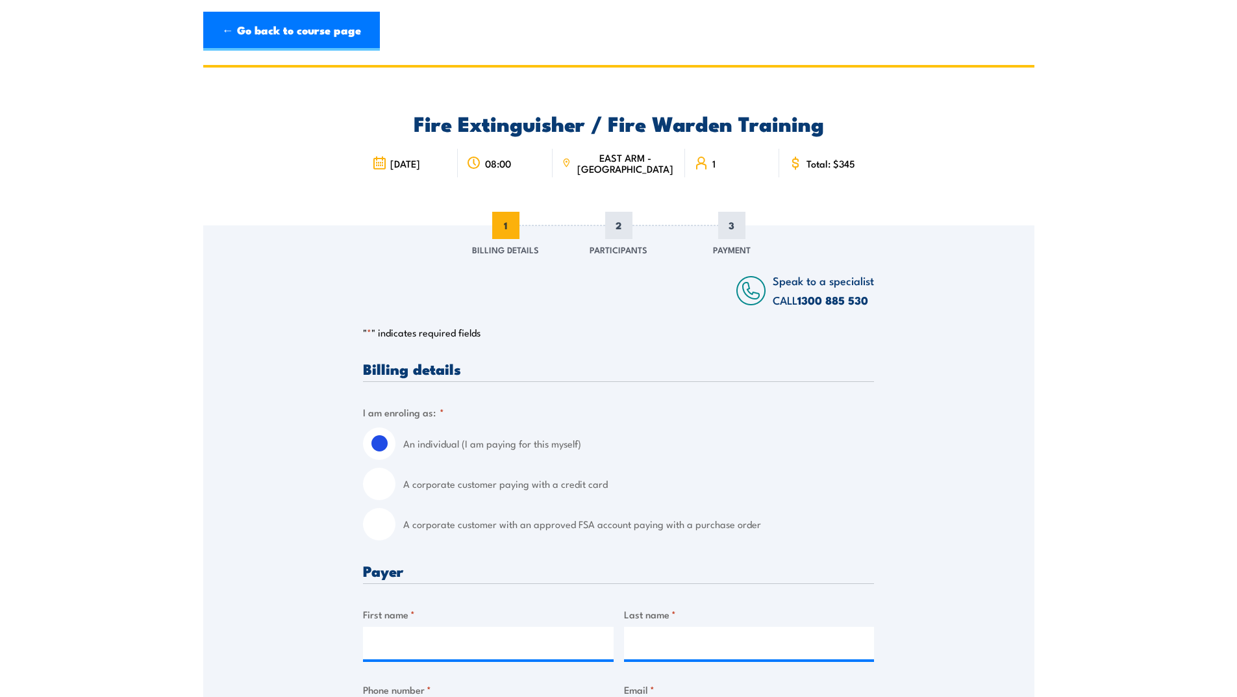
click at [386, 525] on input "A corporate customer with an approved FSA account paying with a purchase order" at bounding box center [379, 524] width 32 height 32
radio input "true"
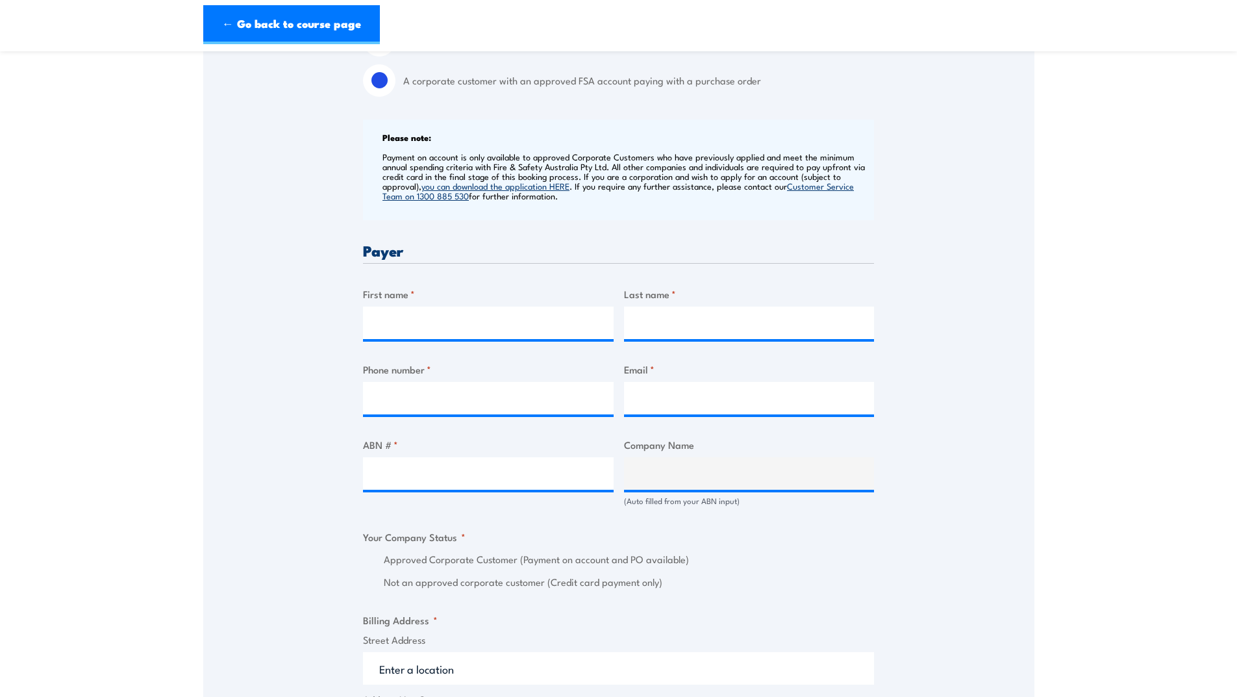
scroll to position [454, 0]
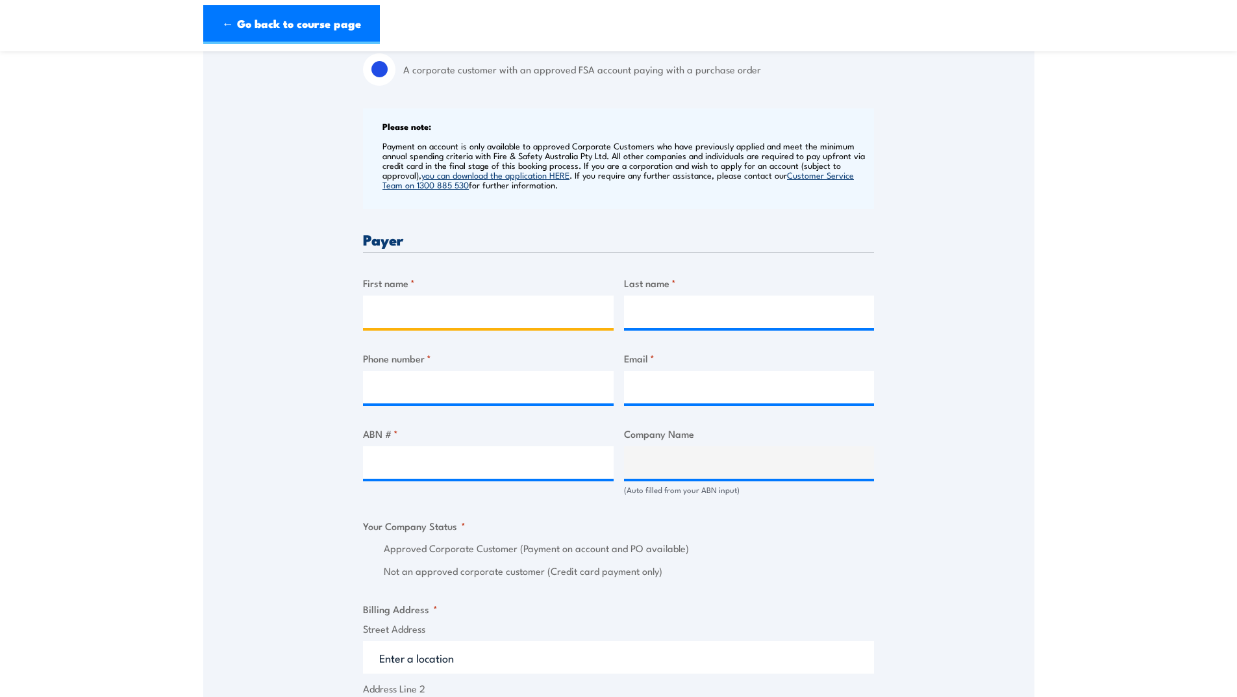
click at [386, 314] on input "First name *" at bounding box center [488, 311] width 251 height 32
type input "Angela"
click at [650, 312] on input "Last name *" at bounding box center [749, 311] width 251 height 32
type input "Nicolson"
click at [483, 393] on input "Phone number *" at bounding box center [488, 387] width 251 height 32
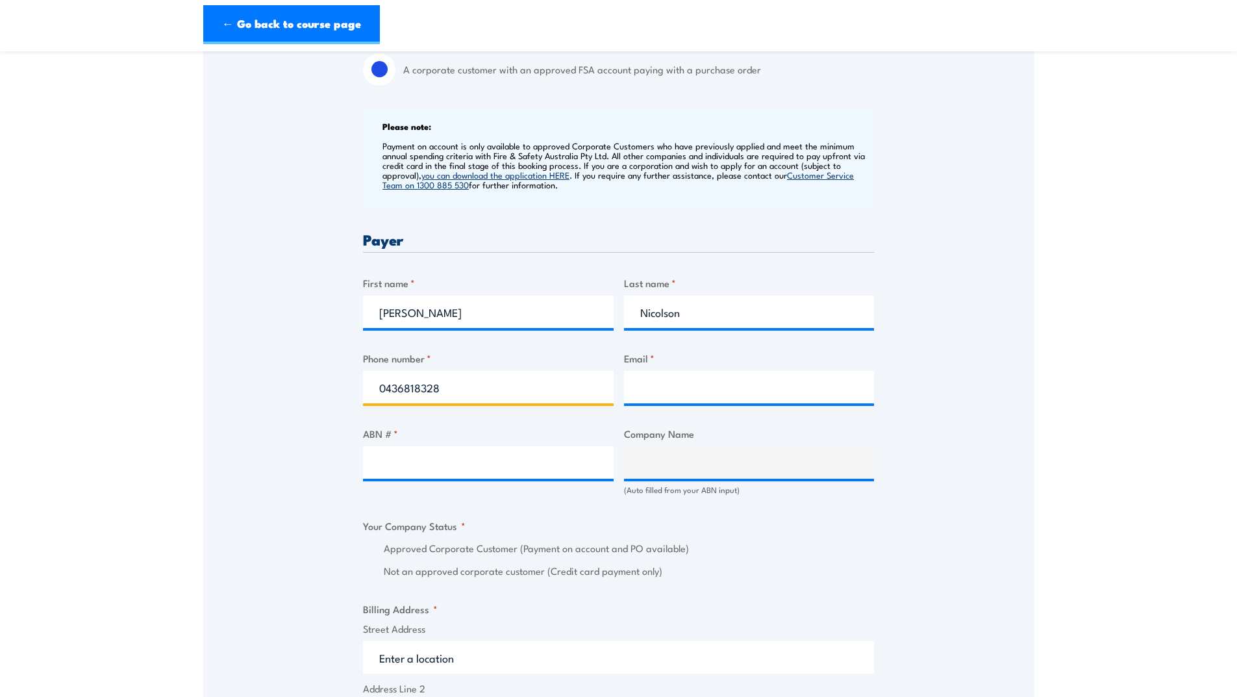
type input "0436818328"
click at [713, 371] on input "Email *" at bounding box center [749, 387] width 251 height 32
type input "angela.nicolson@qube.com.au"
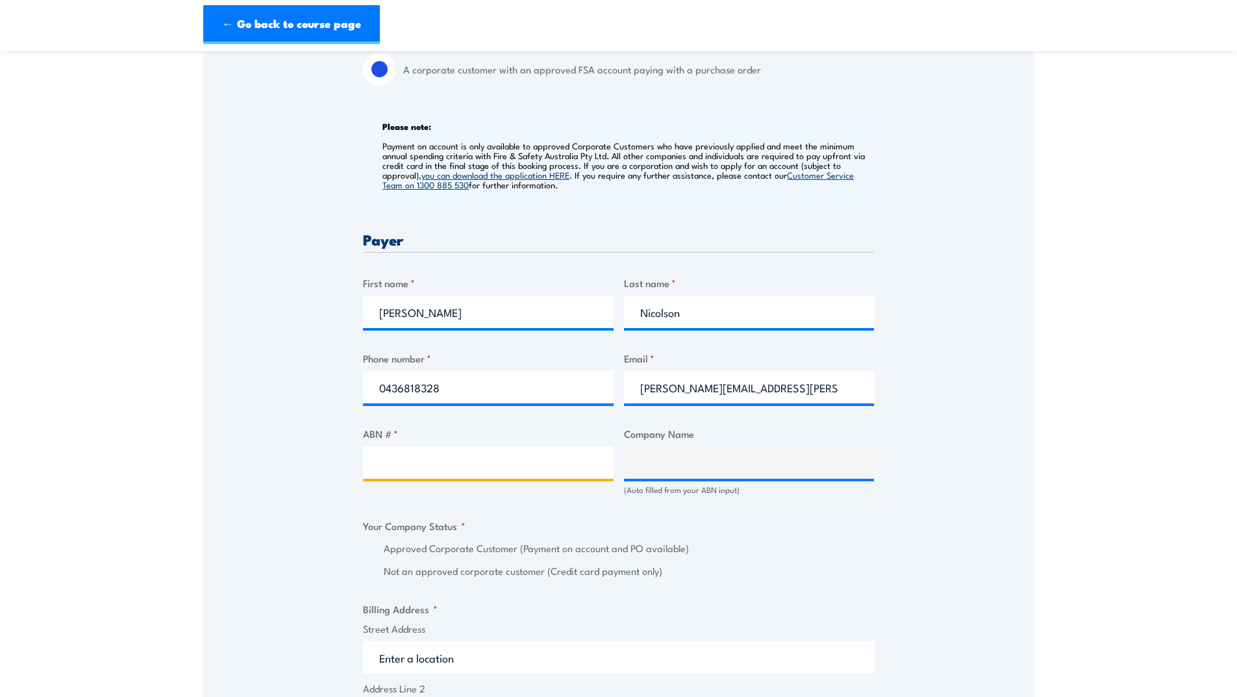
click at [393, 465] on input "ABN # *" at bounding box center [488, 462] width 251 height 32
type input "46123021492"
type input "QUBE PORTS PTY LTD"
radio input "true"
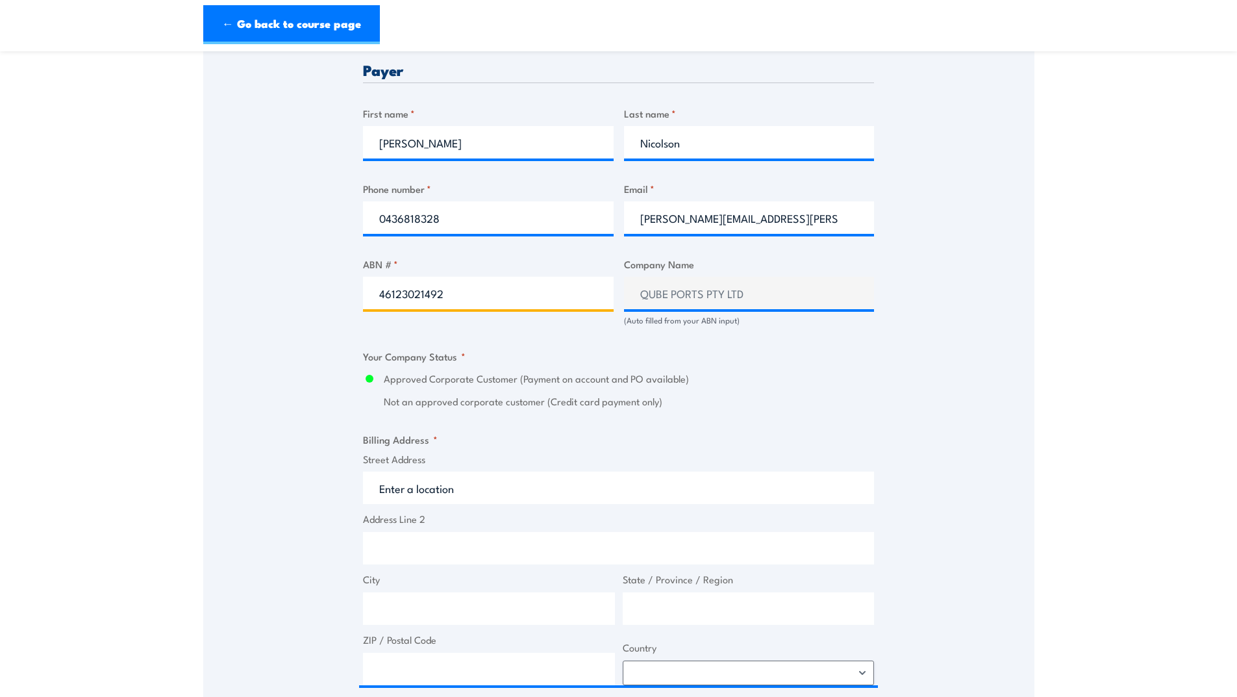
scroll to position [714, 0]
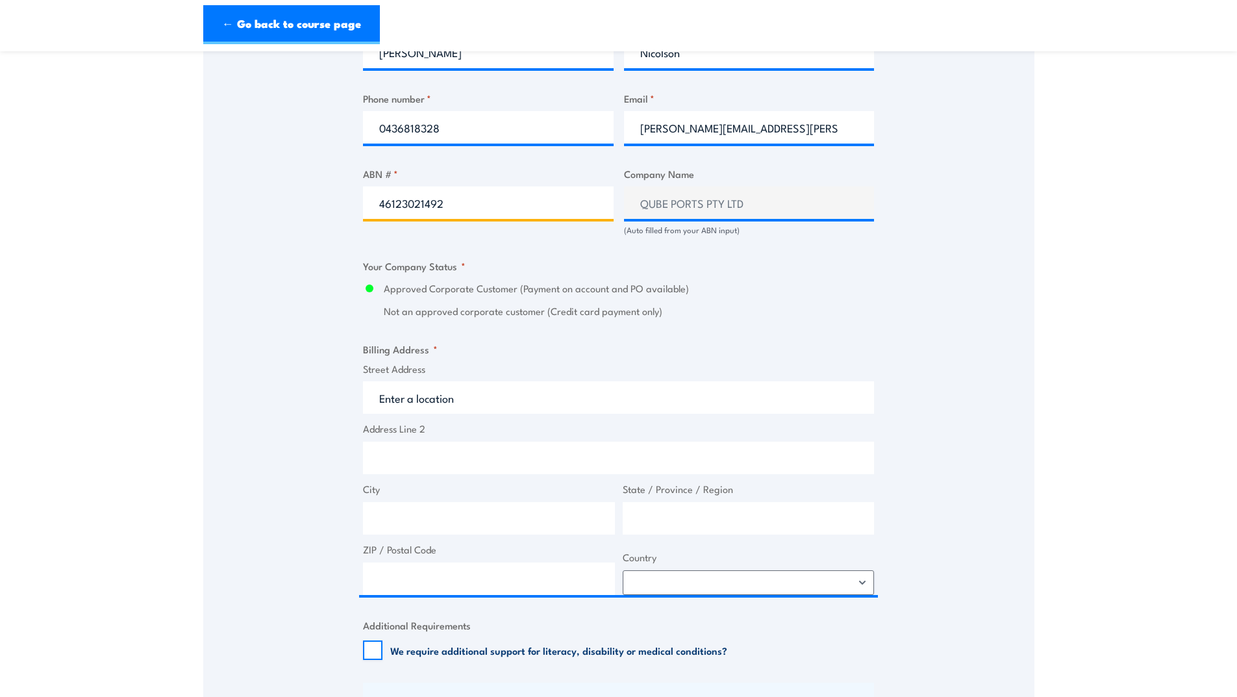
type input "46123021492"
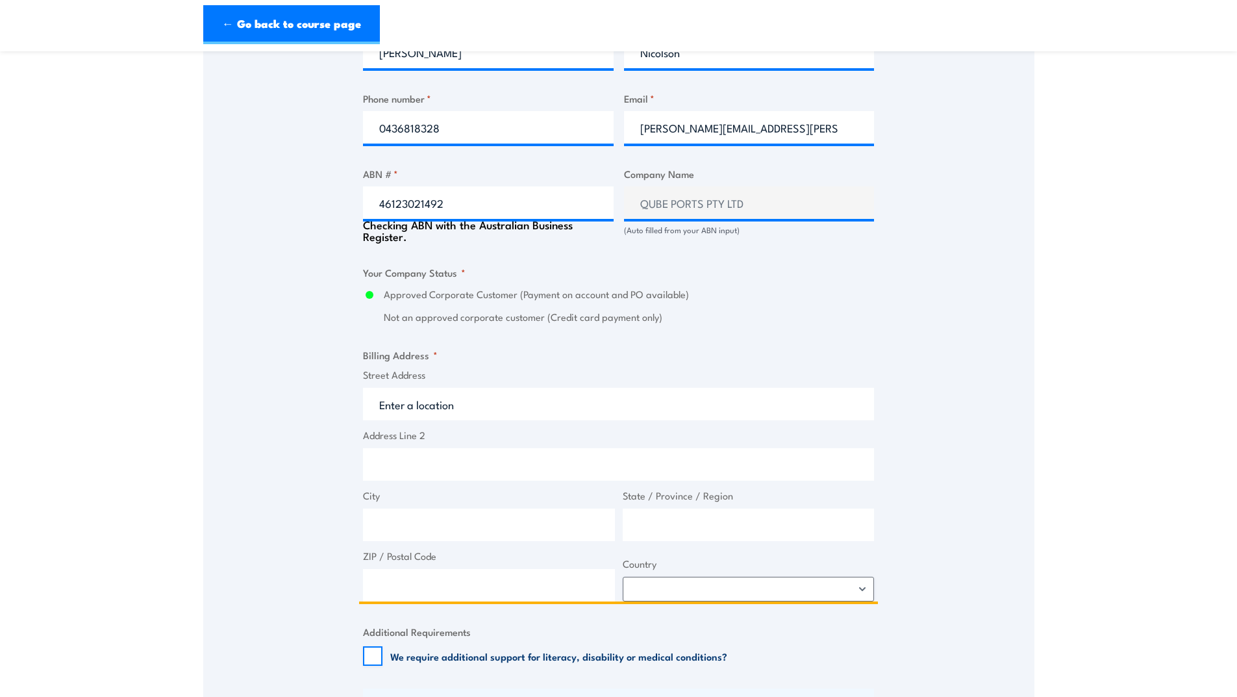
click at [466, 399] on input "Street Address" at bounding box center [618, 404] width 511 height 32
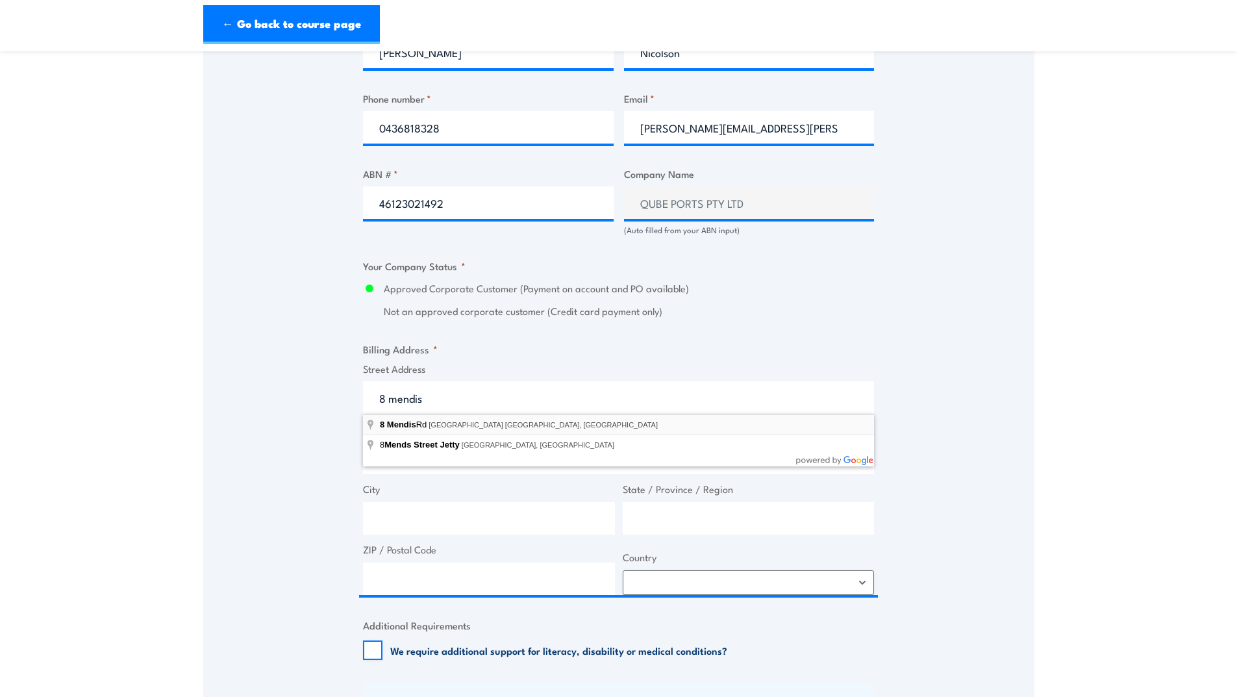
type input "8 Mendis Rd, East Arm NT, Australia"
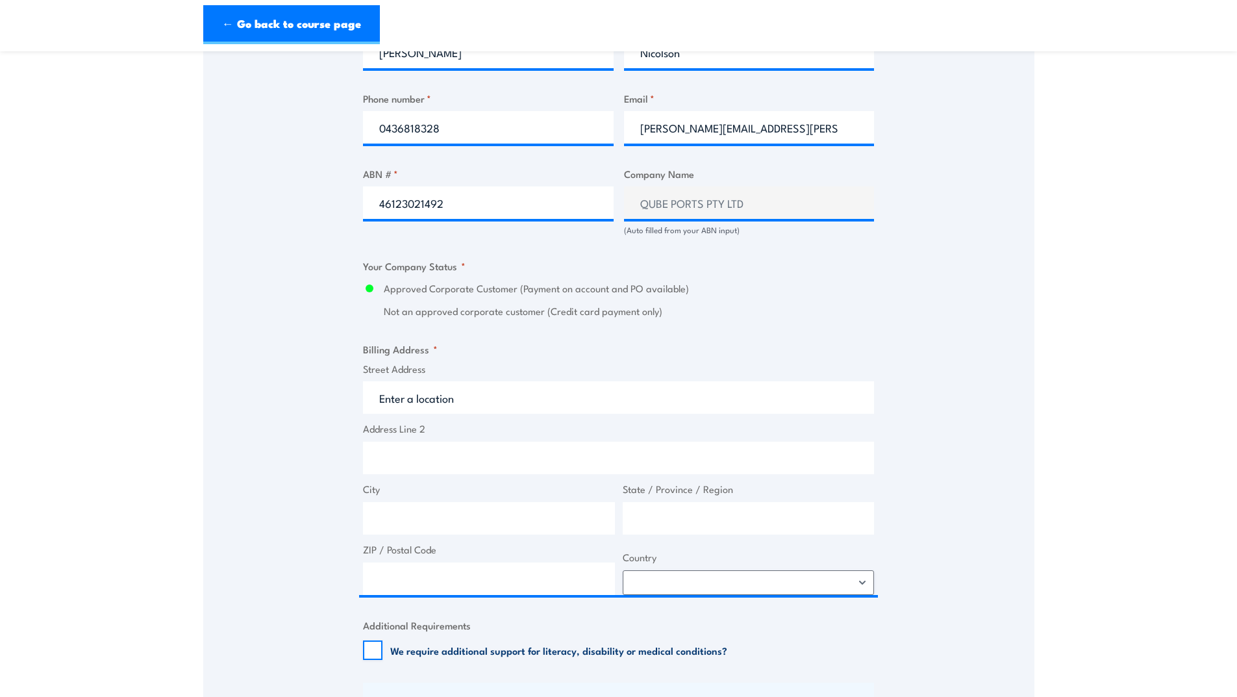
type input "8 Mendis Rd"
type input "East Arm"
type input "Northern Territory"
type input "0822"
select select "Australia"
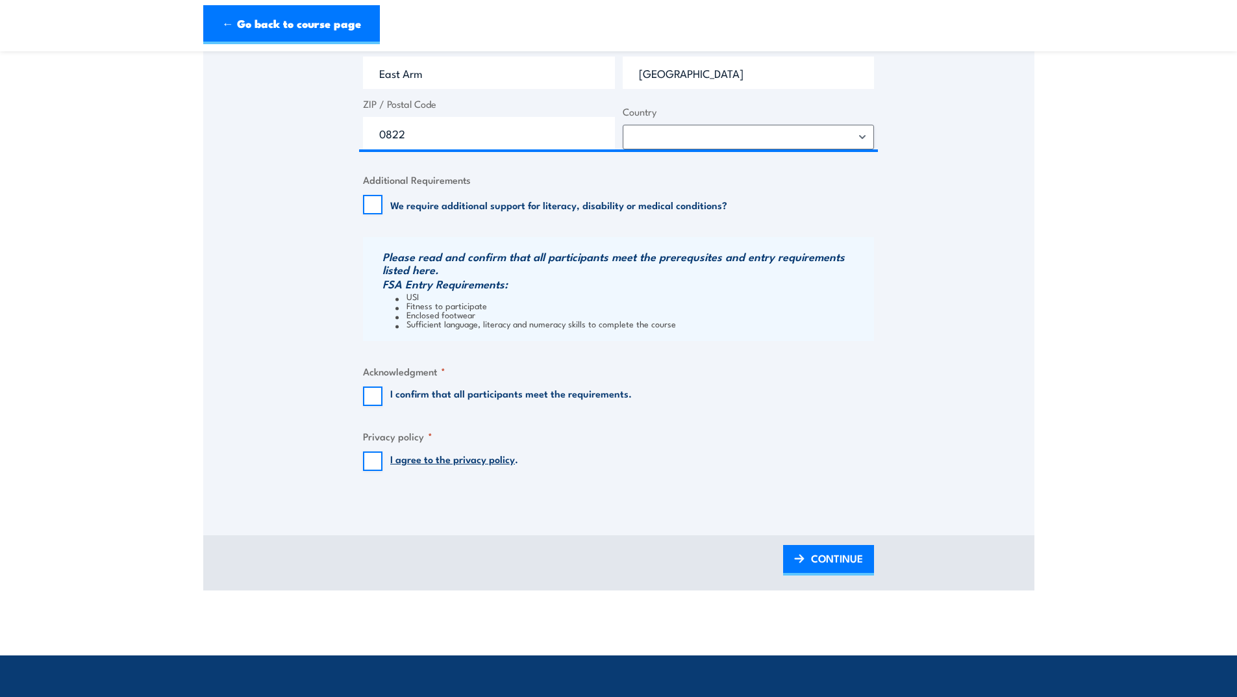
scroll to position [1169, 0]
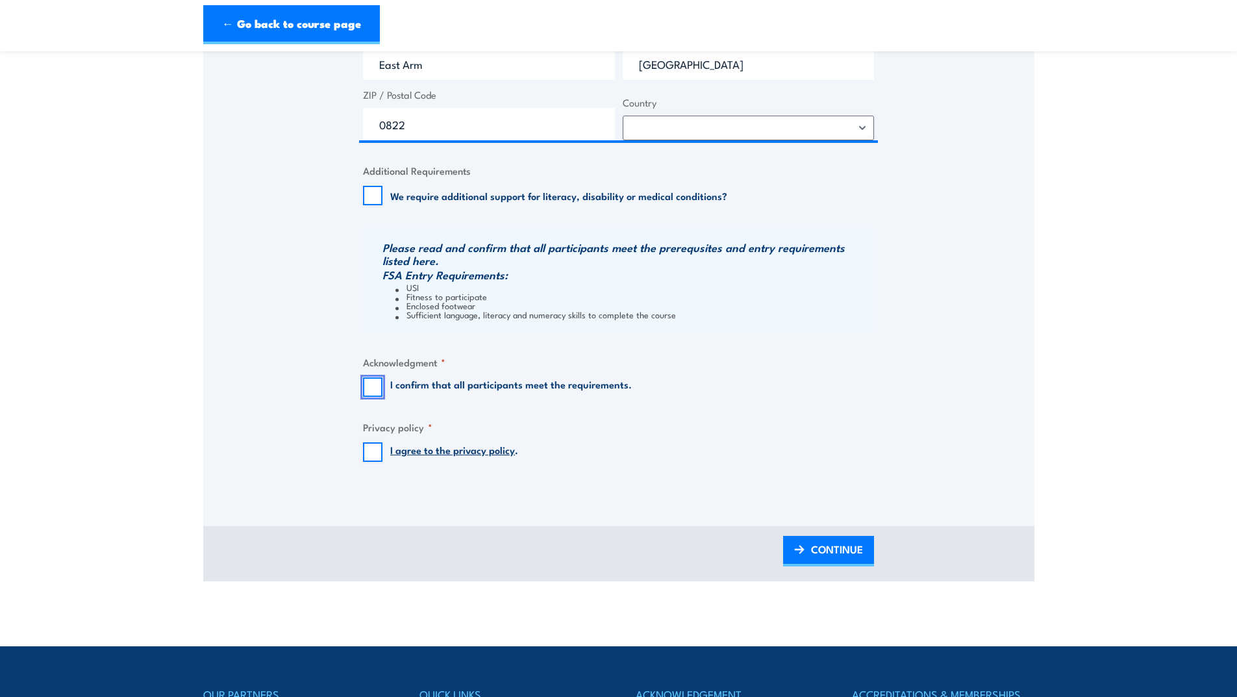
click at [371, 387] on input "I confirm that all participants meet the requirements." at bounding box center [372, 386] width 19 height 19
checkbox input "true"
click at [374, 447] on input "I agree to the privacy policy ." at bounding box center [372, 451] width 19 height 19
checkbox input "true"
click at [832, 550] on span "CONTINUE" at bounding box center [837, 549] width 52 height 34
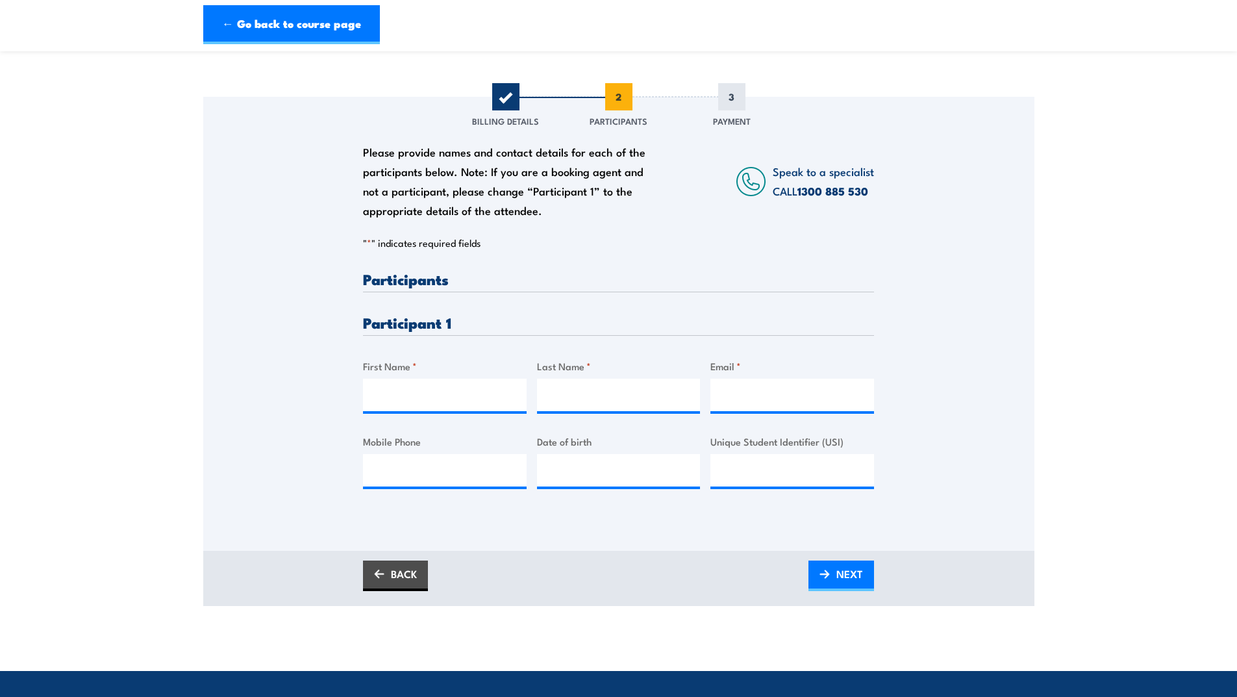
scroll to position [130, 0]
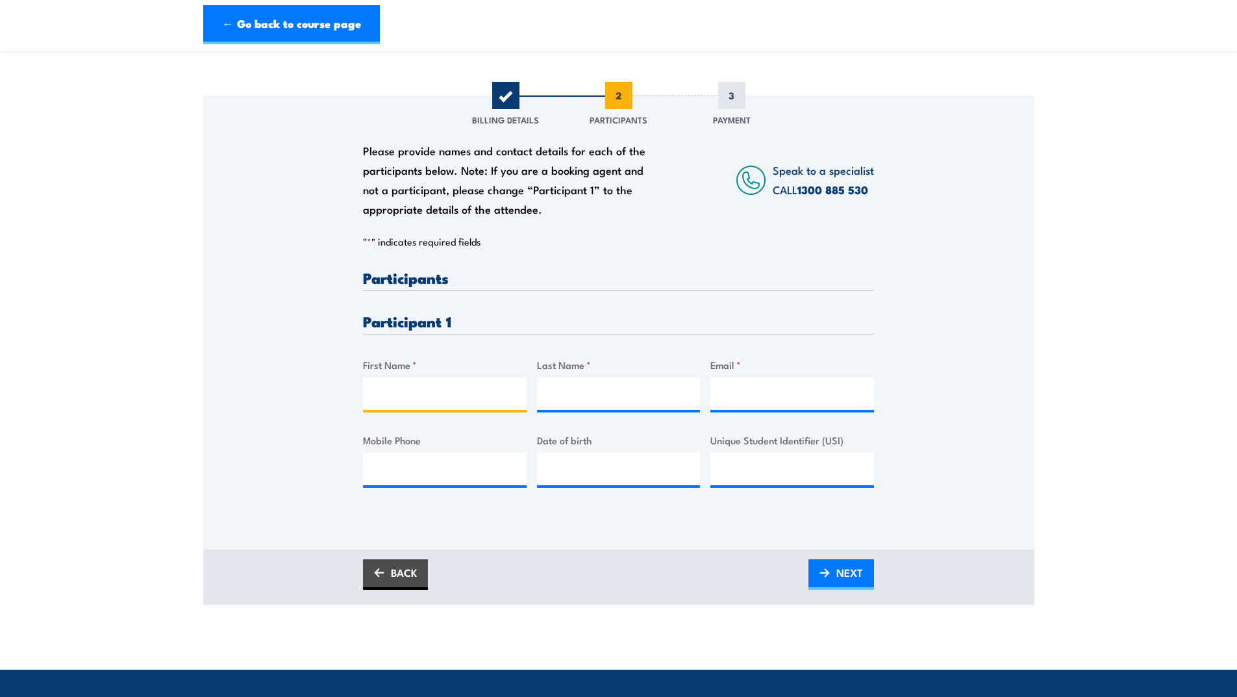
click at [387, 399] on input "First Name *" at bounding box center [445, 393] width 164 height 32
type input "Chloe"
click at [556, 395] on input "Last Name *" at bounding box center [619, 393] width 164 height 32
type input "French"
click at [737, 401] on input "Email *" at bounding box center [792, 393] width 164 height 32
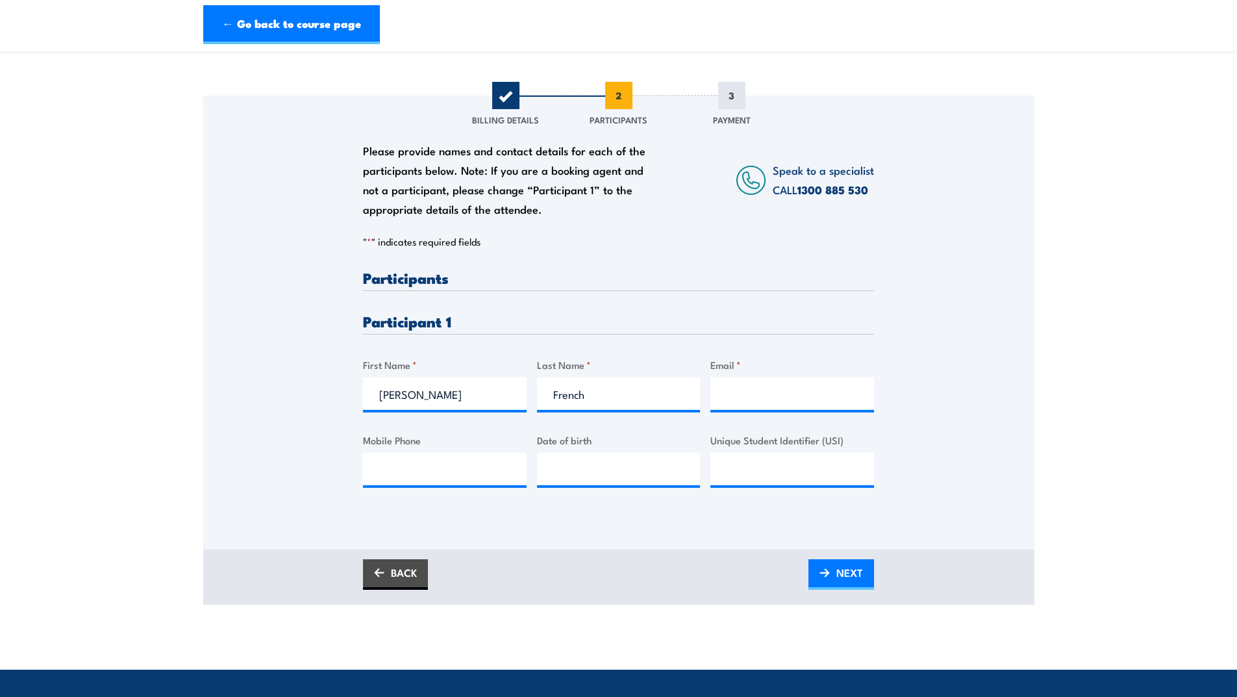
click at [1156, 303] on section "Fire Extinguisher / Fire Warden Training 08:00 1 "" at bounding box center [618, 269] width 1237 height 669
click at [765, 396] on input "Email *" at bounding box center [792, 393] width 164 height 32
type input "chloe.french@qube.com.au"
click at [430, 471] on input "Mobile Phone" at bounding box center [445, 468] width 164 height 32
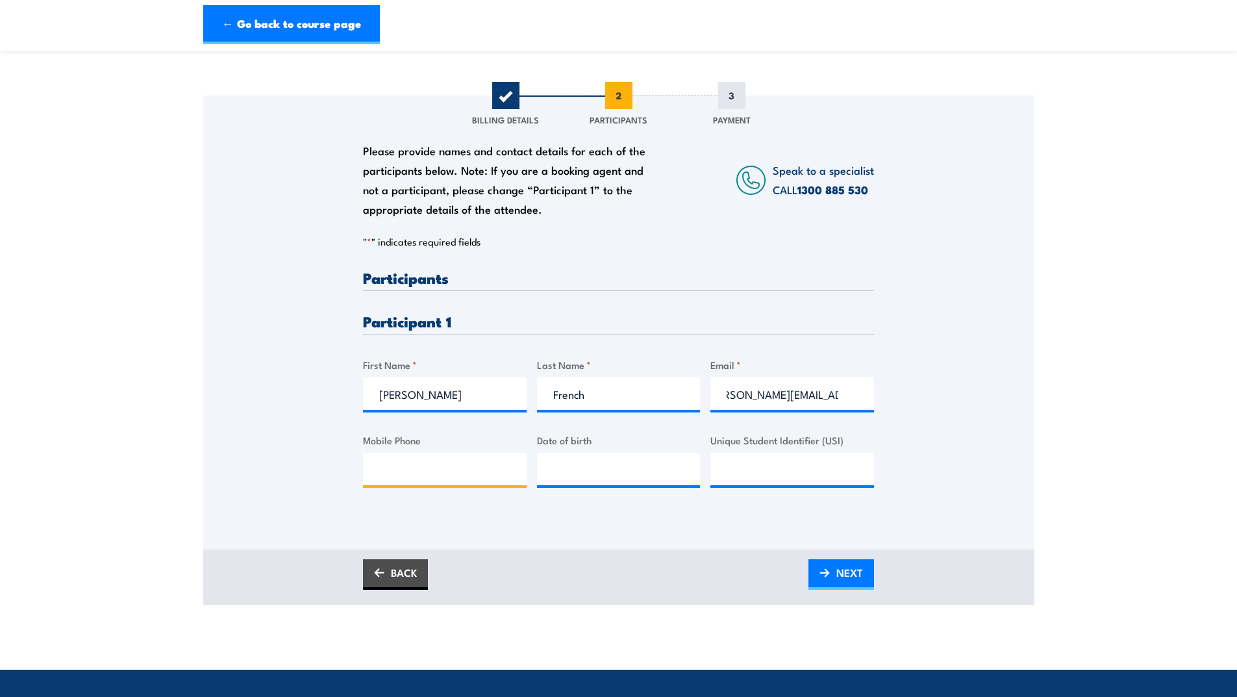
scroll to position [0, 0]
type input "0409286112"
click at [844, 574] on span "NEXT" at bounding box center [849, 572] width 27 height 34
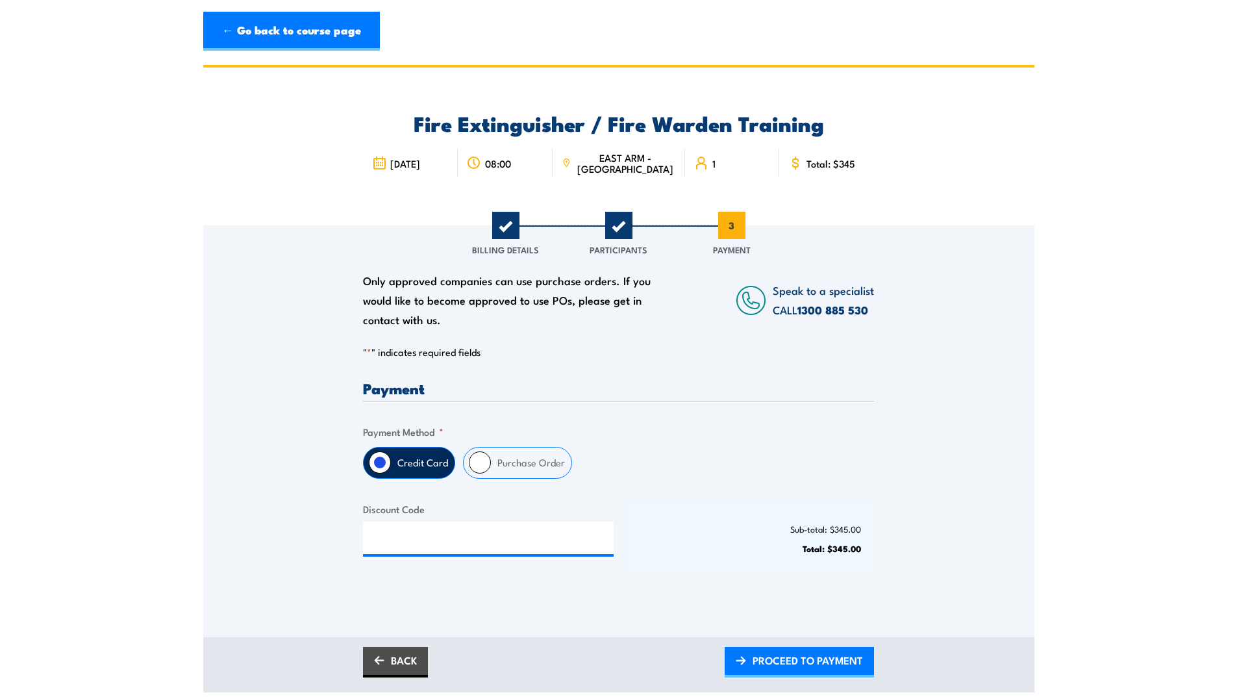
click at [478, 461] on input "Purchase Order" at bounding box center [480, 462] width 22 height 22
radio input "true"
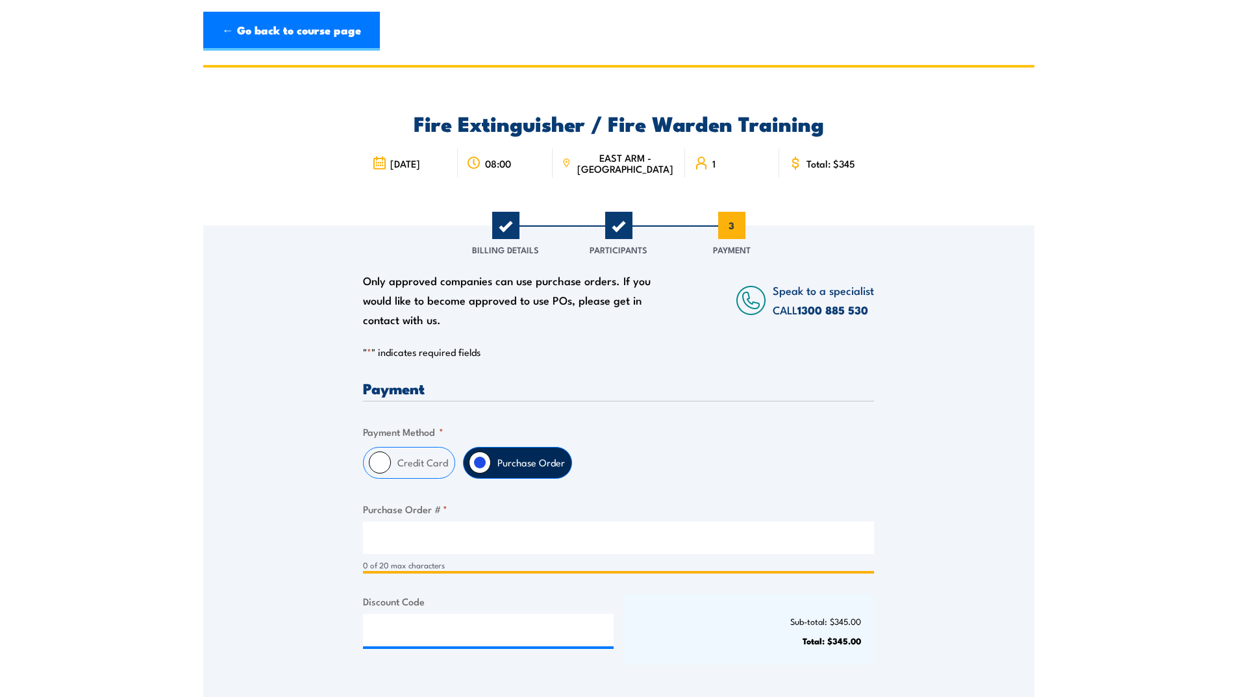
click at [390, 544] on input "Purchase Order # *" at bounding box center [618, 537] width 511 height 32
type input "PO-ANT-018-784"
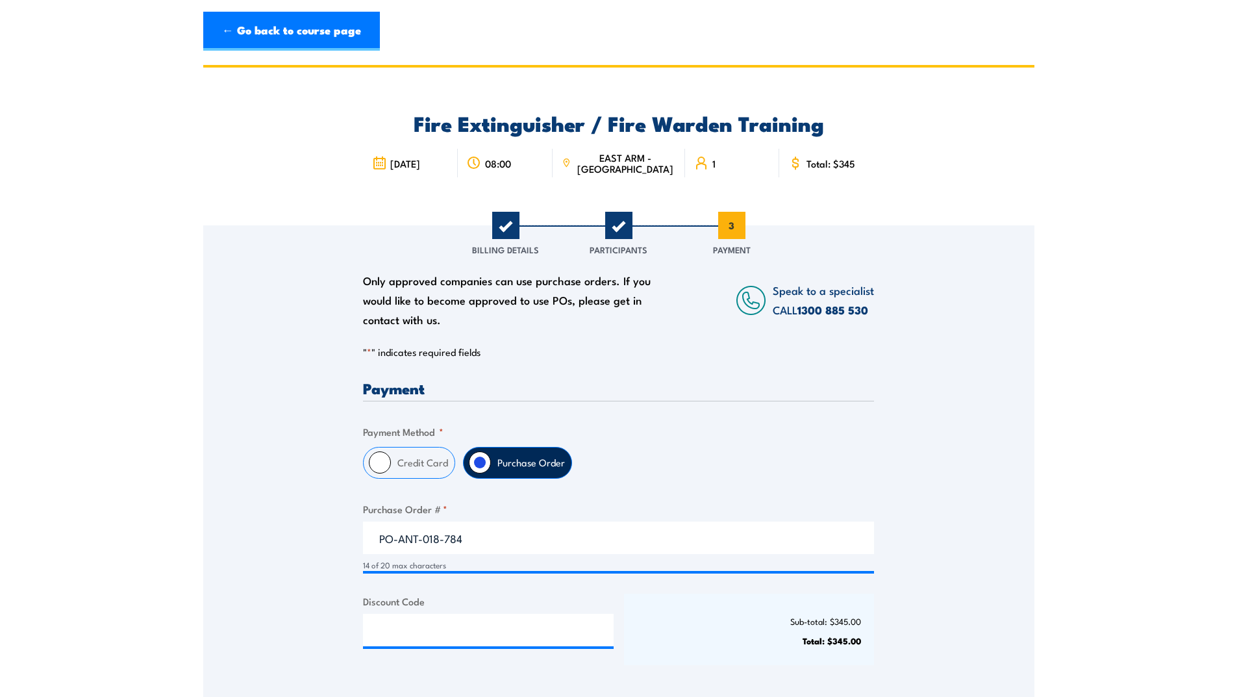
click at [1035, 554] on section "Fire Extinguisher / Fire Warden Training 08:00 1 "" at bounding box center [618, 424] width 1237 height 719
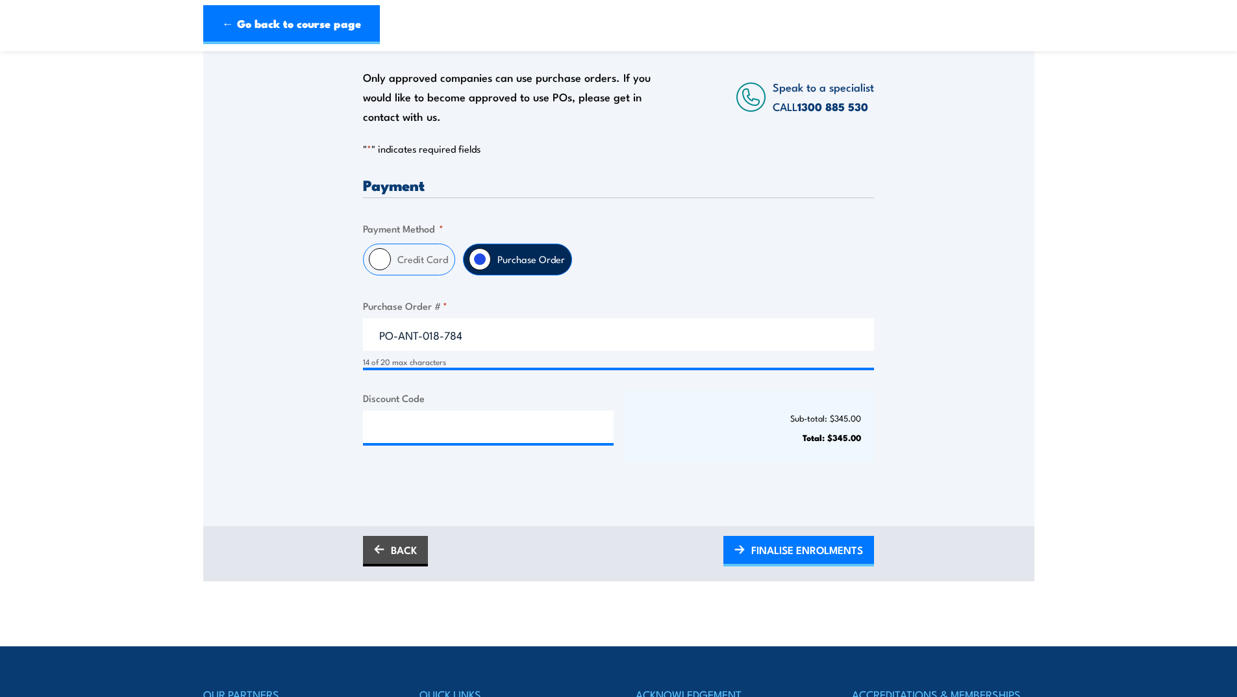
scroll to position [325, 0]
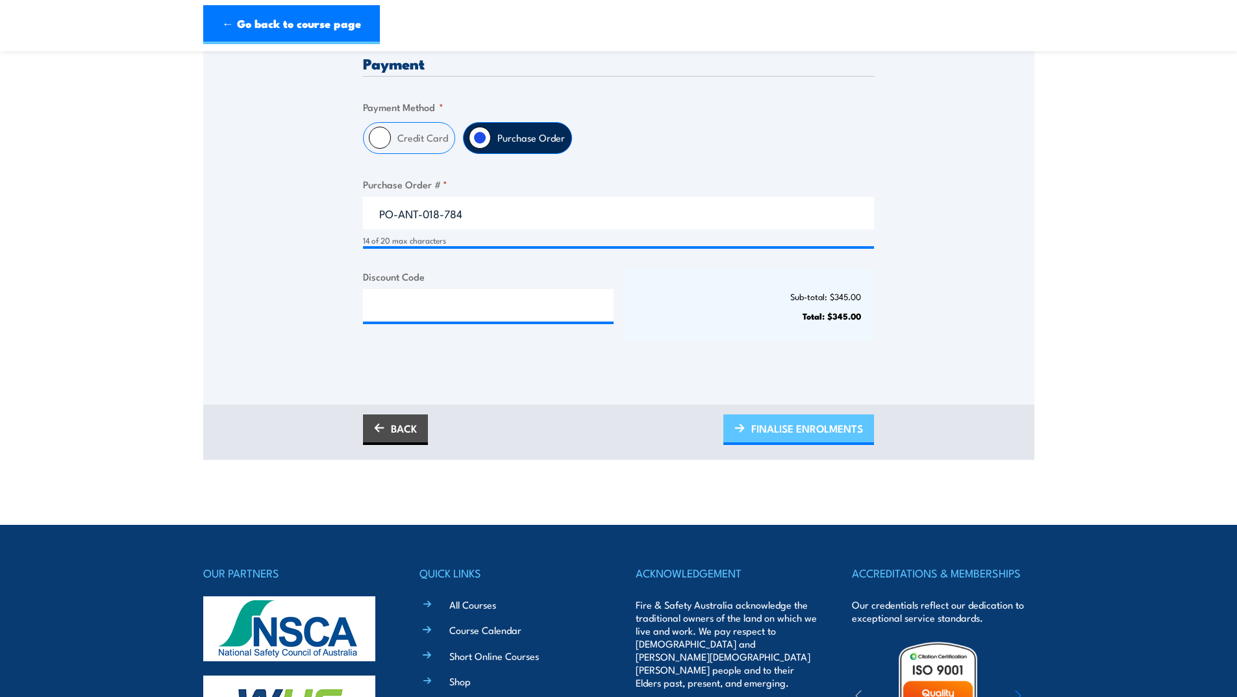
click at [801, 428] on span "FINALISE ENROLMENTS" at bounding box center [807, 428] width 112 height 34
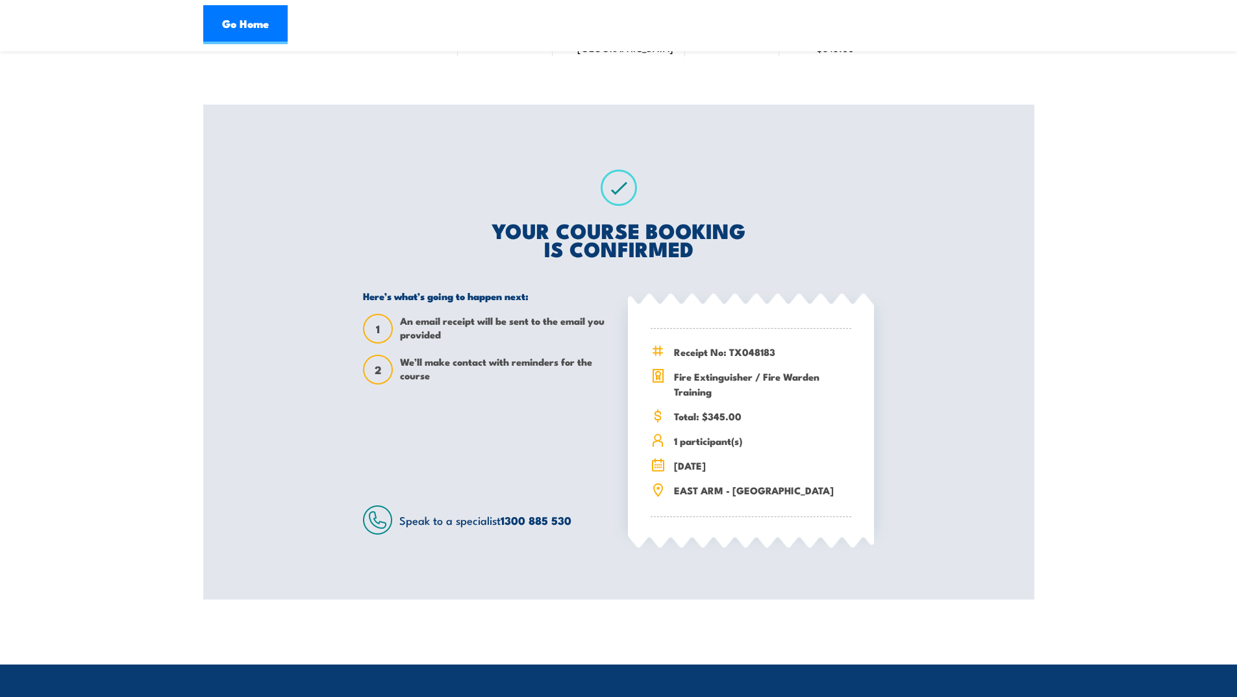
scroll to position [130, 0]
